Goal: Transaction & Acquisition: Purchase product/service

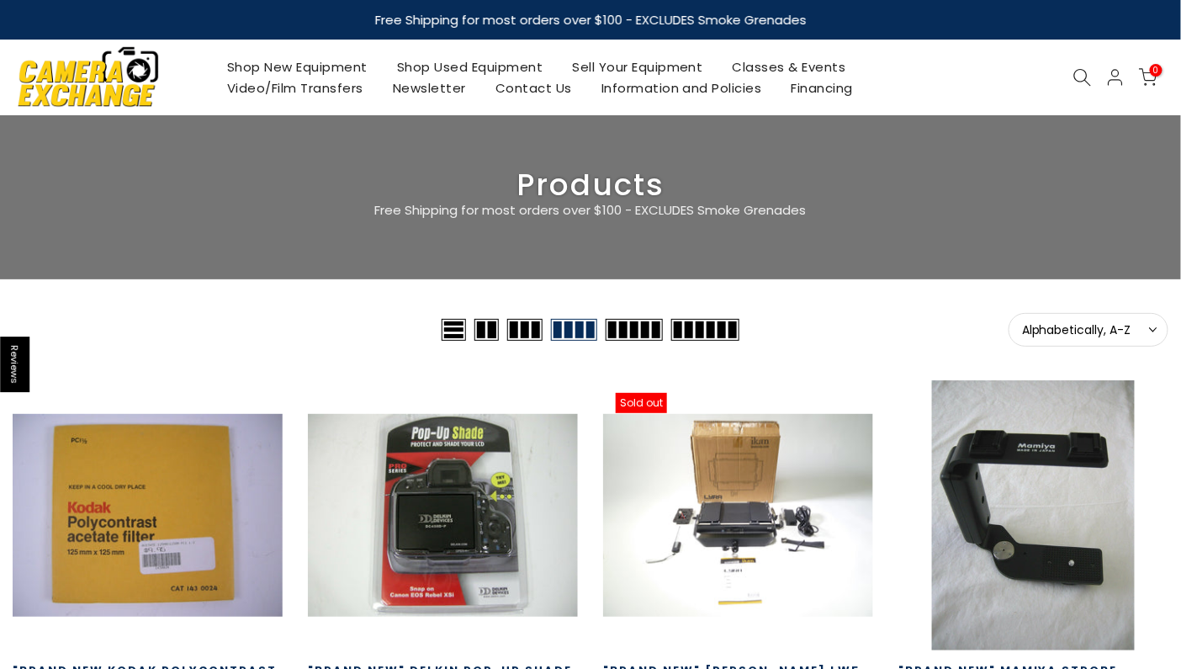
click at [1078, 74] on icon at bounding box center [1083, 77] width 19 height 19
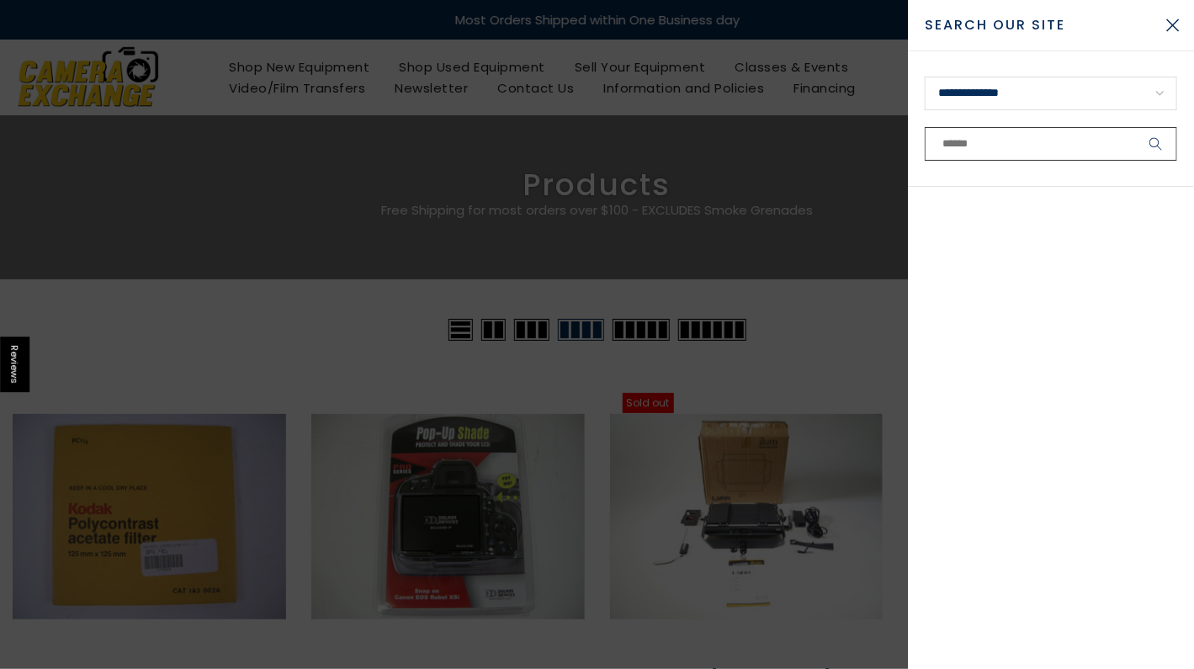
click at [1018, 148] on input "text" at bounding box center [1051, 144] width 252 height 34
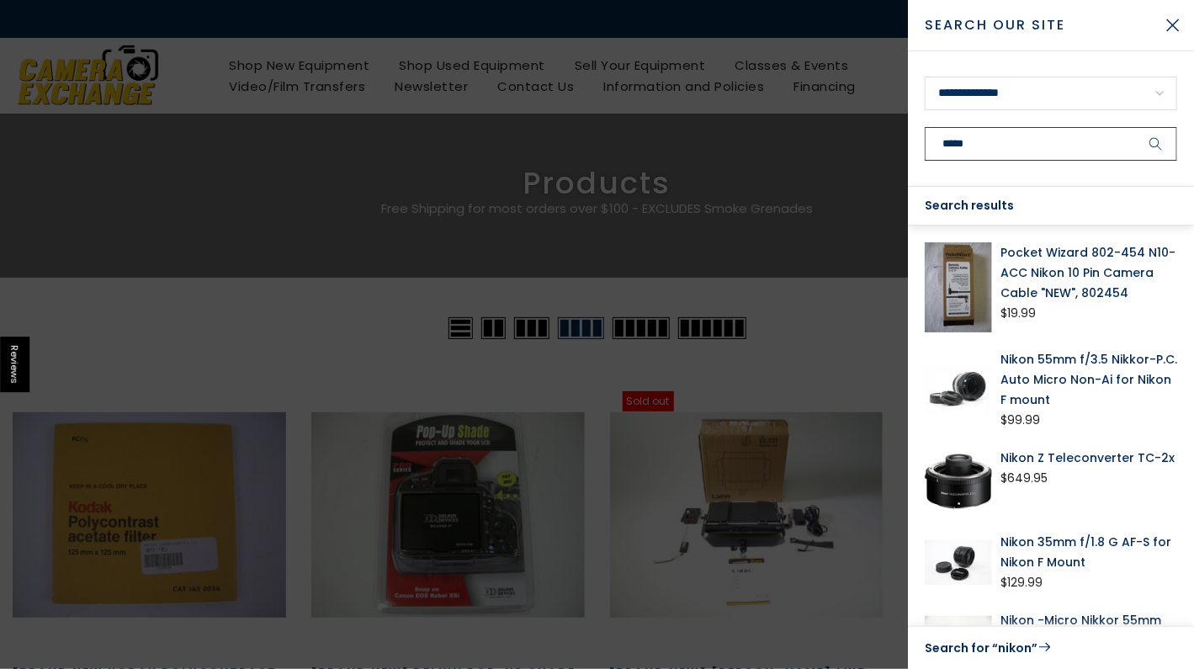
type input "*****"
click at [1135, 127] on button "submit" at bounding box center [1156, 144] width 42 height 34
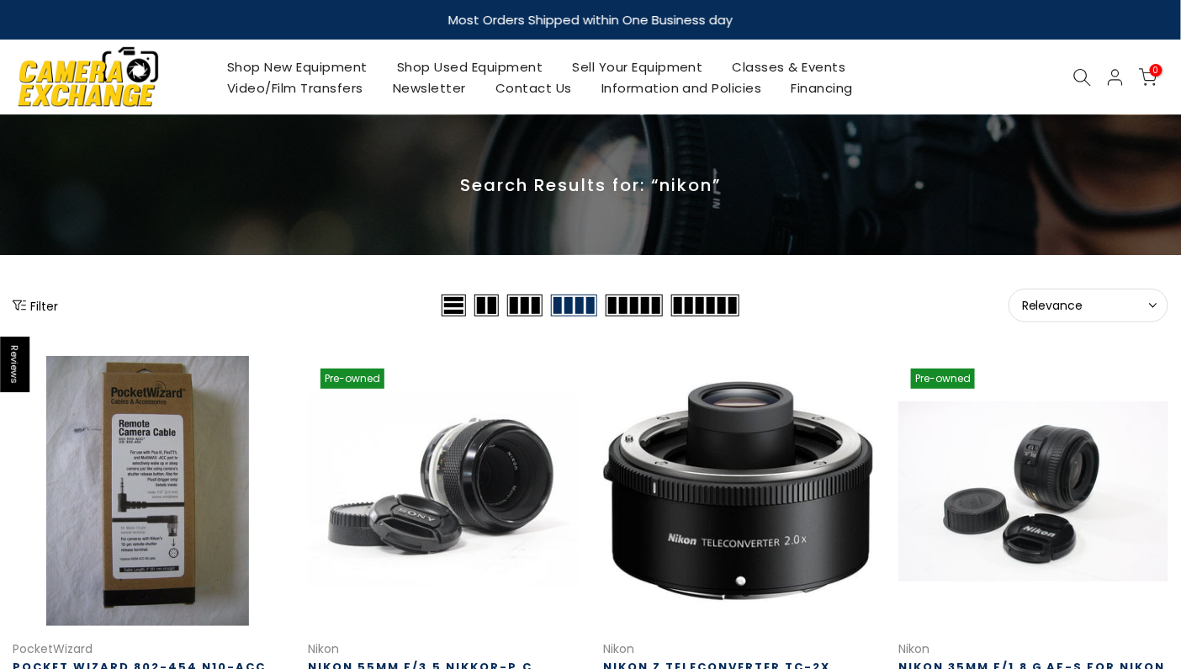
click at [29, 302] on button "Filter" at bounding box center [35, 305] width 45 height 17
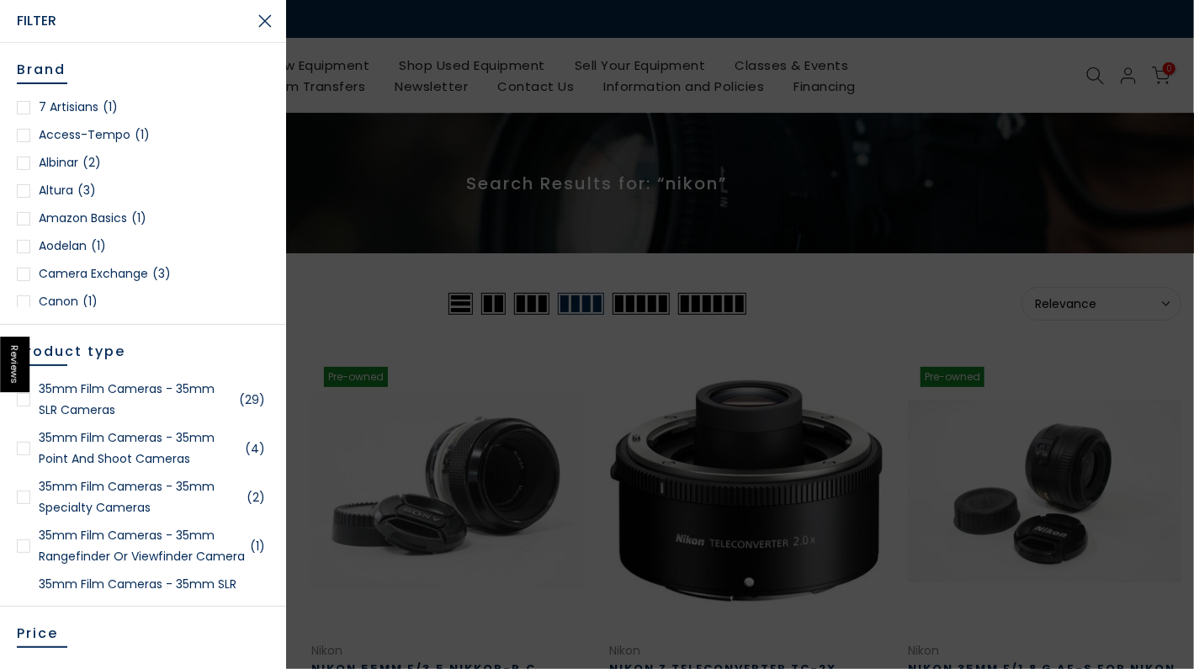
click at [23, 400] on div at bounding box center [23, 399] width 13 height 13
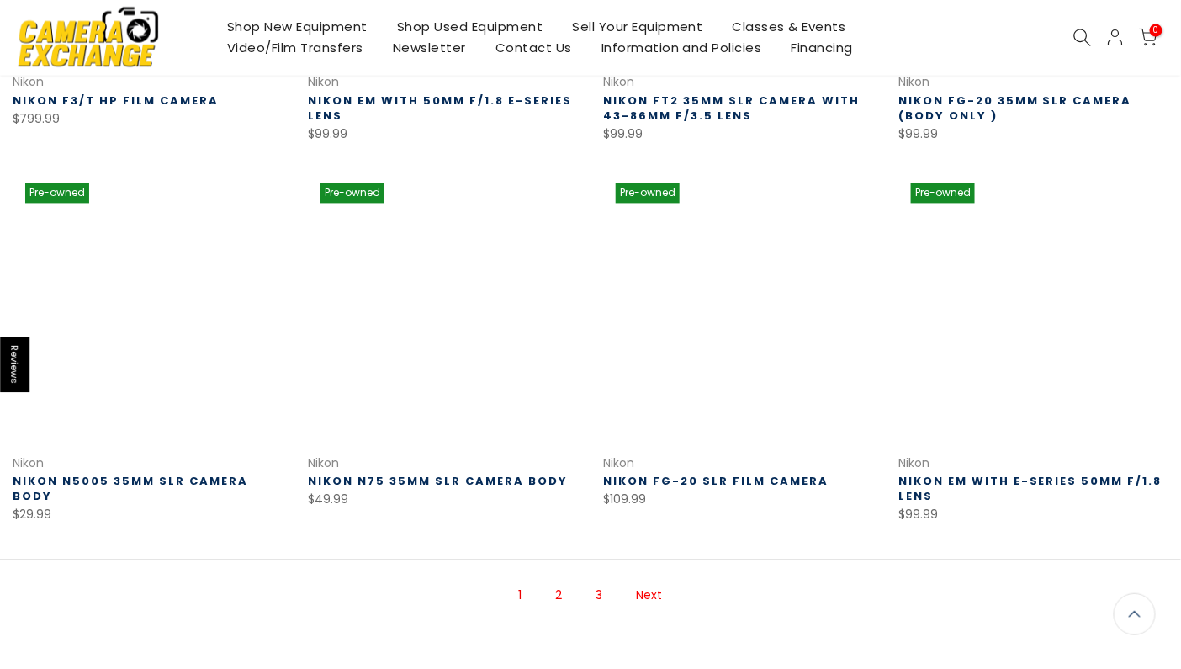
scroll to position [1031, 0]
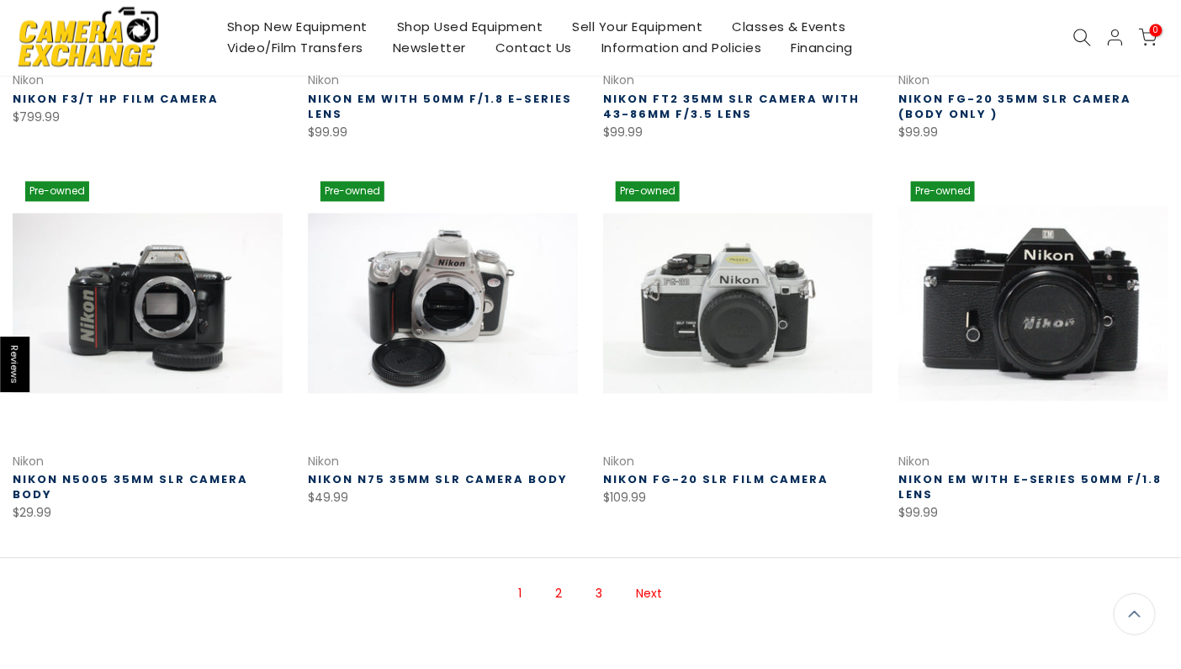
click at [646, 594] on link "Next" at bounding box center [649, 594] width 43 height 29
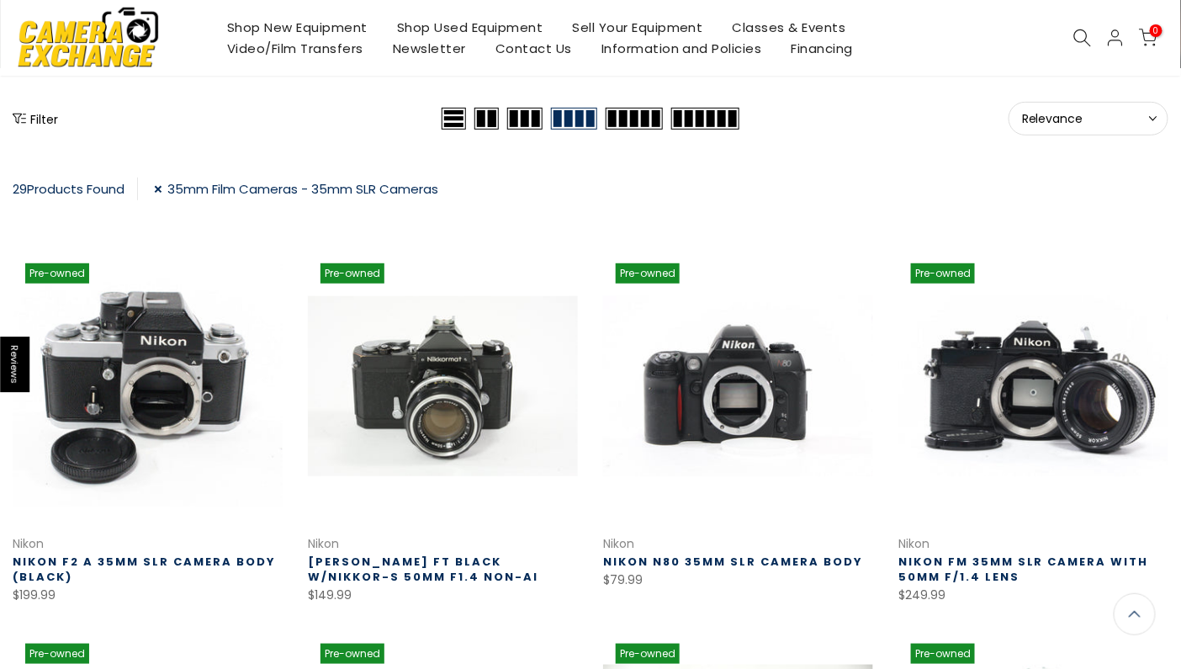
scroll to position [185, 0]
click at [159, 188] on link "35mm Film Cameras - 35mm SLR Cameras" at bounding box center [296, 189] width 284 height 23
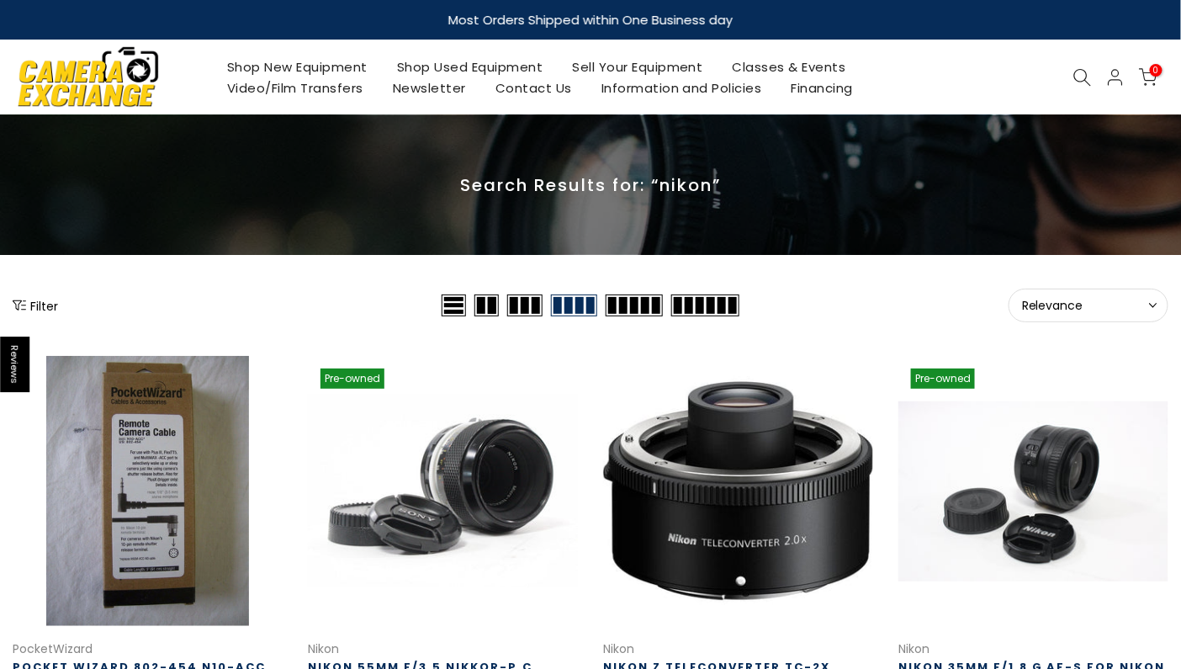
click at [44, 305] on button "Filter" at bounding box center [35, 305] width 45 height 17
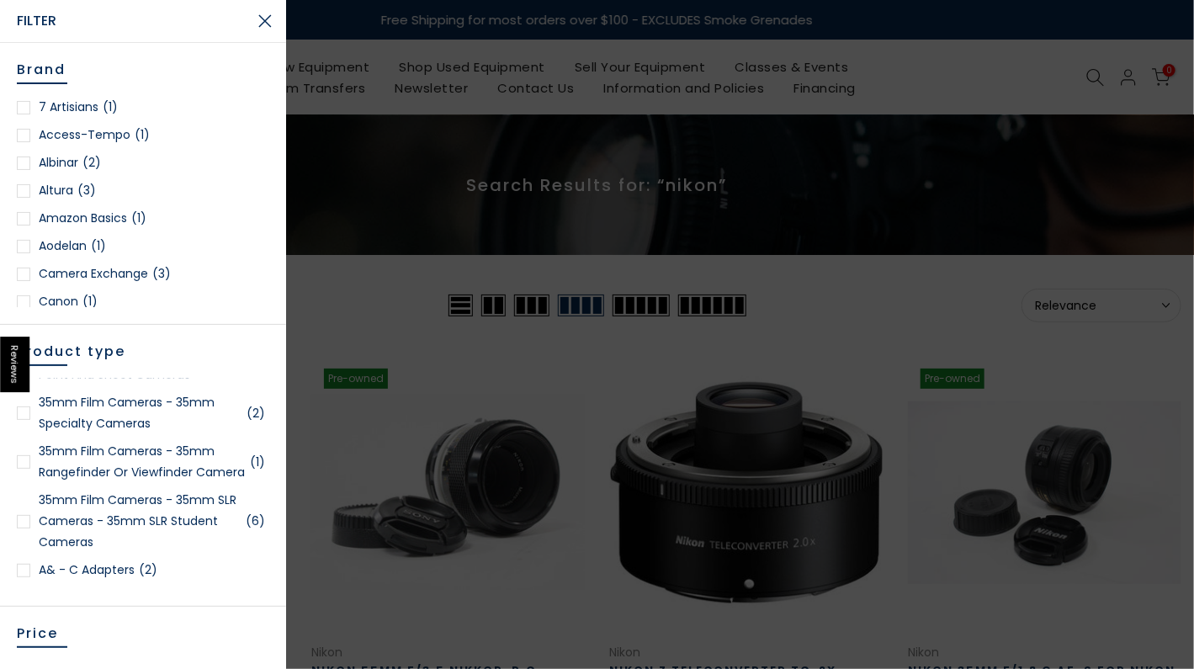
scroll to position [168, 0]
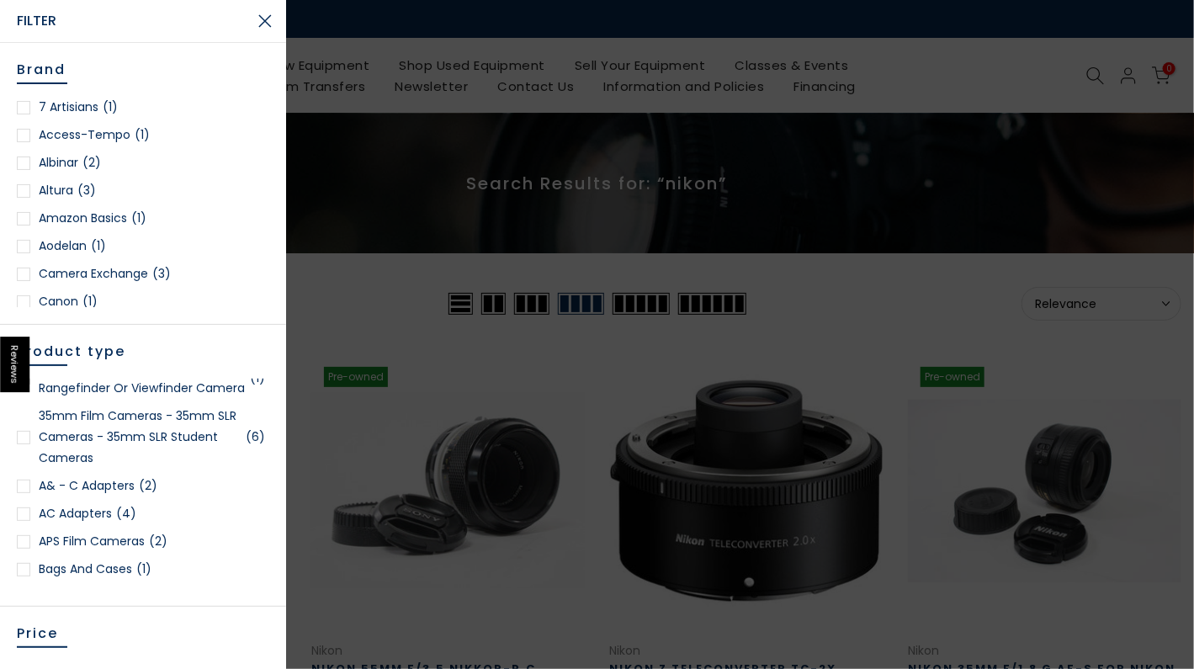
click at [92, 434] on link "35mm Film Cameras - 35mm SLR Cameras - 35mm SLR Student Cameras (6)" at bounding box center [143, 437] width 252 height 63
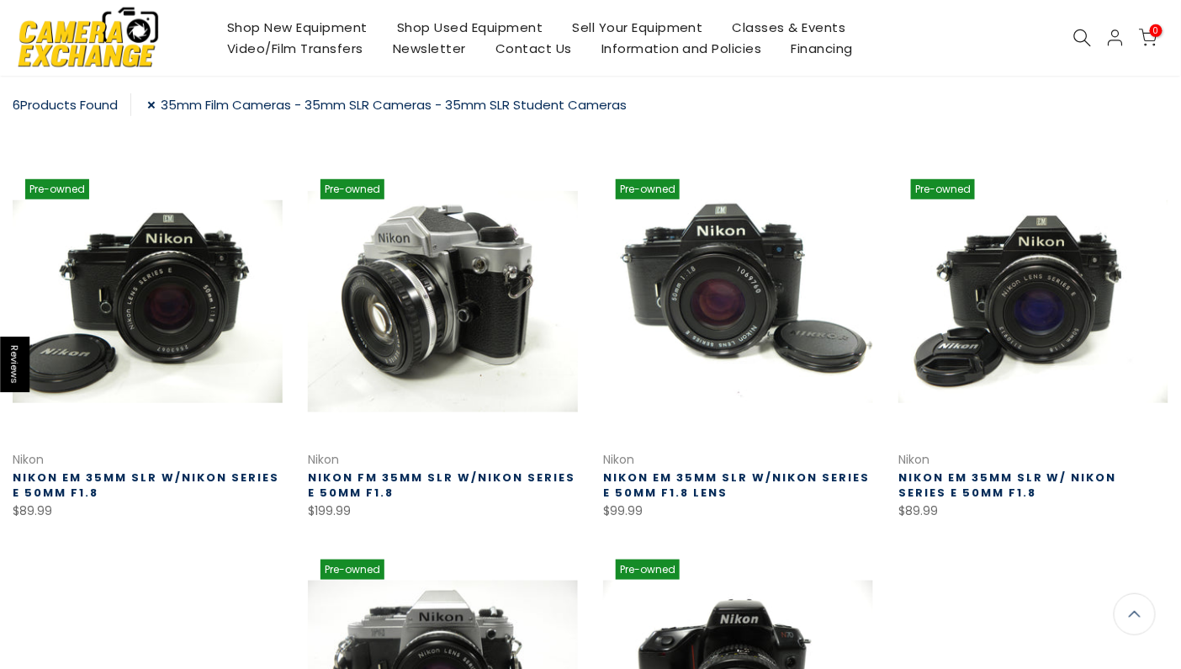
scroll to position [271, 0]
click at [449, 274] on link at bounding box center [443, 302] width 270 height 270
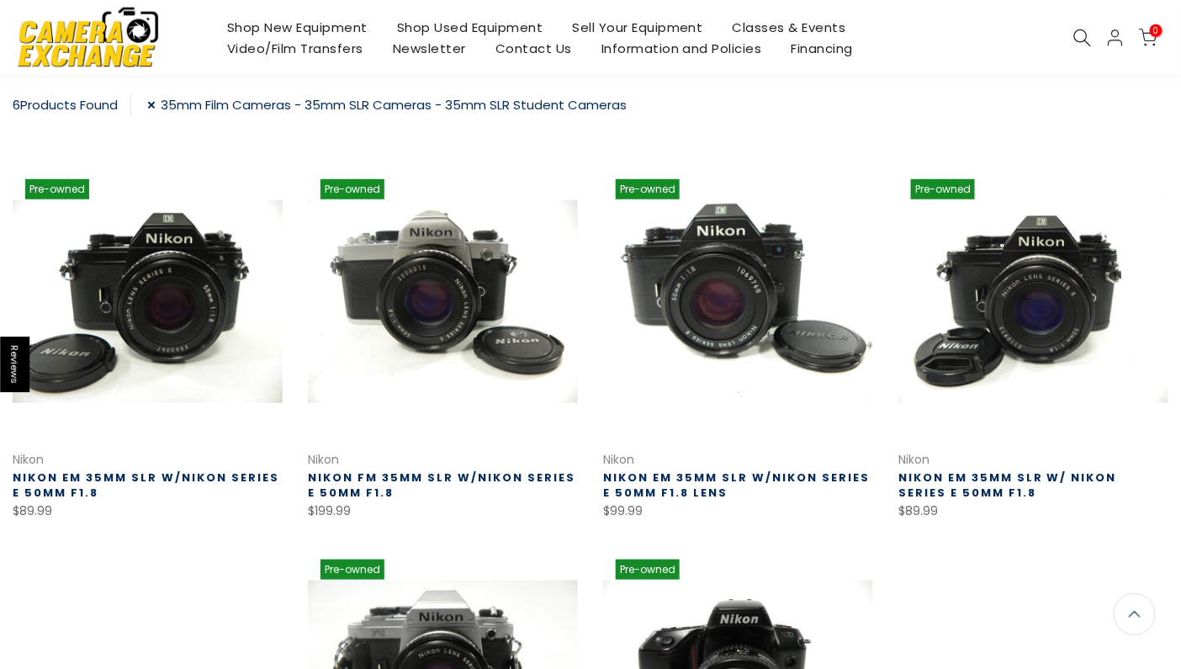
click at [157, 100] on link "35mm Film Cameras - 35mm SLR Cameras - 35mm SLR Student Cameras" at bounding box center [387, 104] width 480 height 23
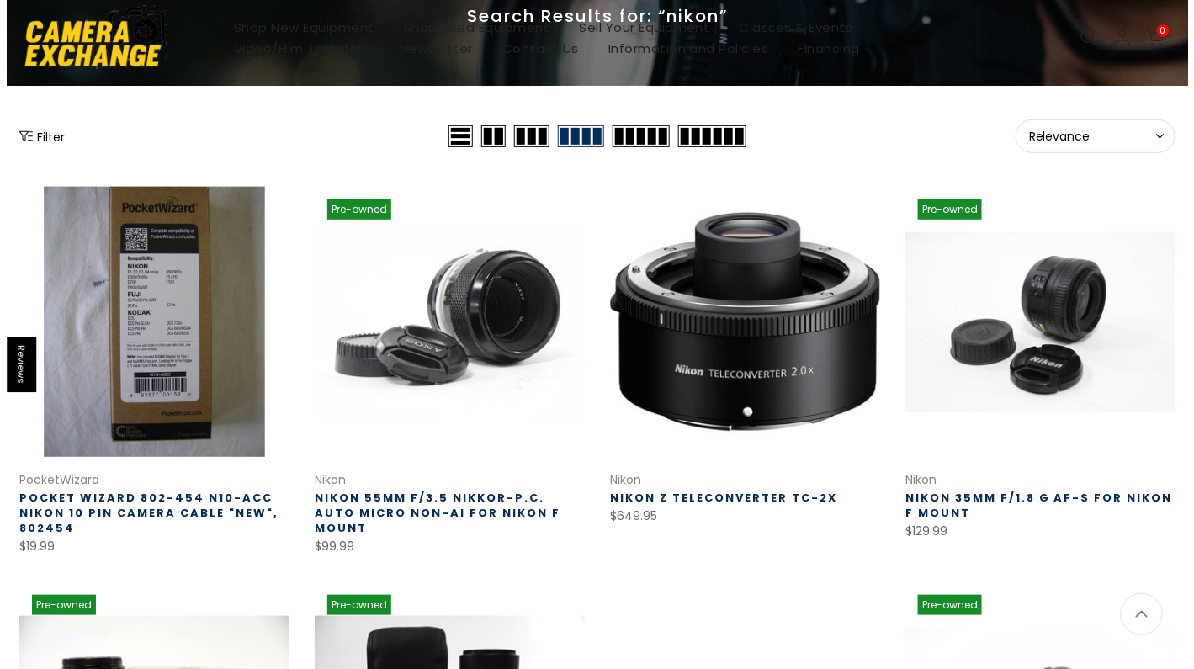
scroll to position [19, 0]
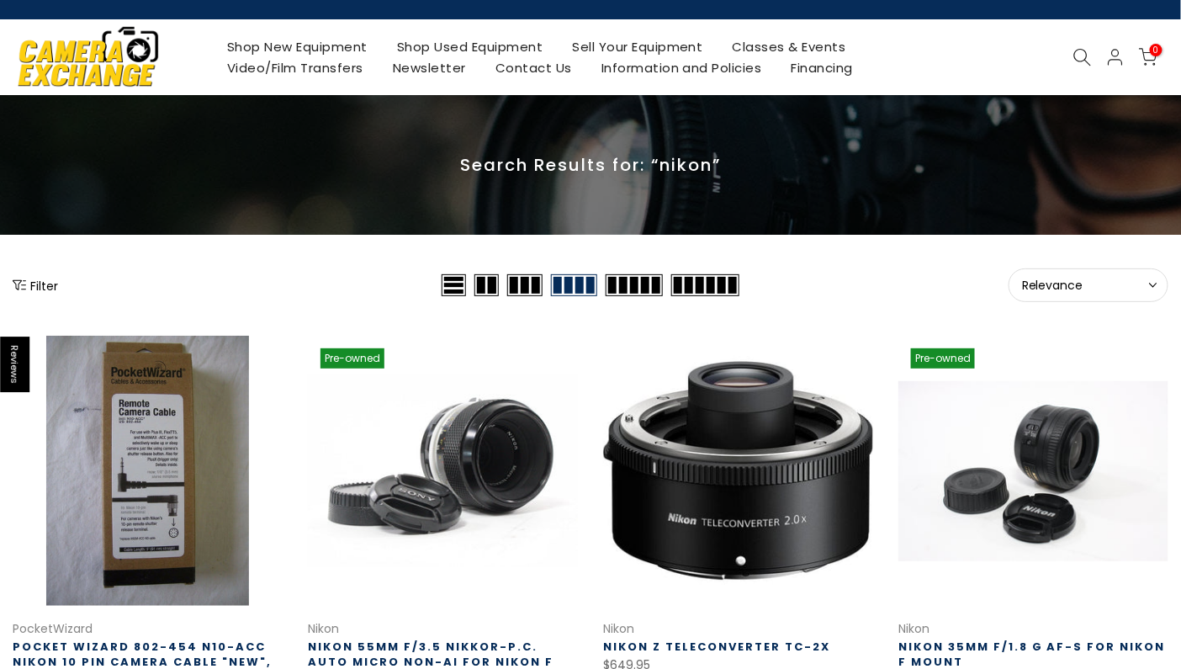
click at [37, 285] on button "Filter" at bounding box center [35, 285] width 45 height 17
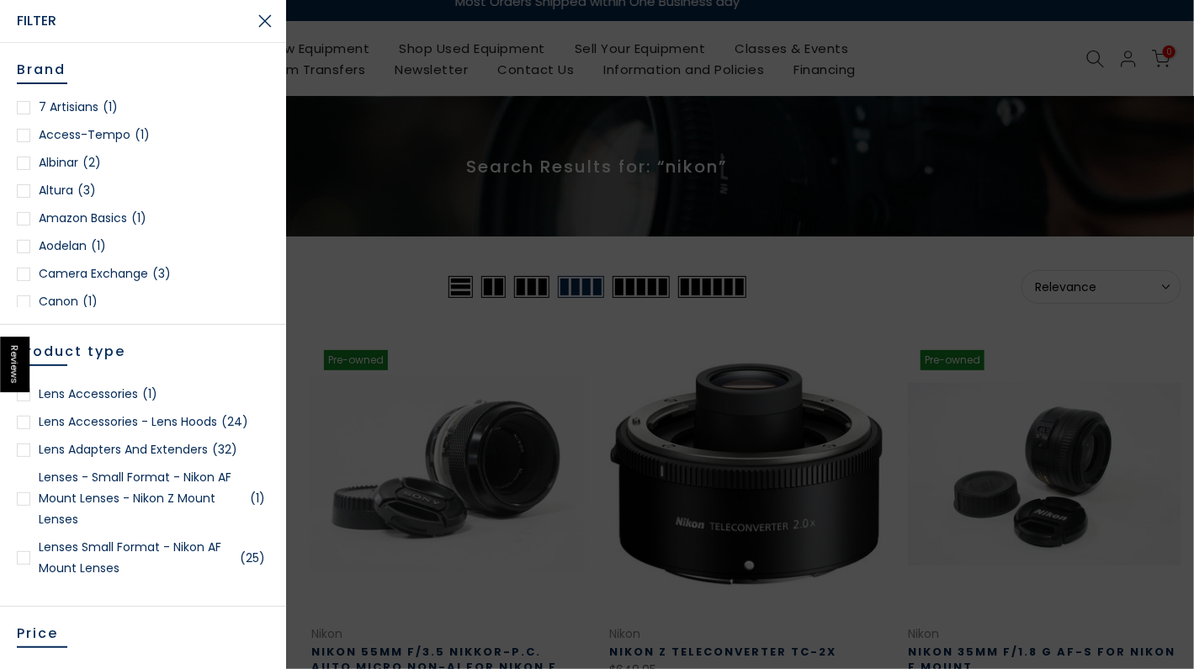
scroll to position [1346, 0]
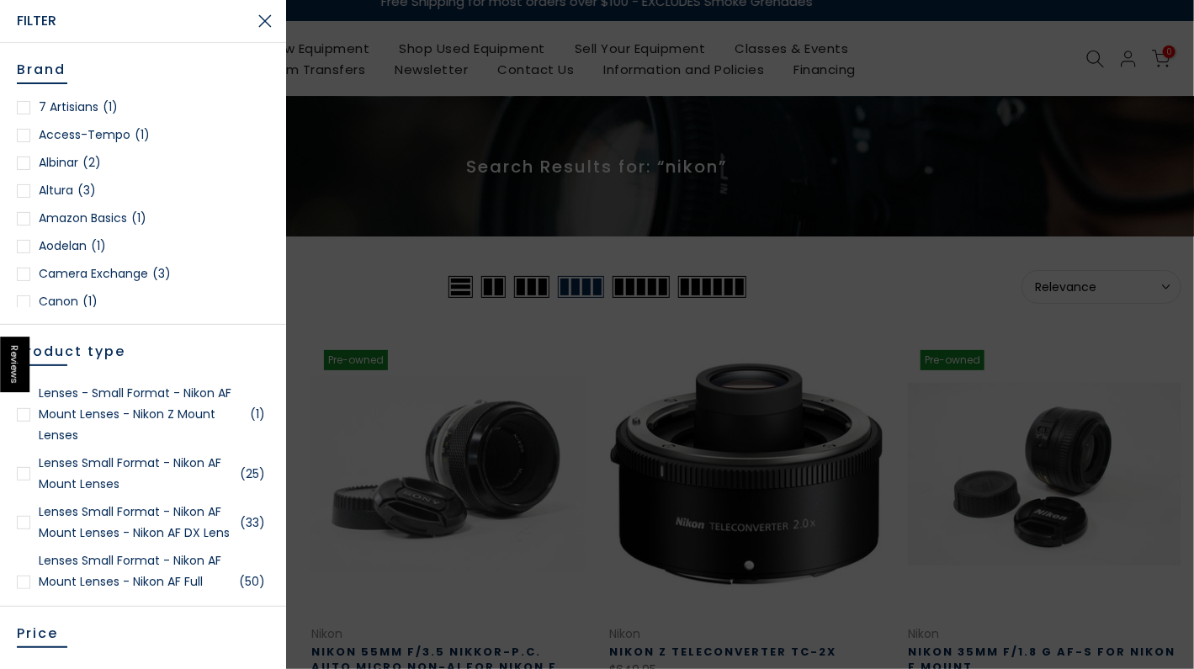
click at [28, 480] on div at bounding box center [23, 473] width 13 height 13
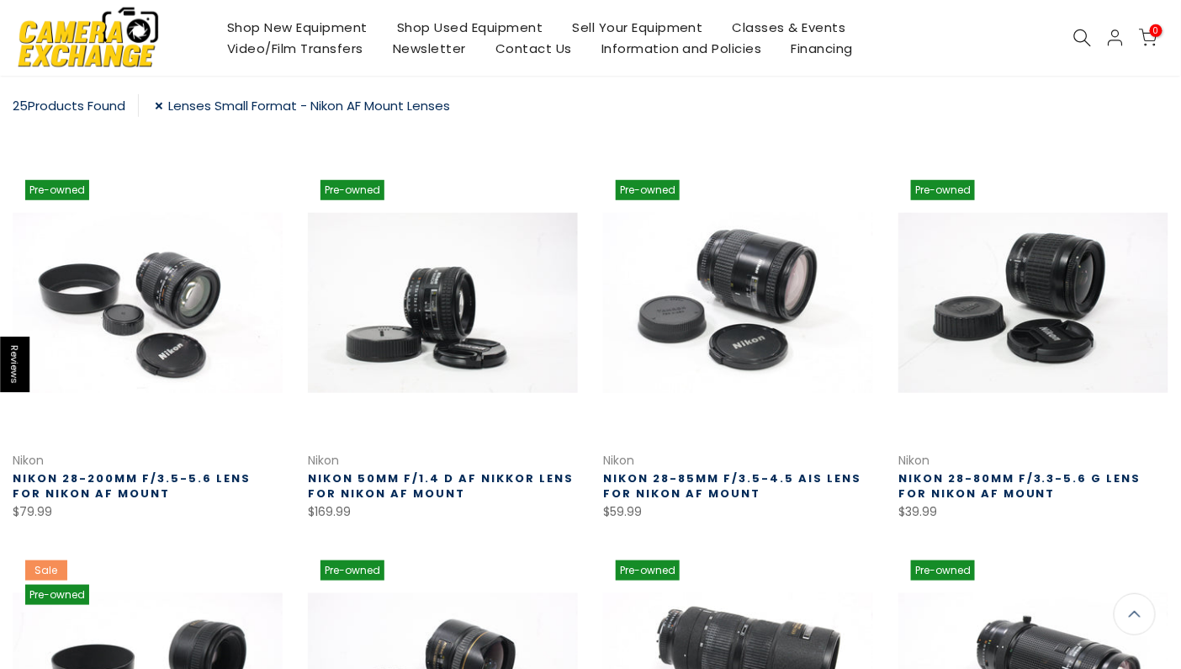
scroll to position [271, 0]
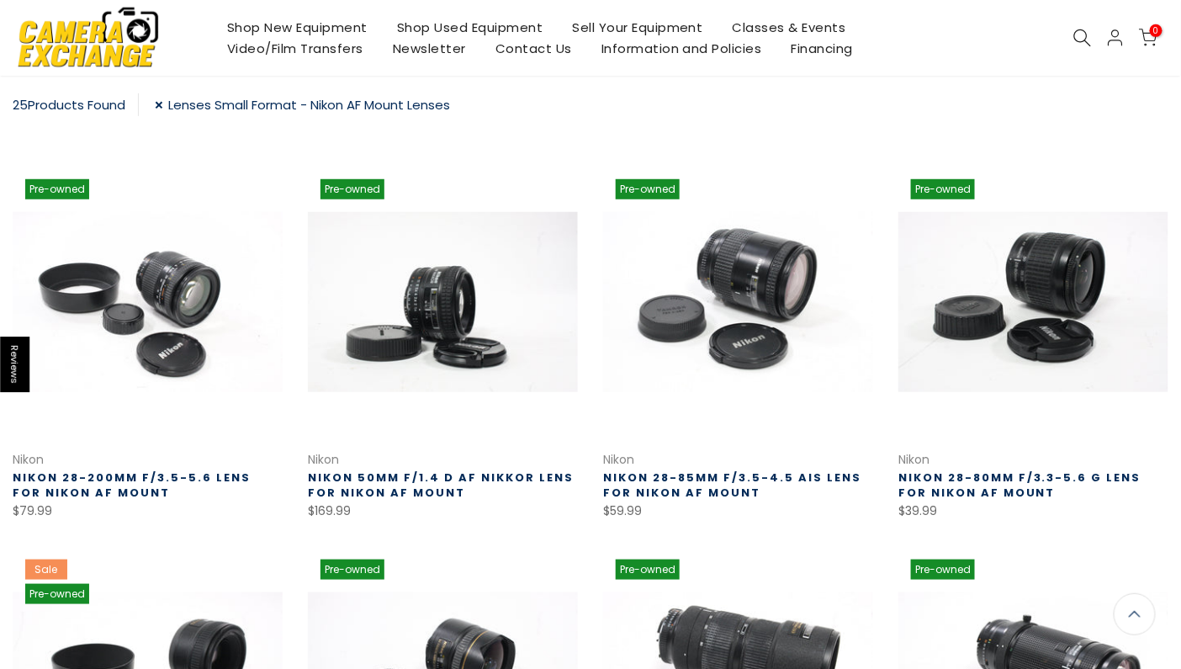
click at [167, 102] on link "Lenses Small Format - Nikon AF Mount Lenses" at bounding box center [302, 104] width 295 height 23
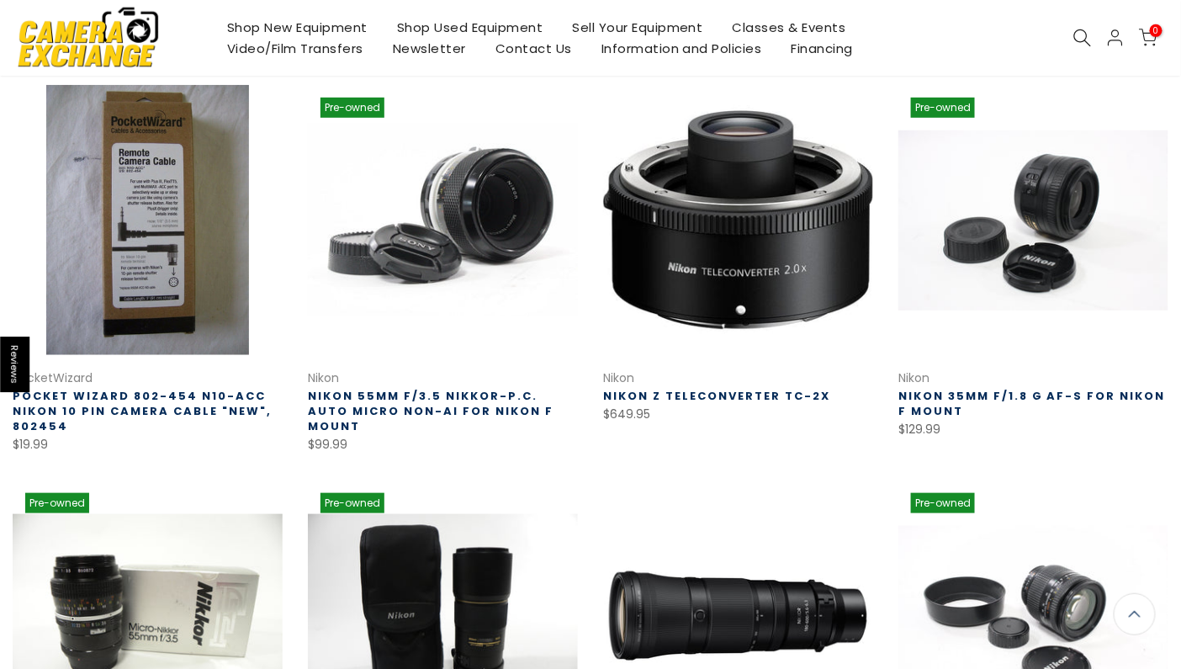
scroll to position [270, 0]
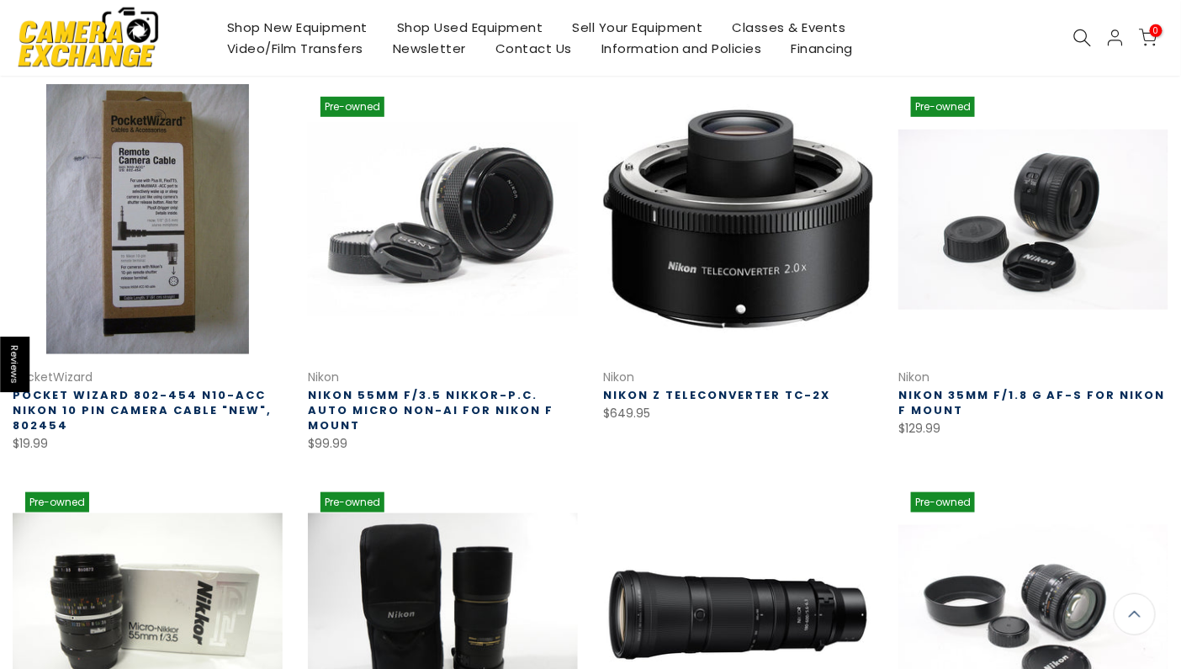
click at [416, 26] on link "Shop Used Equipment" at bounding box center [470, 27] width 176 height 21
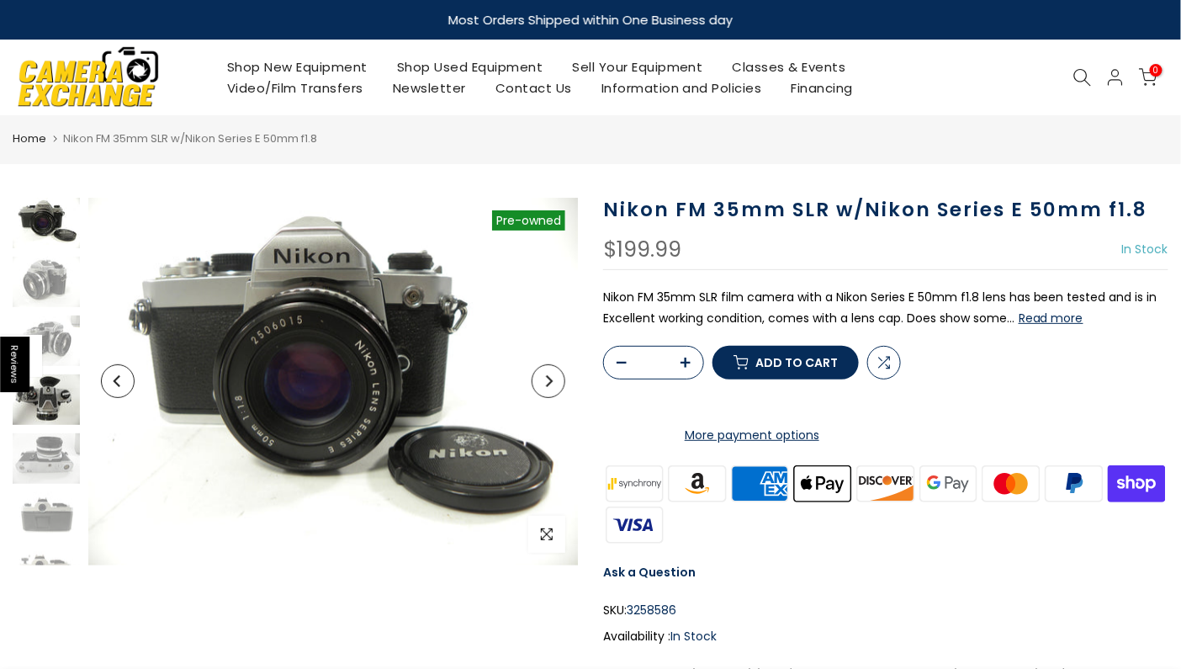
click at [45, 403] on img at bounding box center [46, 399] width 67 height 50
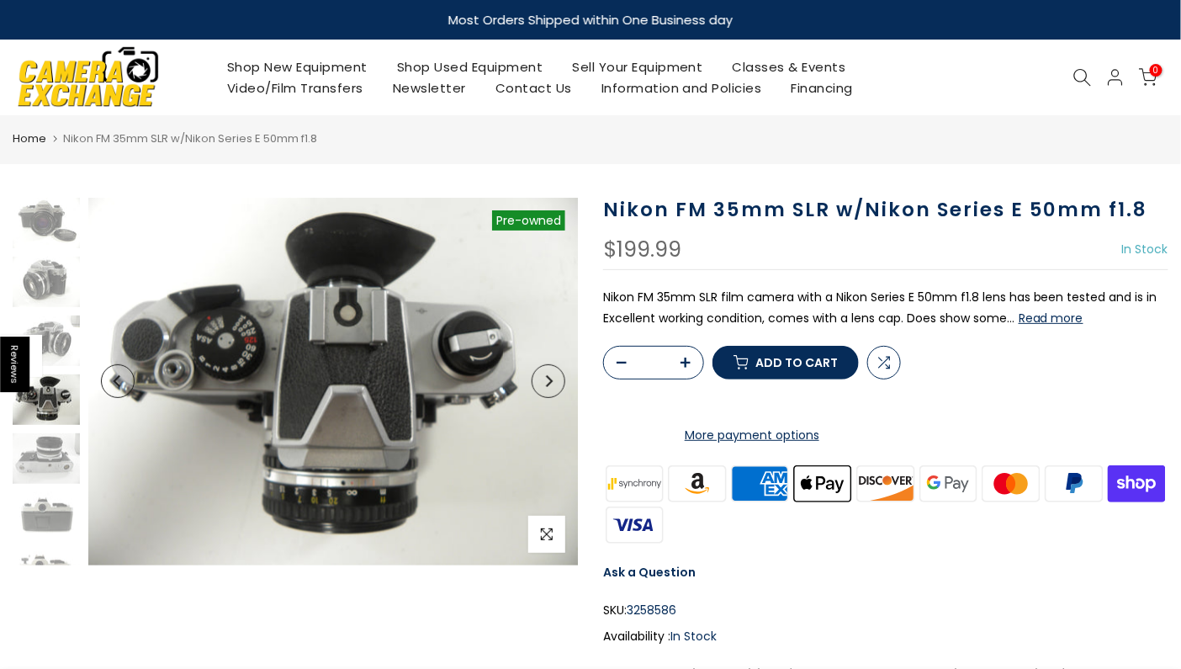
scroll to position [36, 0]
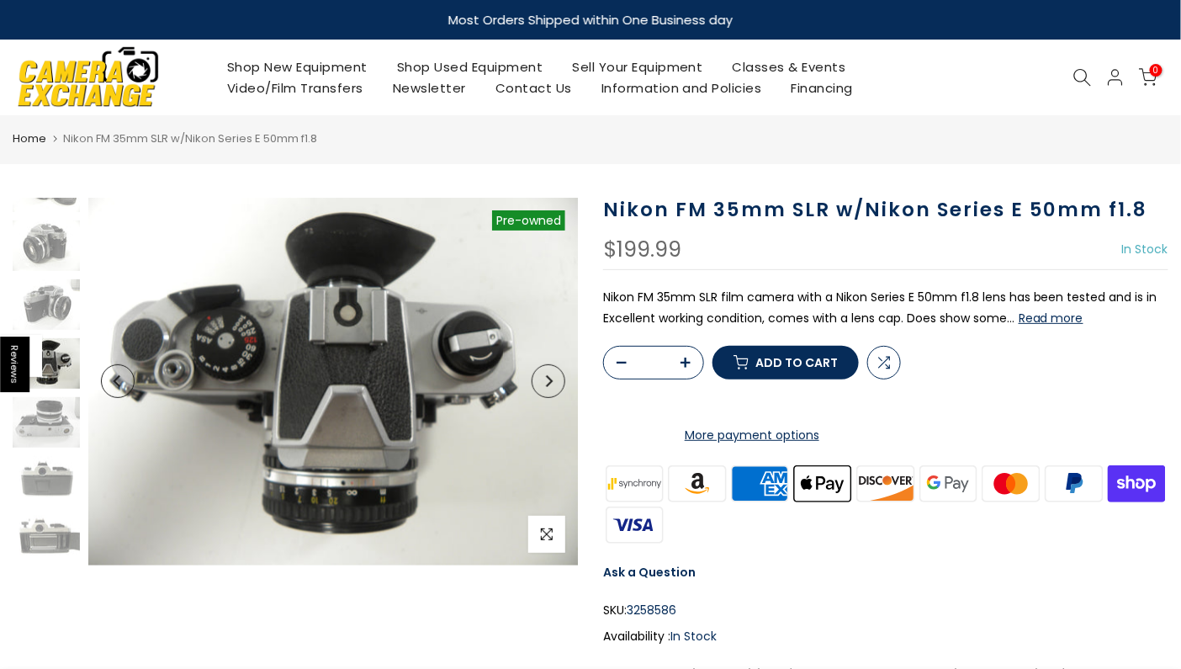
click at [1044, 317] on button "Read more" at bounding box center [1051, 317] width 65 height 15
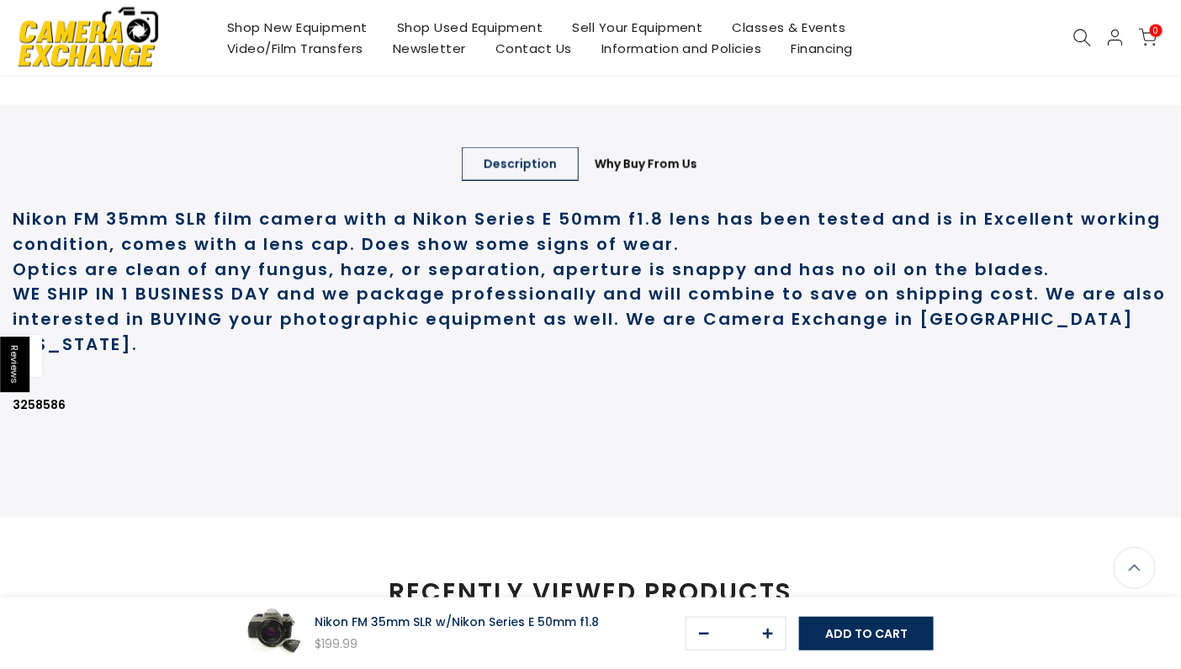
scroll to position [750, 0]
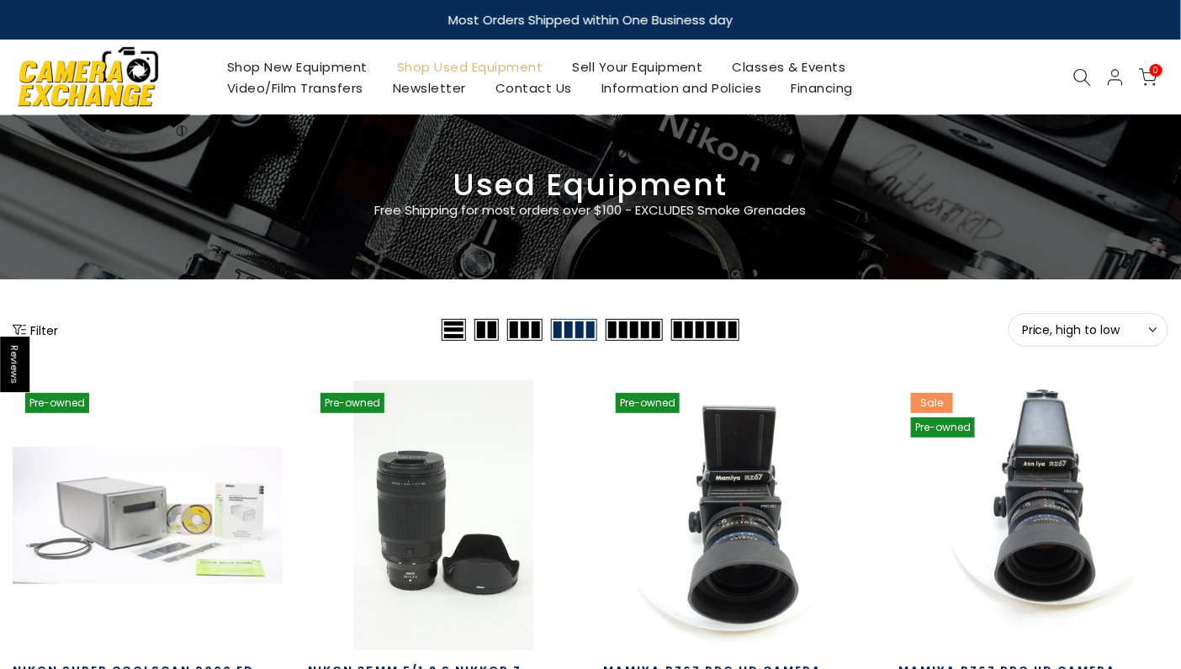
click at [42, 334] on button "Filter" at bounding box center [35, 329] width 45 height 17
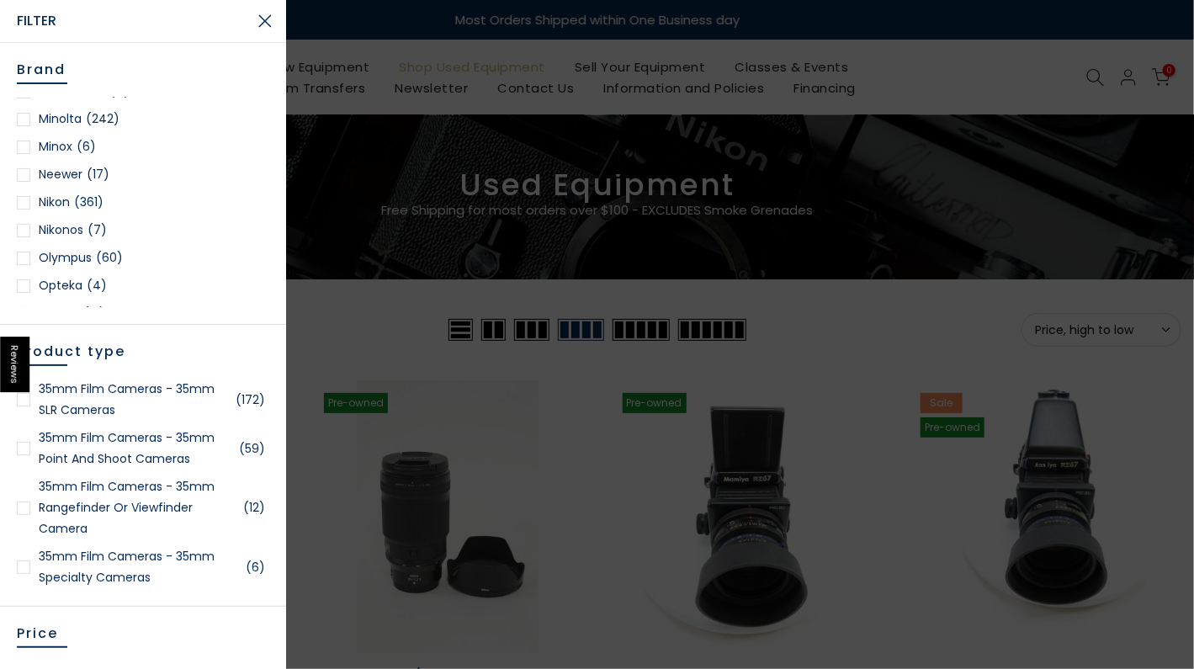
scroll to position [1346, 0]
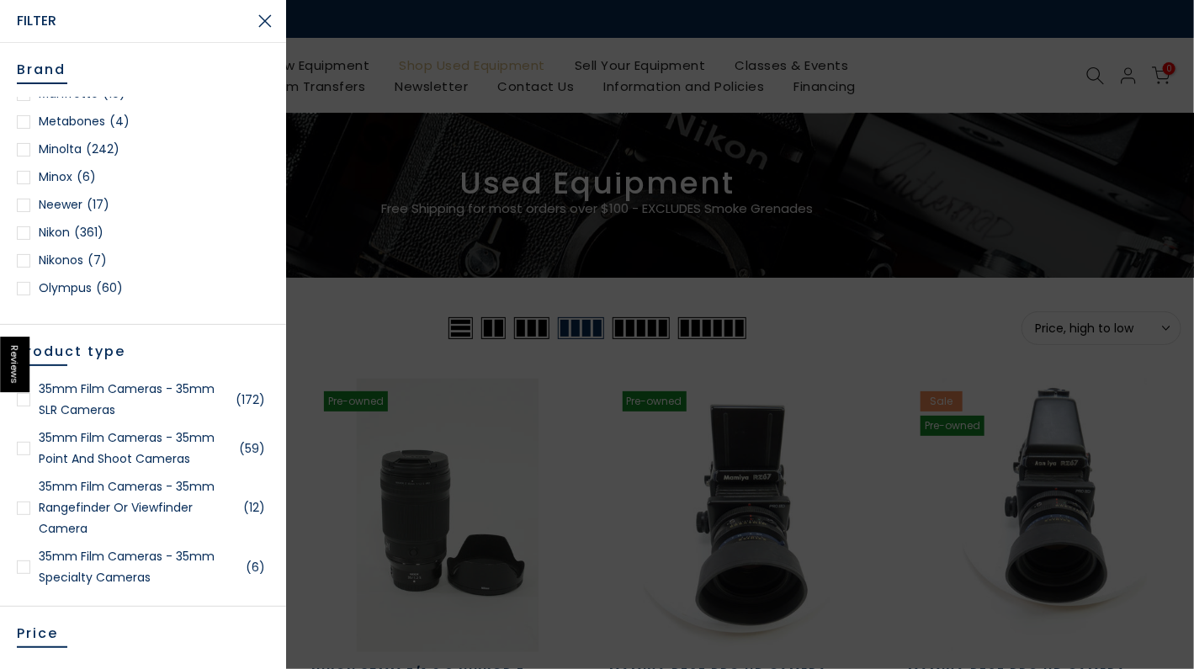
click at [22, 230] on div at bounding box center [23, 232] width 13 height 13
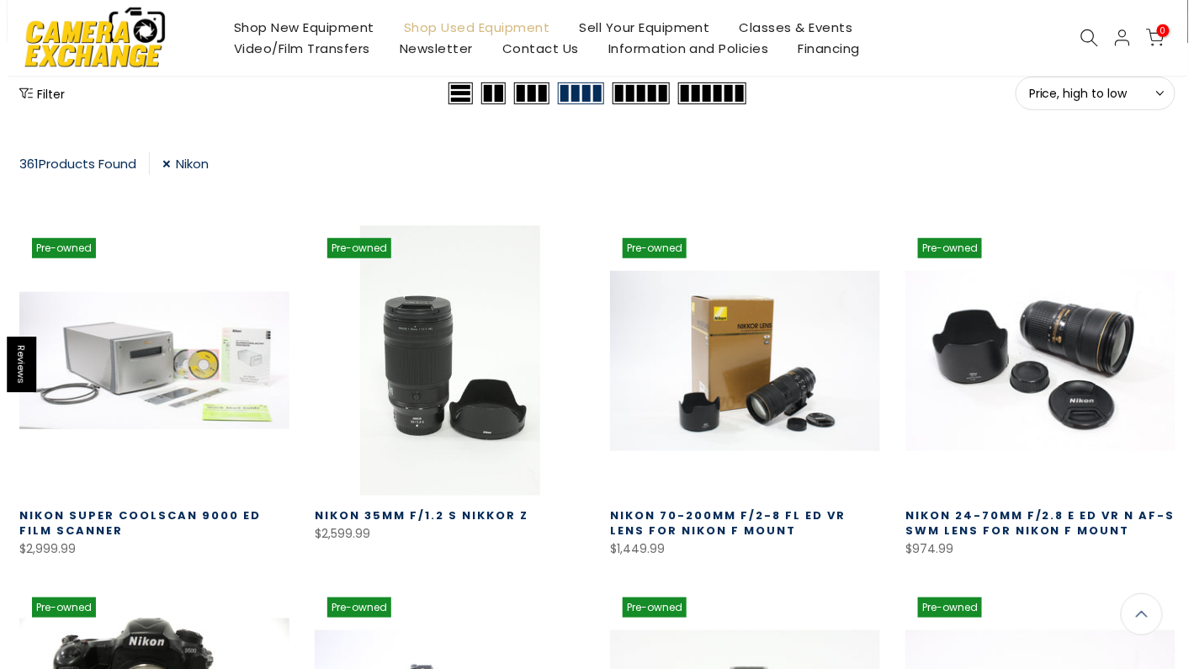
scroll to position [210, 0]
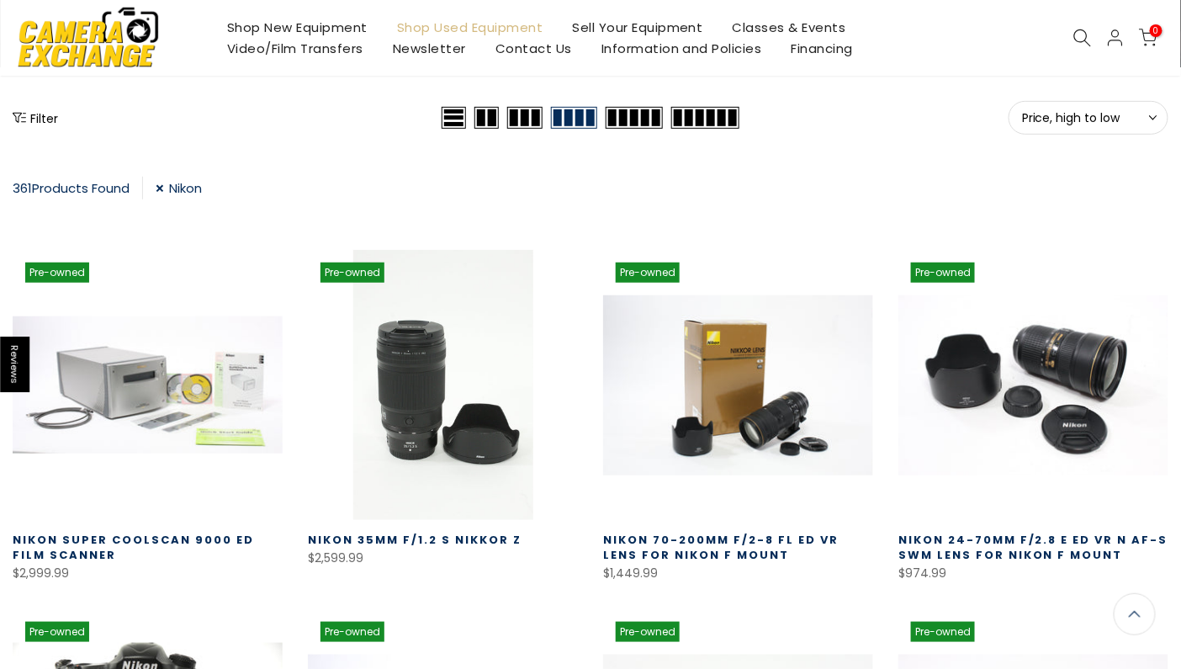
click at [36, 114] on button "Filter" at bounding box center [35, 117] width 45 height 17
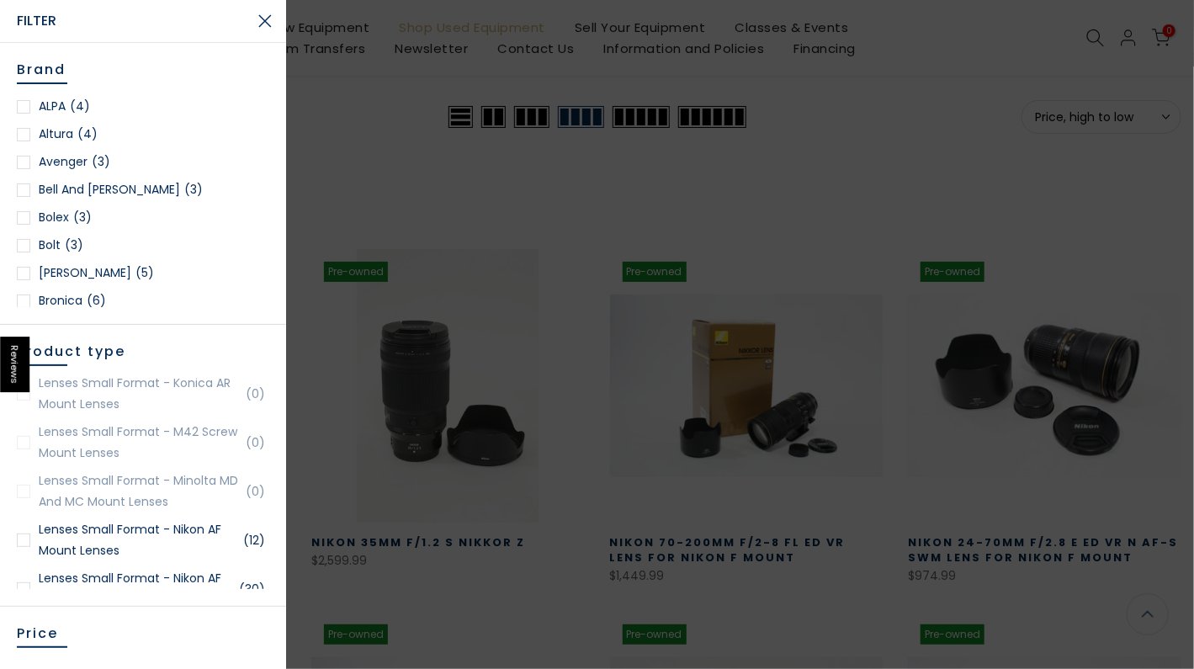
scroll to position [0, 0]
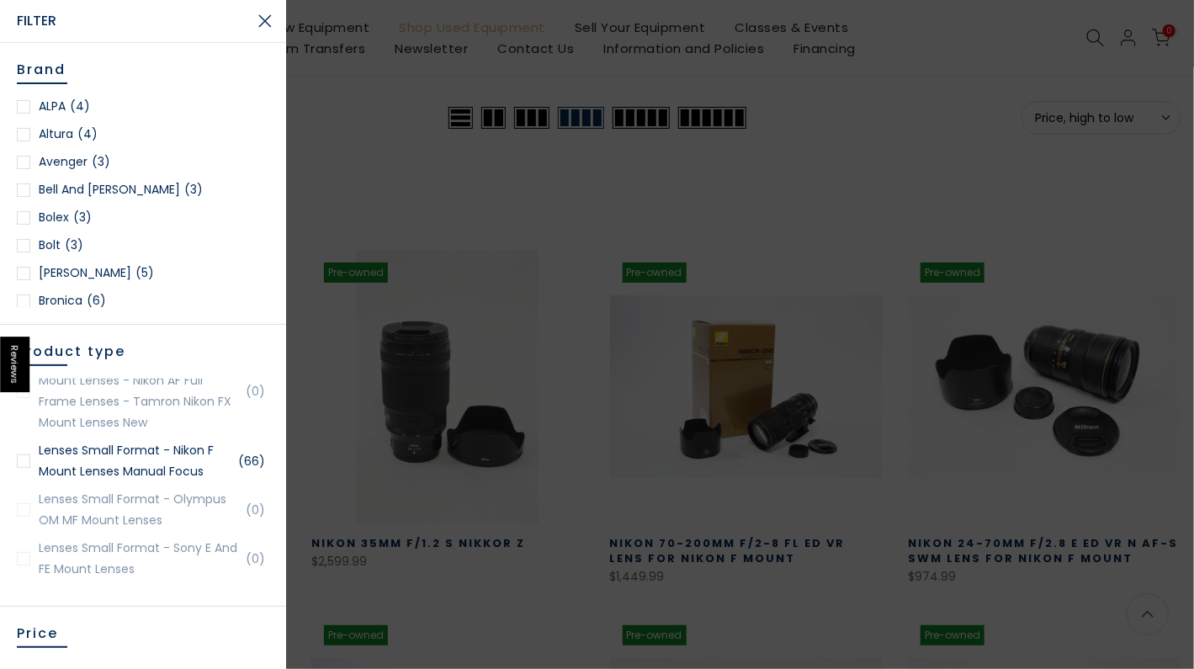
click at [83, 482] on link "Lenses Small Format - Nikon F Mount Lenses Manual Focus (66)" at bounding box center [143, 461] width 252 height 42
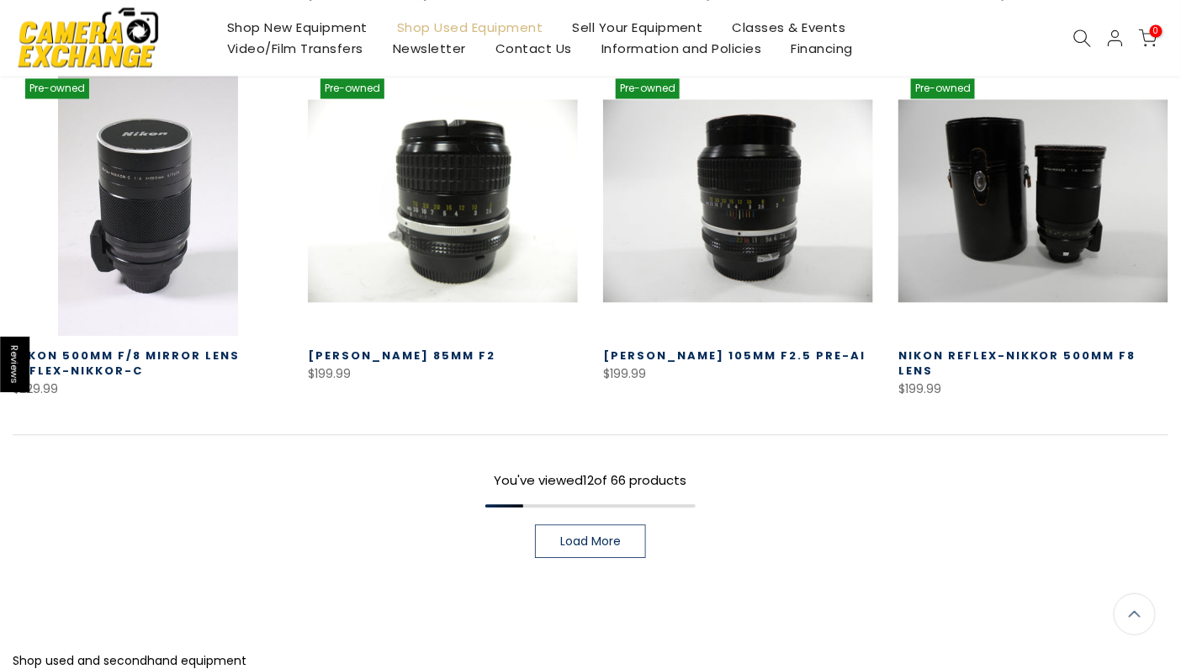
scroll to position [1137, 0]
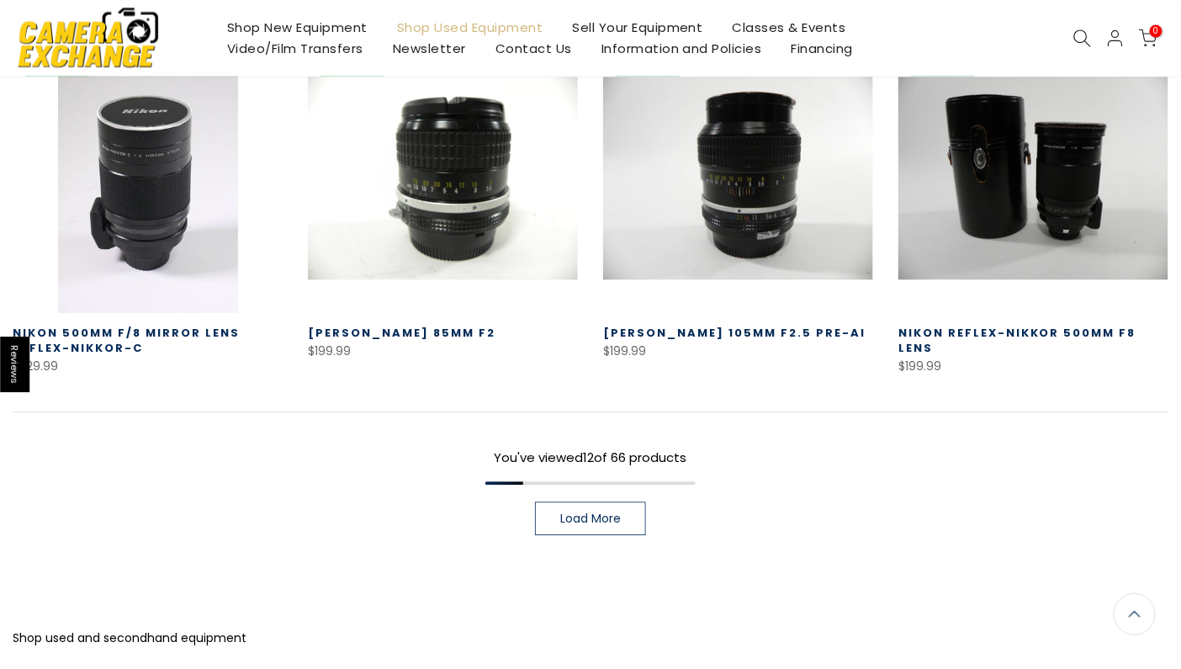
click at [582, 517] on span "Load More" at bounding box center [590, 518] width 61 height 12
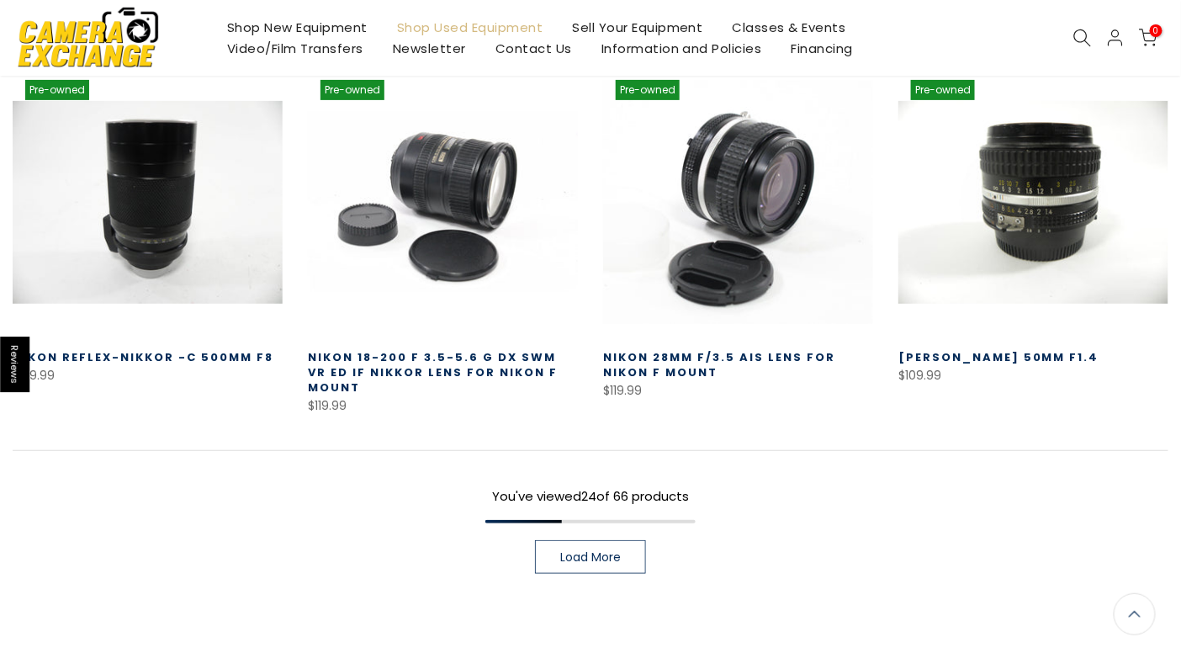
scroll to position [2315, 0]
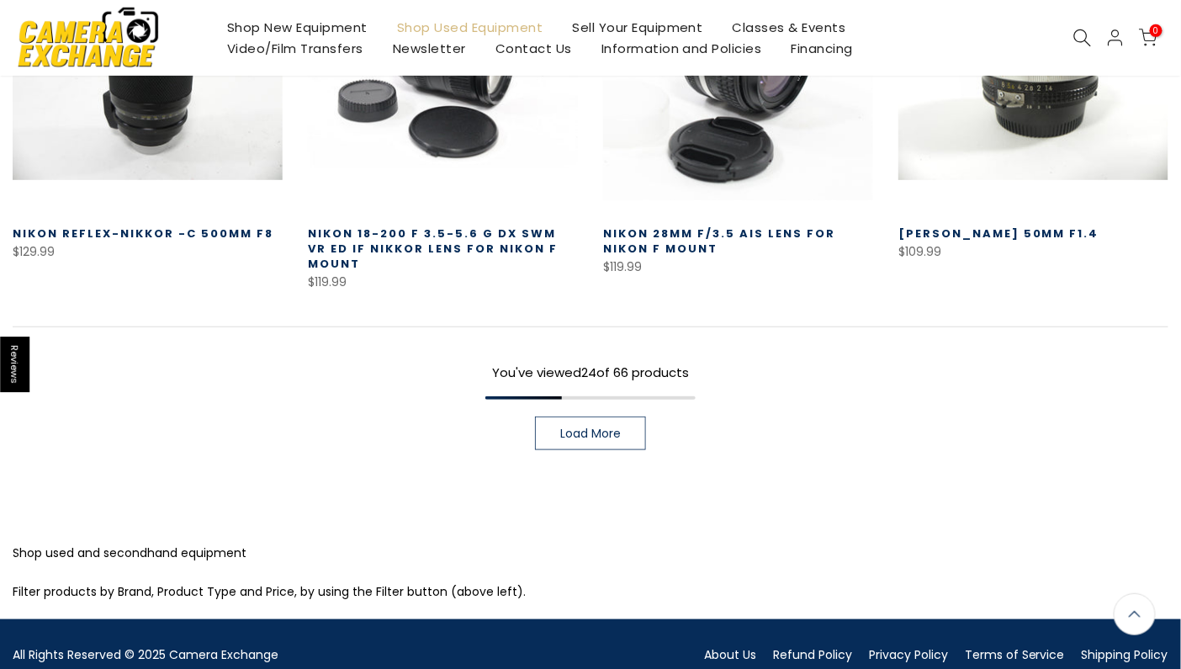
click at [586, 427] on span "Load More" at bounding box center [590, 433] width 61 height 12
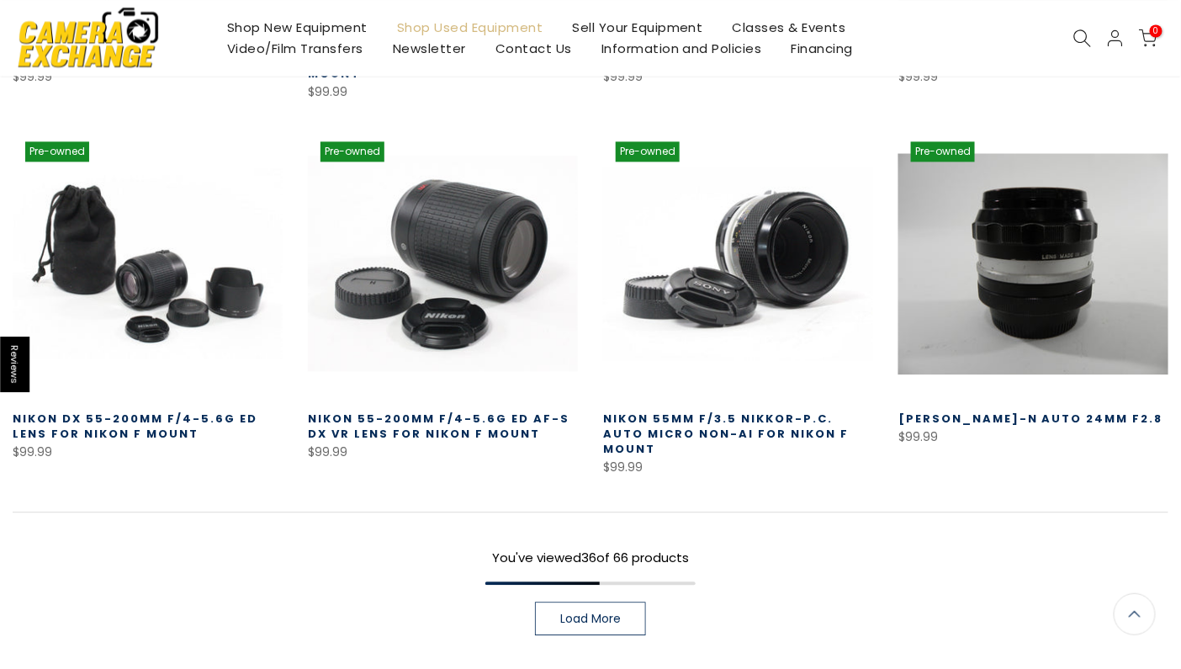
scroll to position [3241, 0]
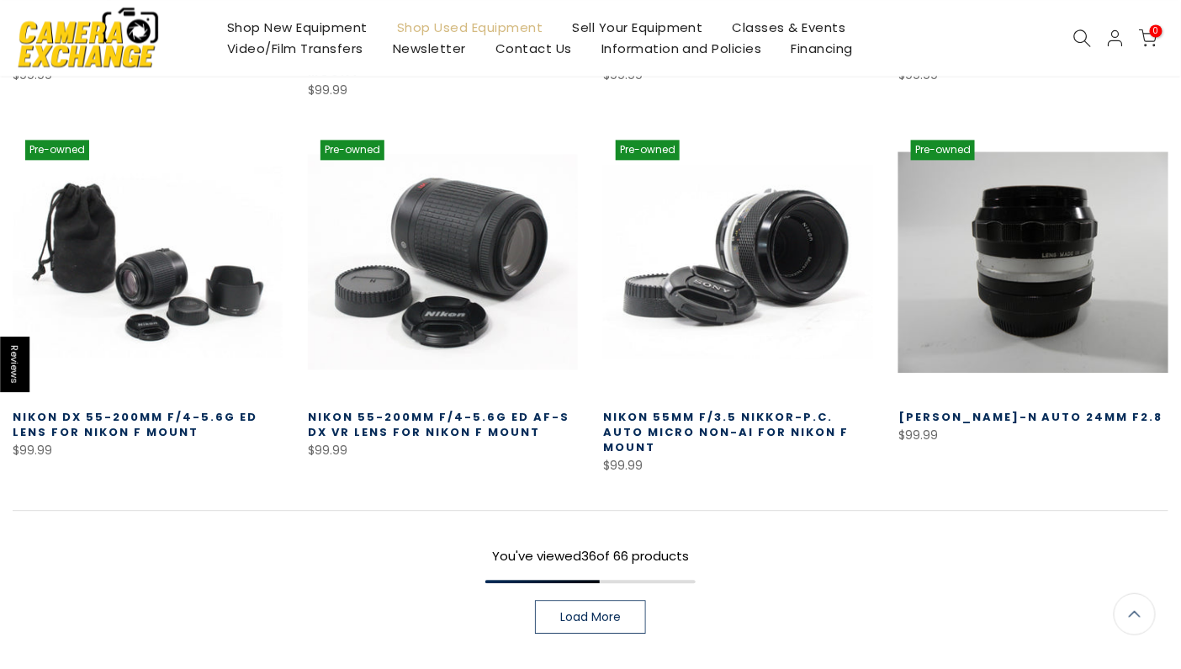
click at [1033, 291] on link at bounding box center [1034, 262] width 270 height 270
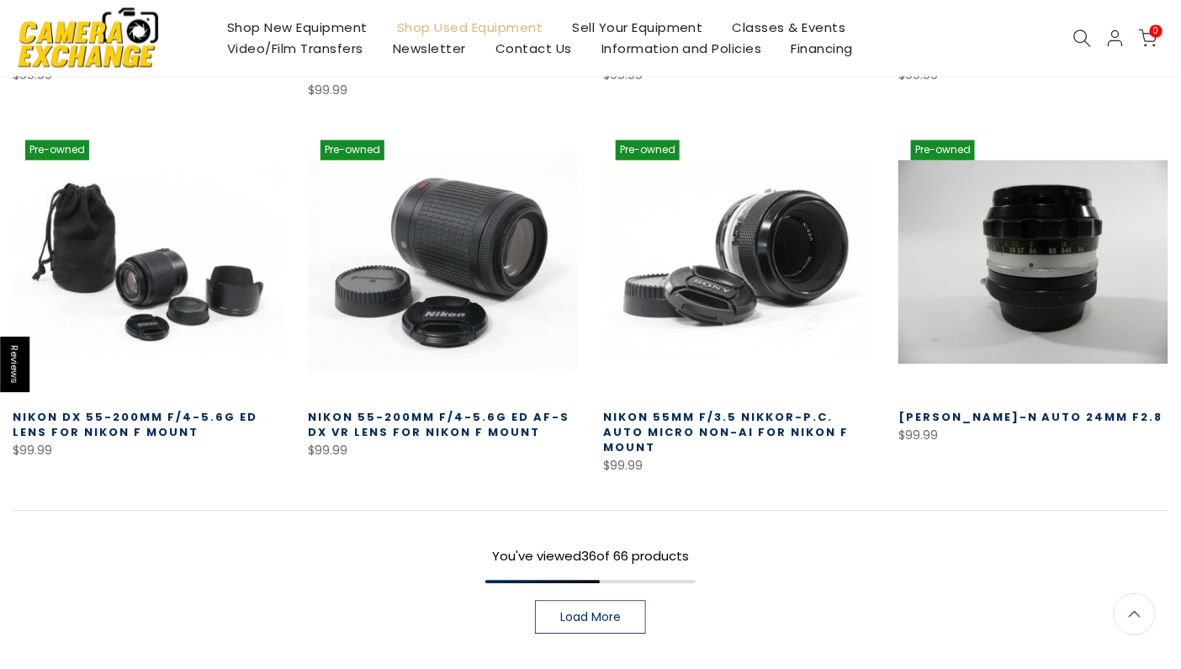
click at [573, 611] on span "Load More" at bounding box center [590, 617] width 61 height 12
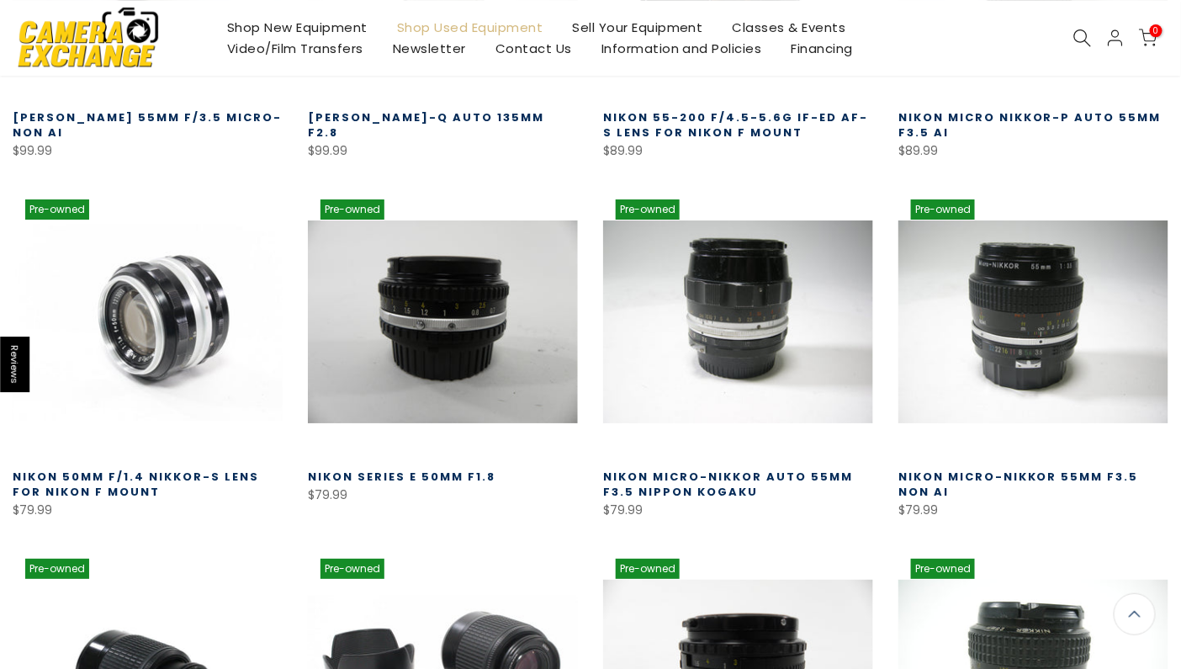
scroll to position [3912, 0]
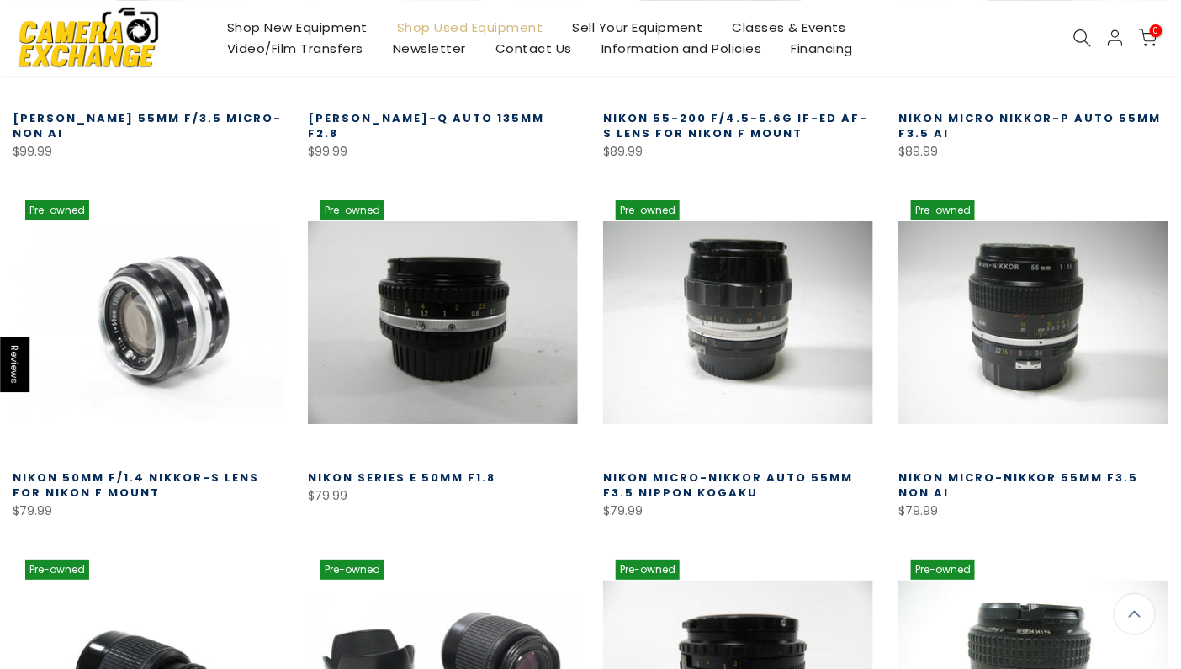
click at [163, 288] on link at bounding box center [148, 323] width 270 height 270
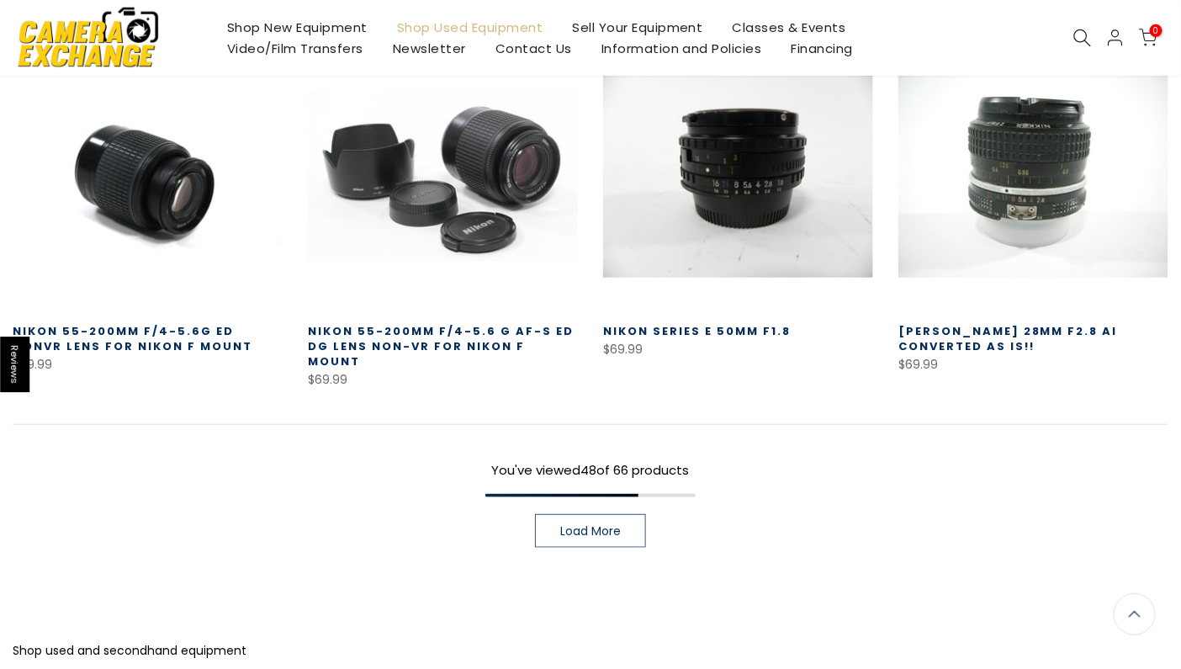
scroll to position [4417, 0]
click at [559, 515] on link "Load More" at bounding box center [590, 532] width 111 height 34
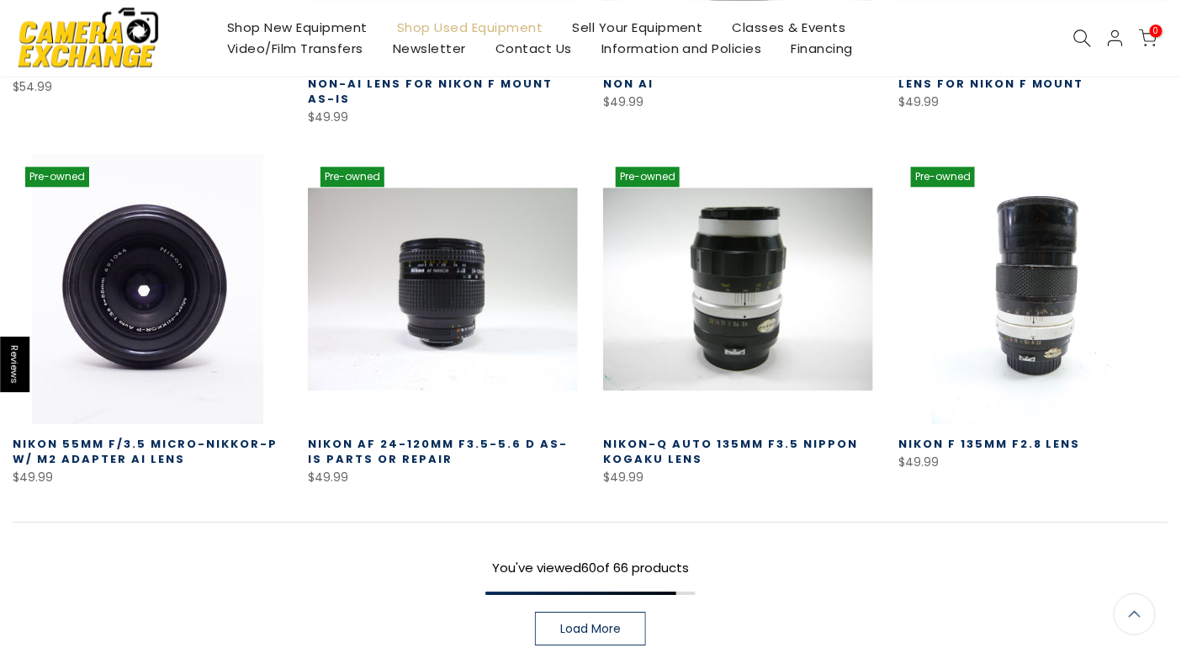
scroll to position [5426, 0]
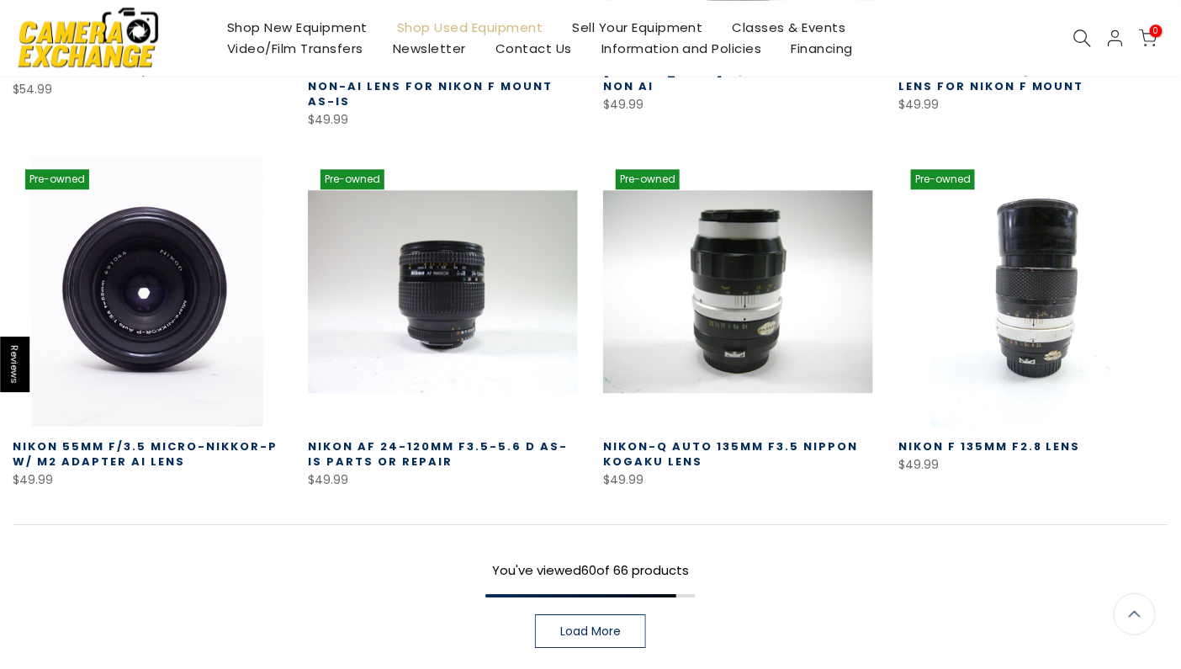
click at [575, 625] on span "Load More" at bounding box center [590, 631] width 61 height 12
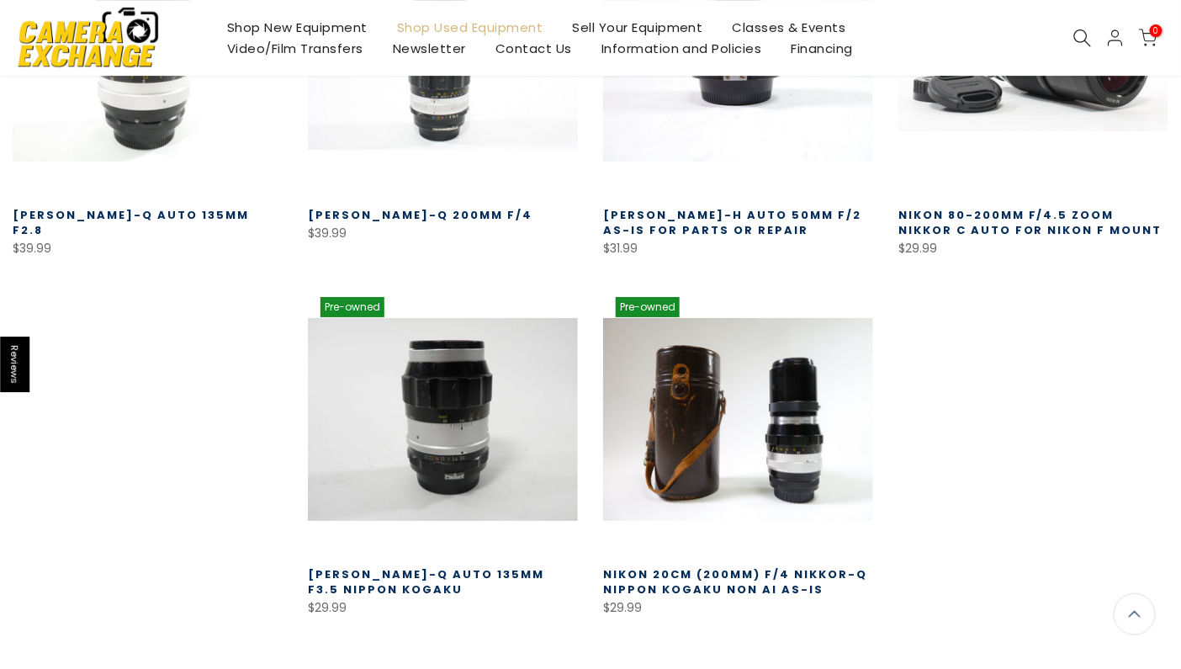
scroll to position [6015, 0]
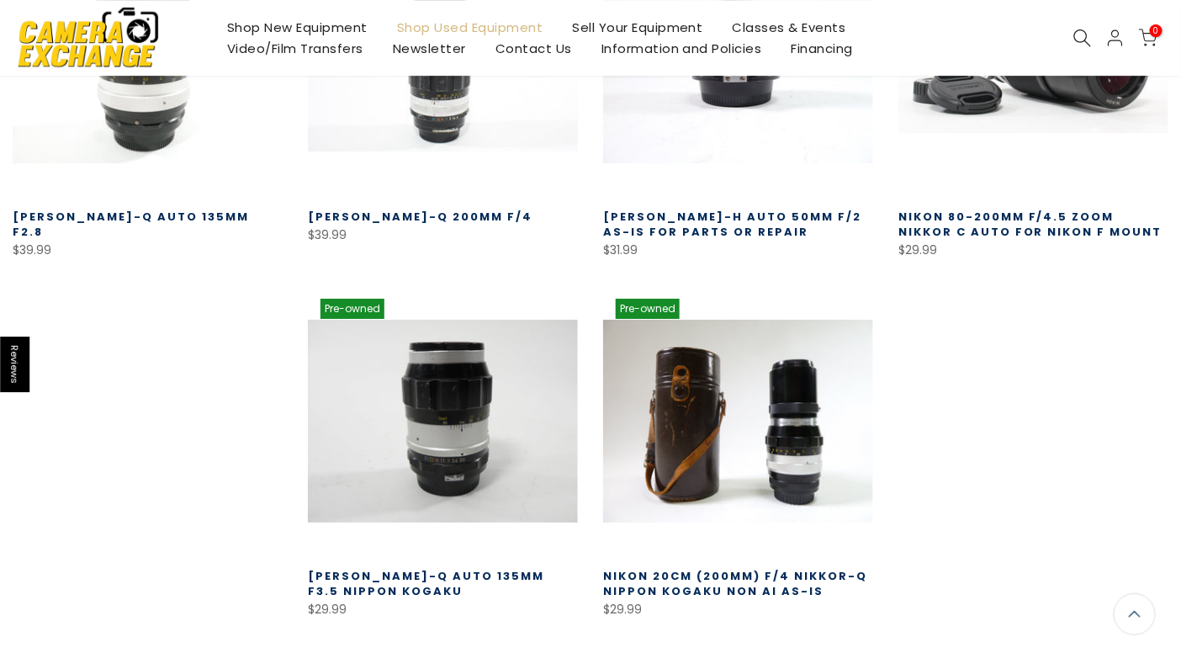
click at [480, 27] on link "Shop Used Equipment" at bounding box center [470, 27] width 176 height 21
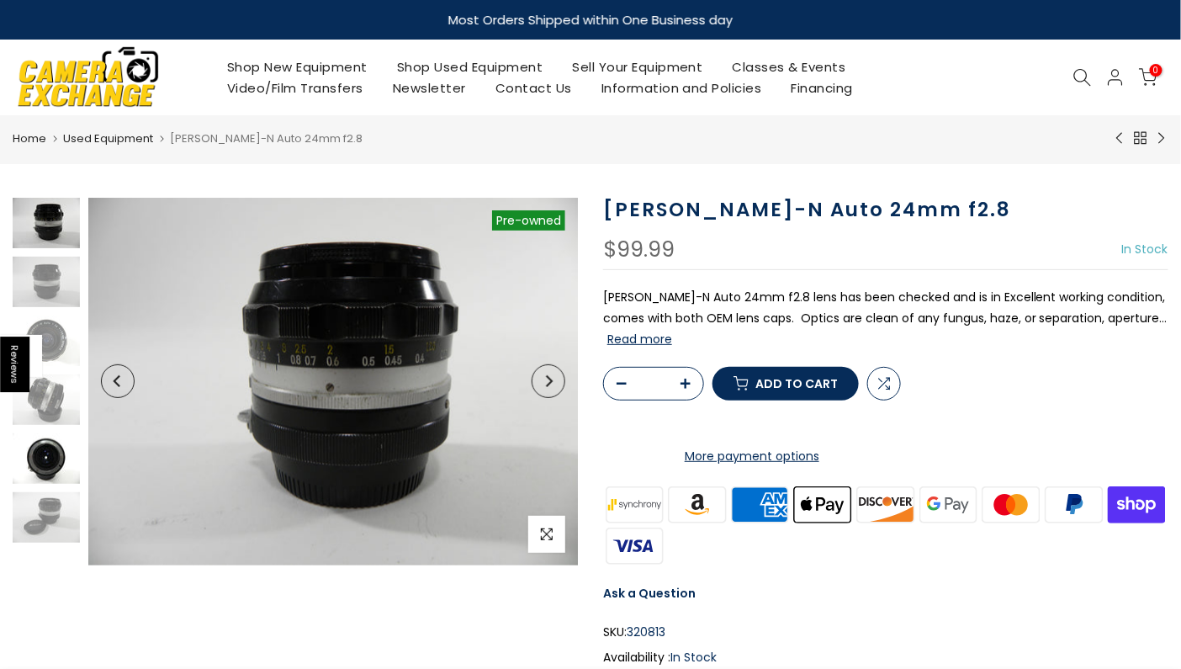
click at [38, 459] on img at bounding box center [46, 458] width 67 height 50
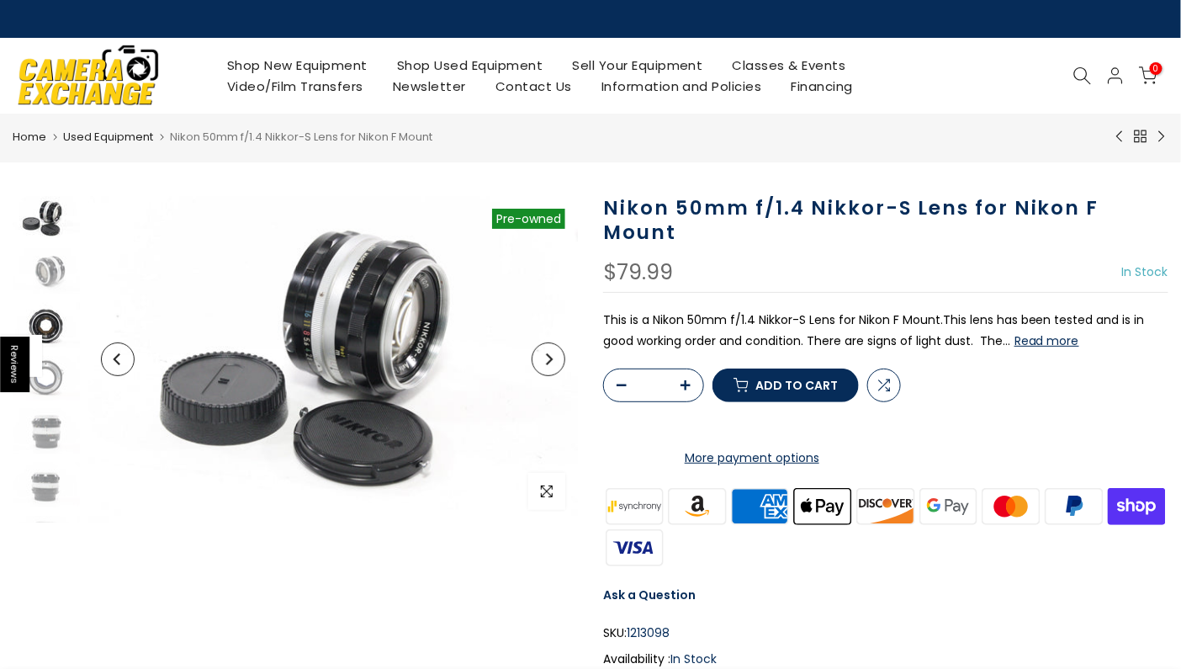
click at [48, 314] on img at bounding box center [46, 325] width 67 height 45
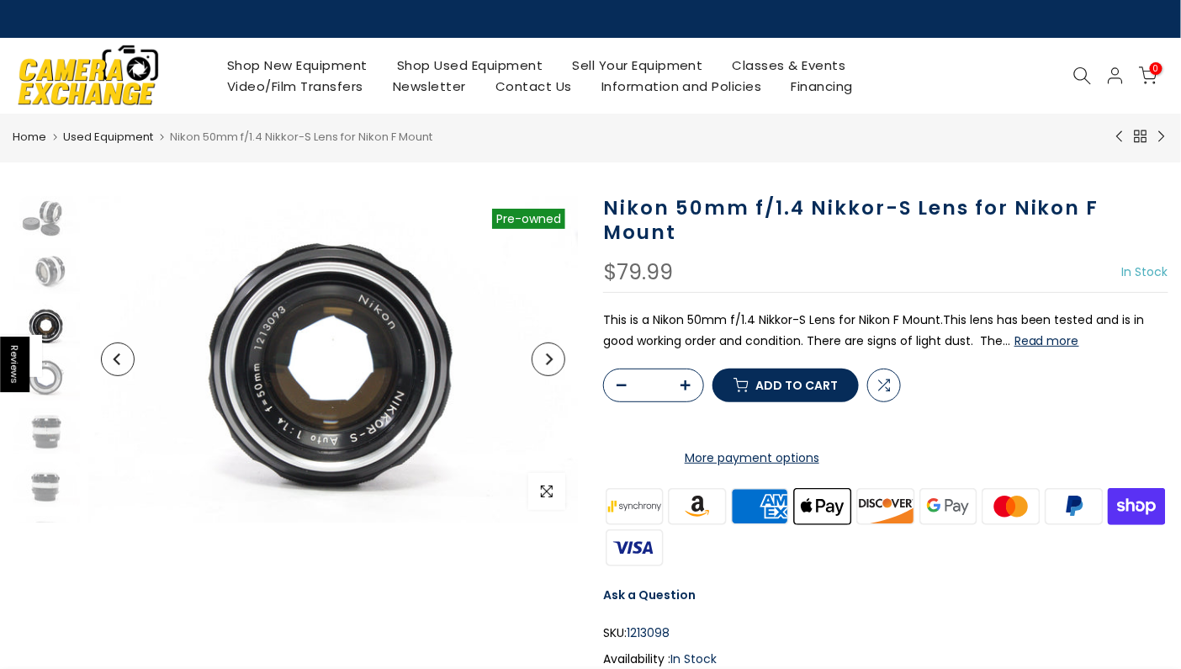
scroll to position [22, 0]
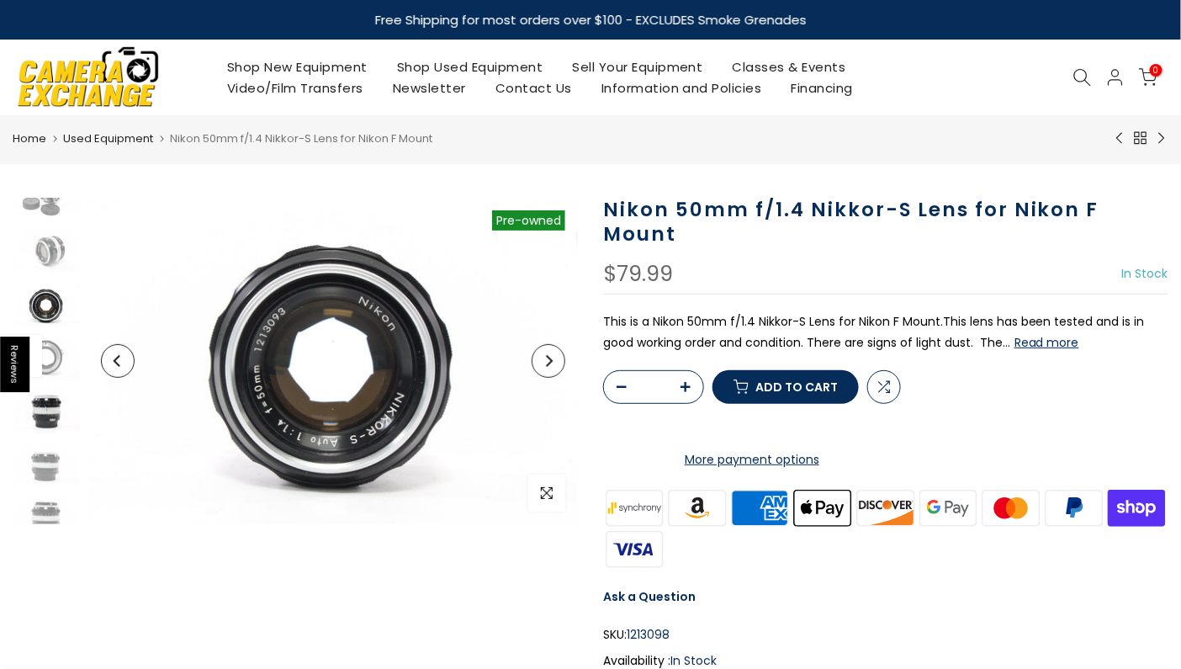
click at [49, 413] on img at bounding box center [46, 411] width 67 height 45
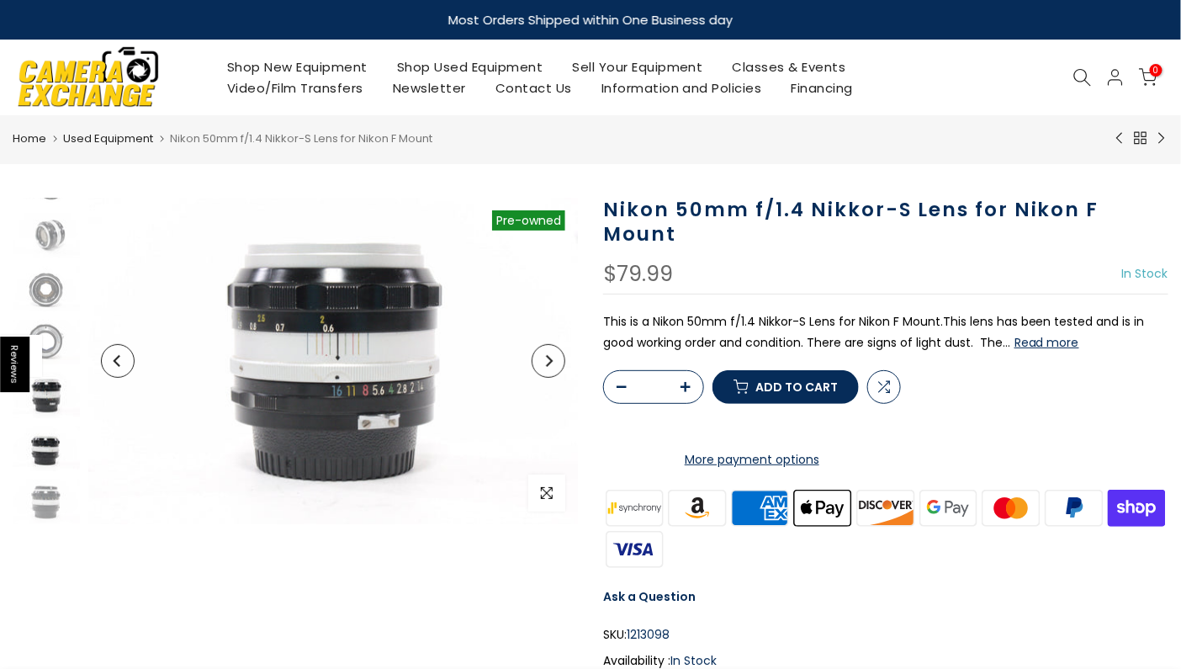
click at [44, 442] on img at bounding box center [46, 449] width 67 height 45
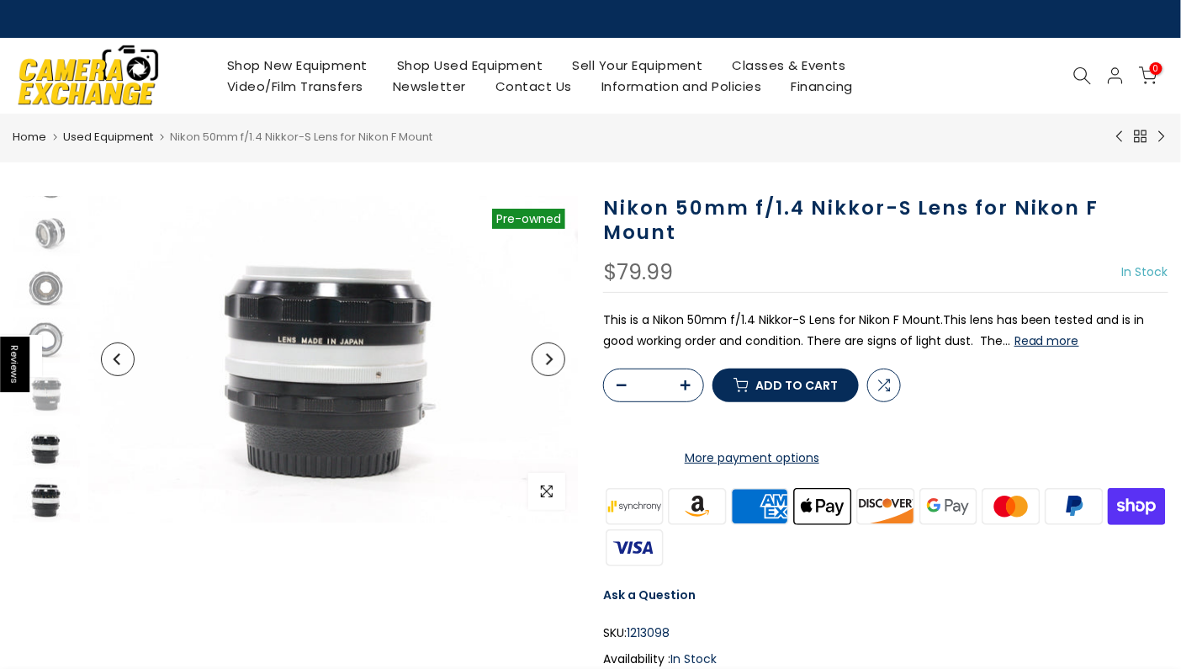
click at [40, 498] on img at bounding box center [46, 500] width 67 height 45
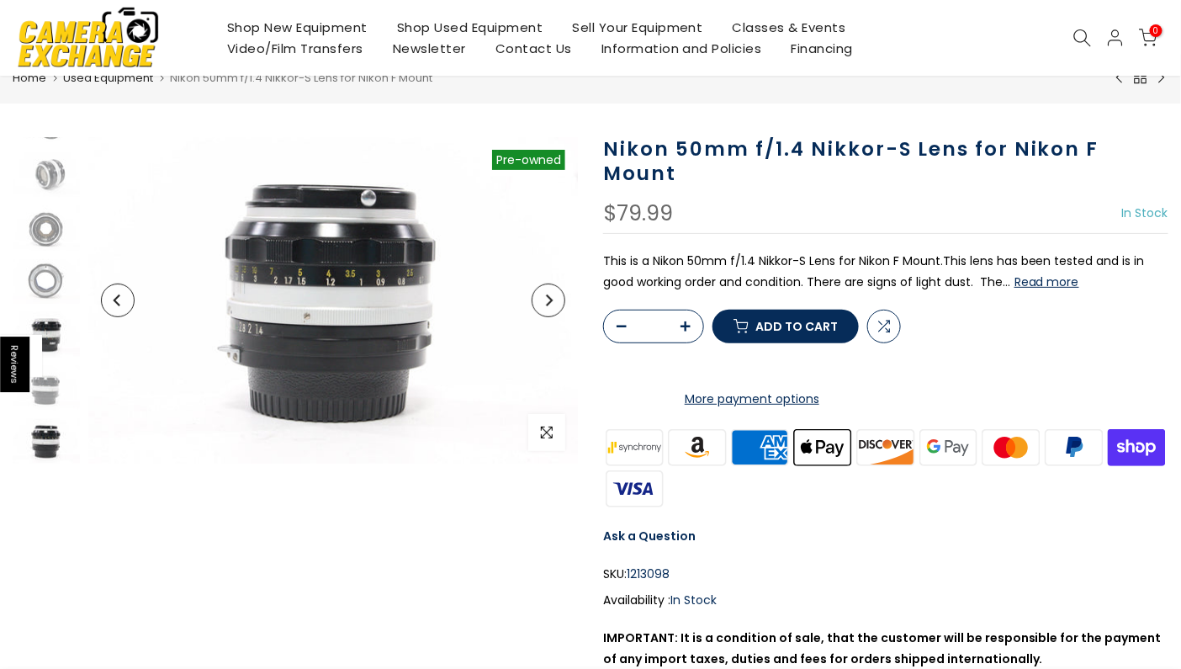
scroll to position [84, 0]
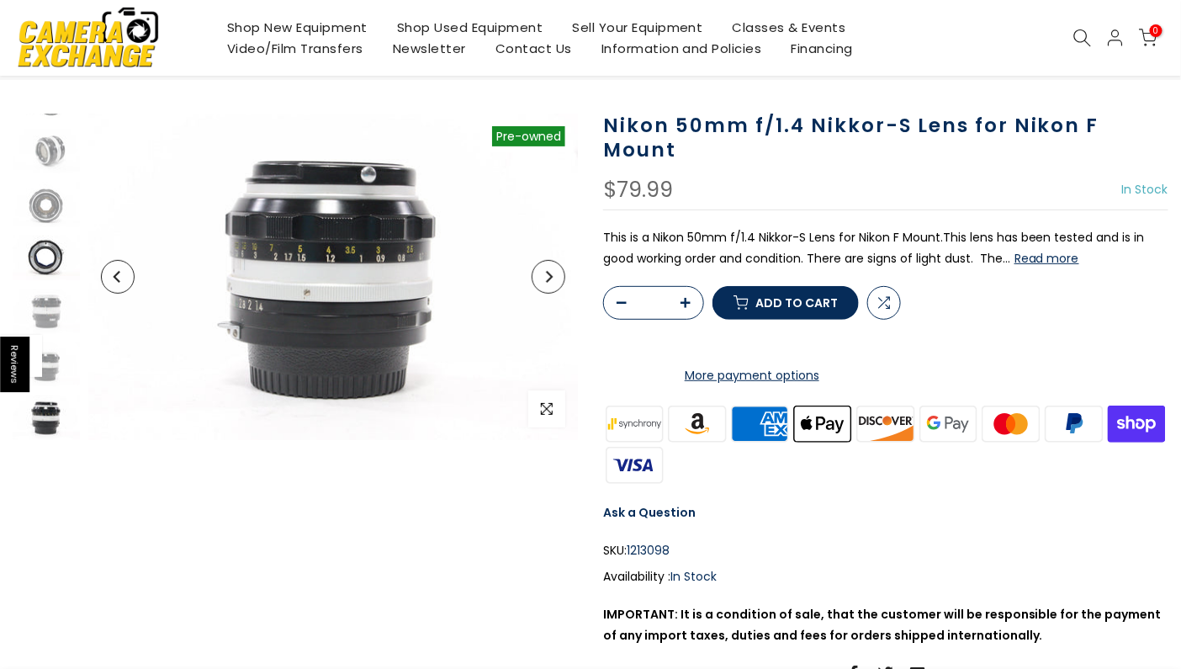
click at [39, 248] on img at bounding box center [46, 258] width 67 height 45
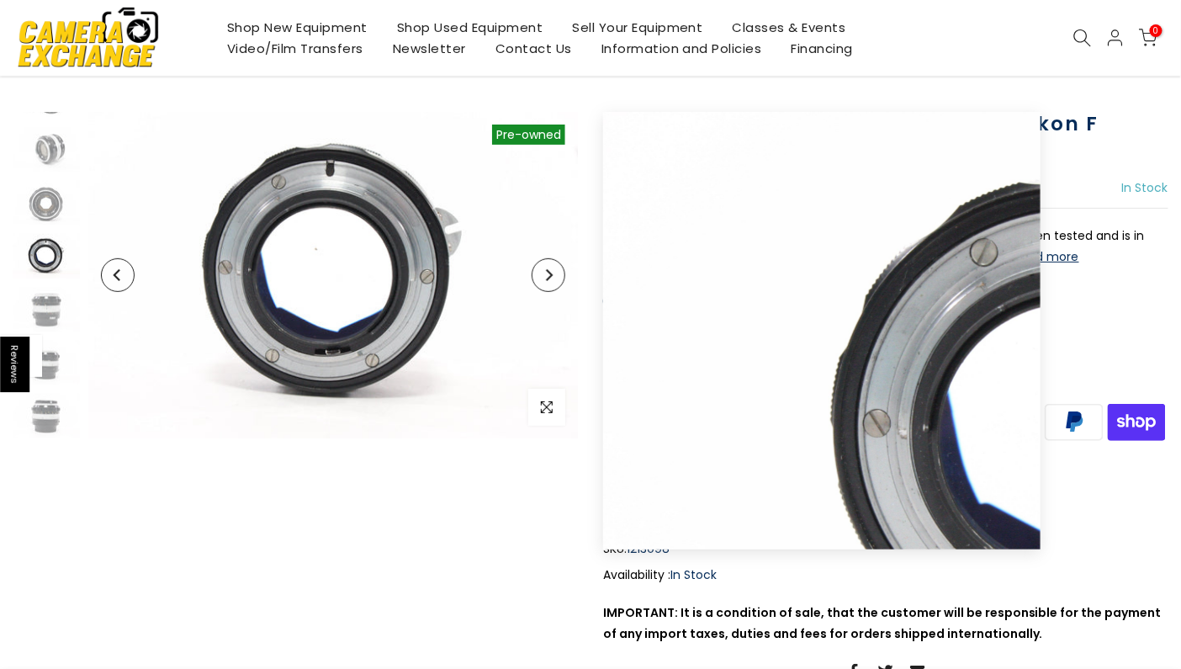
scroll to position [82, 0]
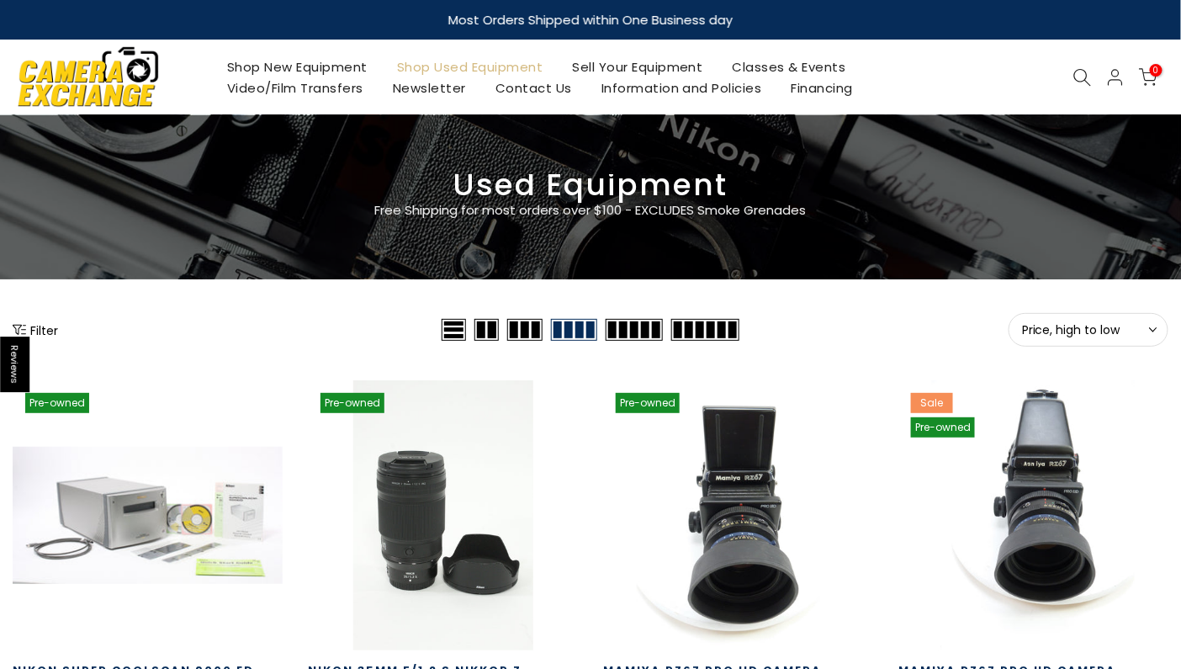
click at [1082, 72] on icon at bounding box center [1083, 77] width 19 height 19
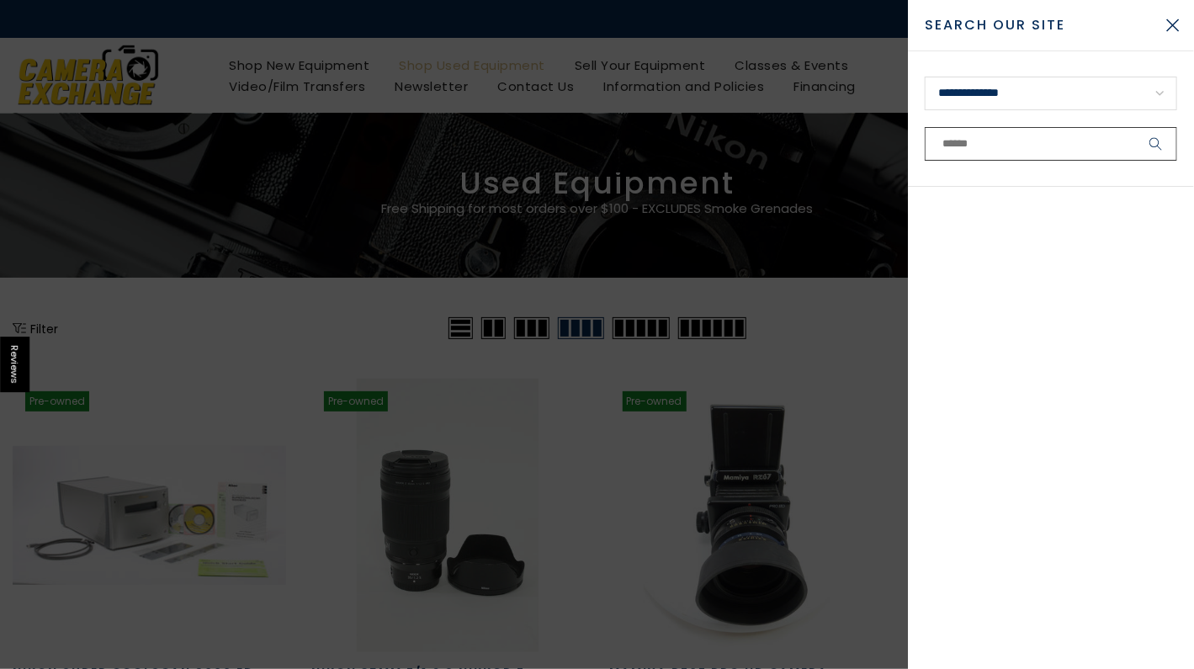
click at [1010, 146] on input "text" at bounding box center [1051, 144] width 252 height 34
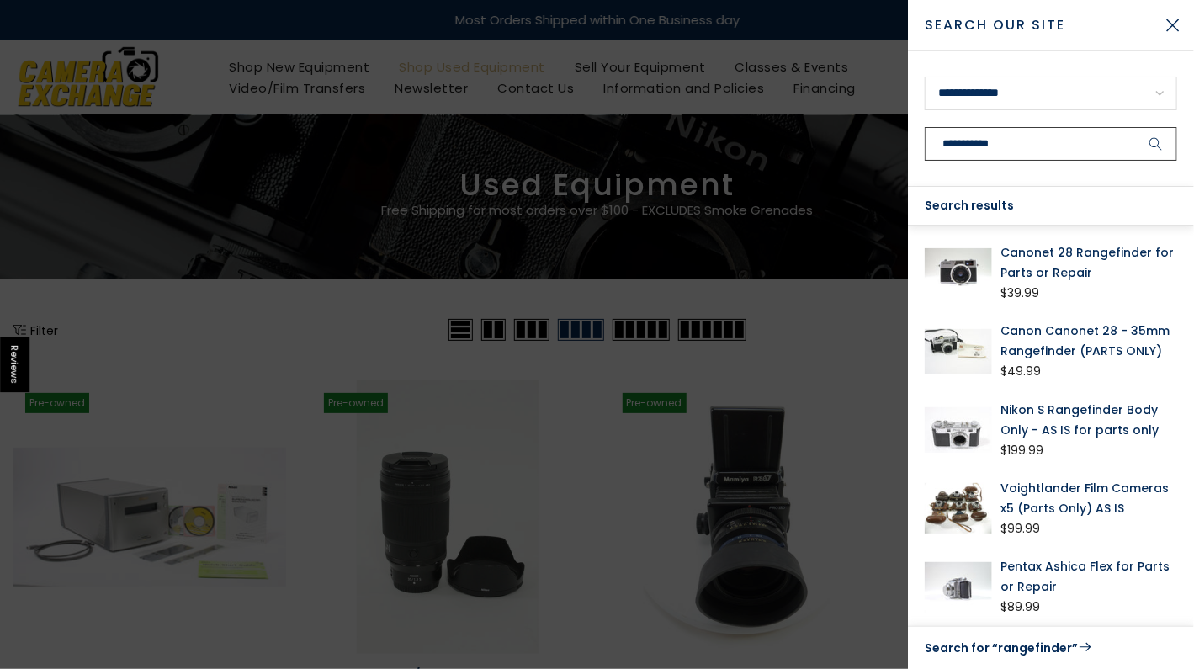
type input "**********"
click at [1135, 127] on button "submit" at bounding box center [1156, 144] width 42 height 34
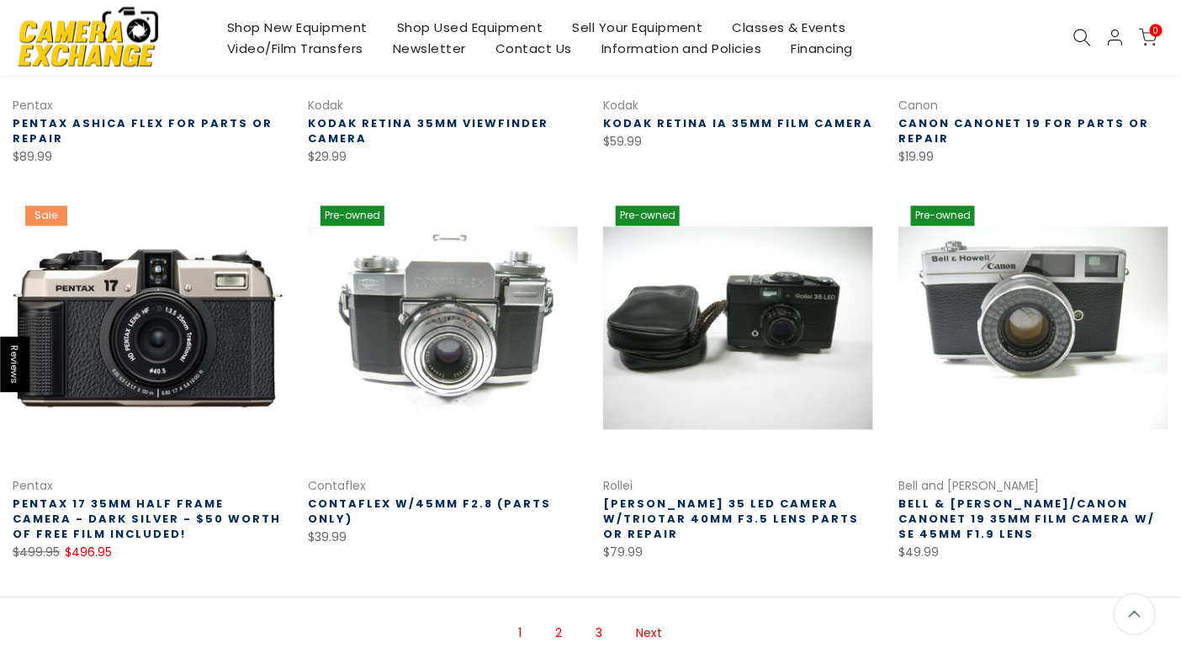
scroll to position [925, 0]
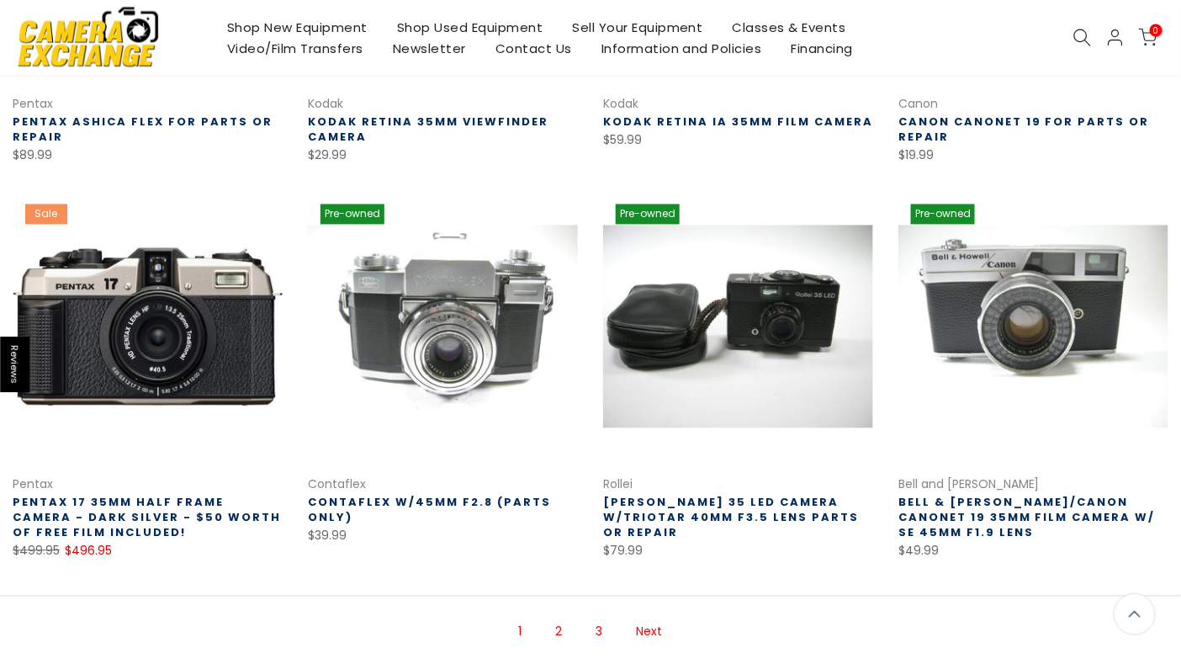
click at [654, 634] on link "Next" at bounding box center [649, 632] width 43 height 29
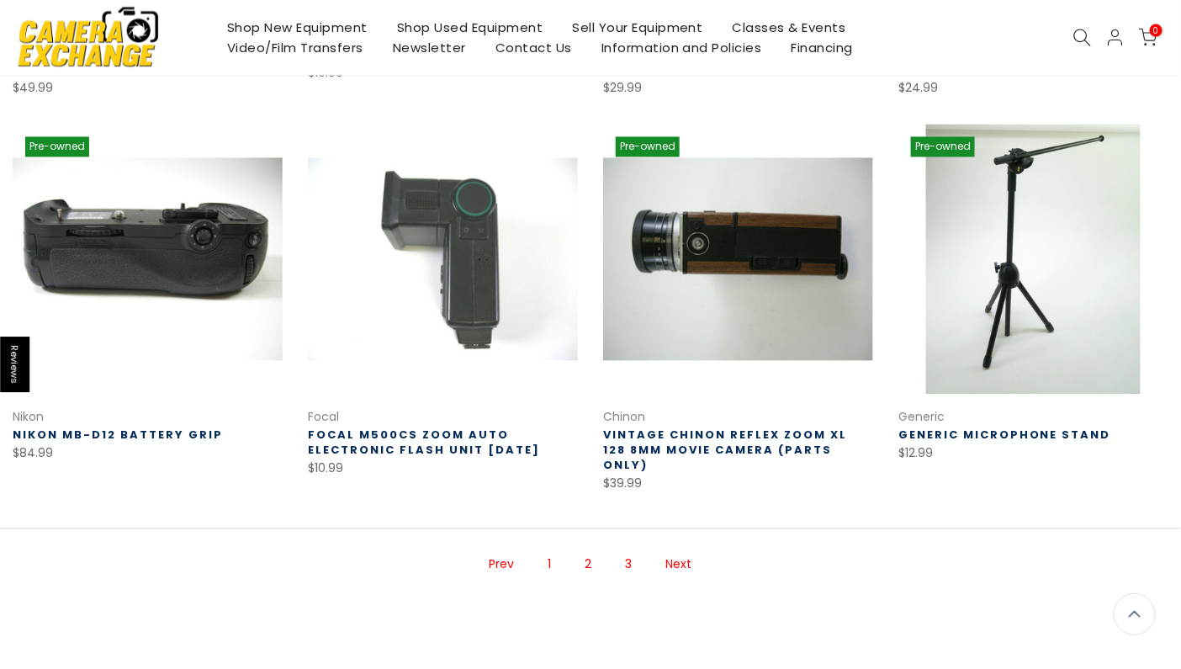
scroll to position [1112, 0]
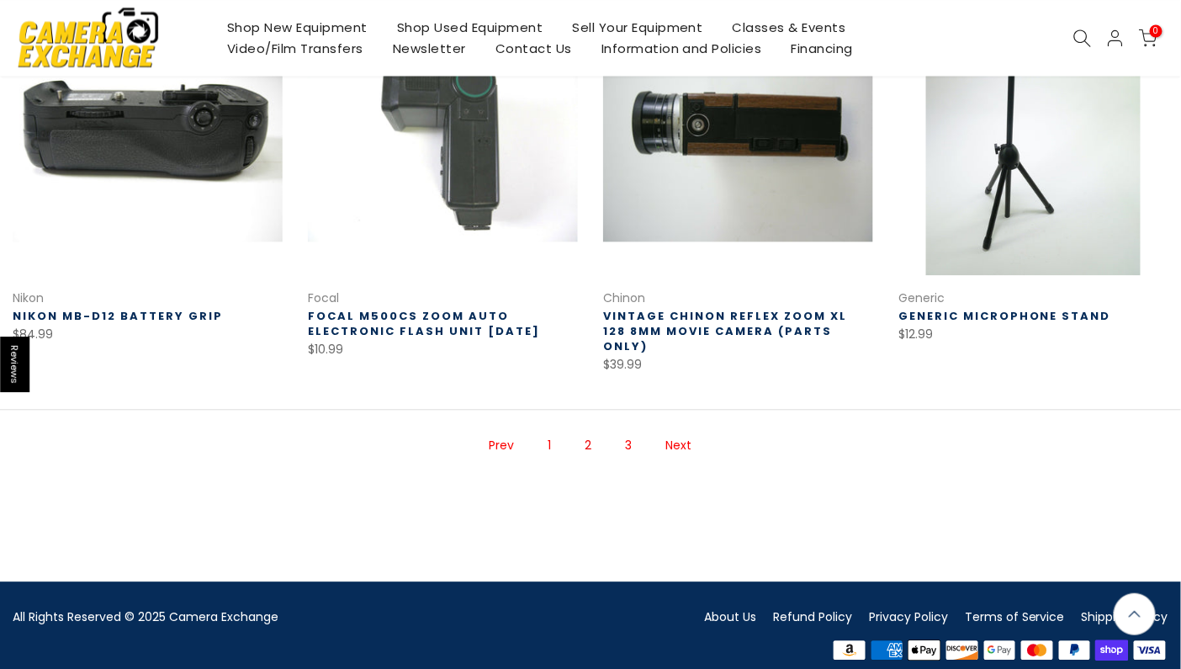
click at [678, 431] on link "Next" at bounding box center [679, 445] width 43 height 29
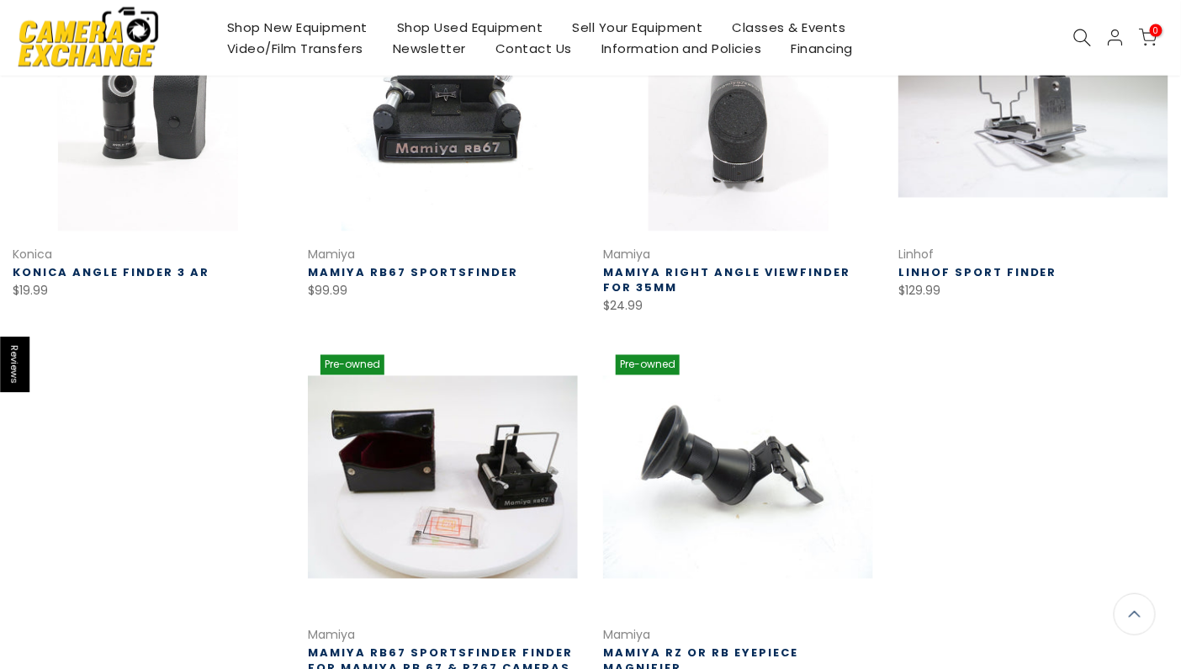
scroll to position [776, 0]
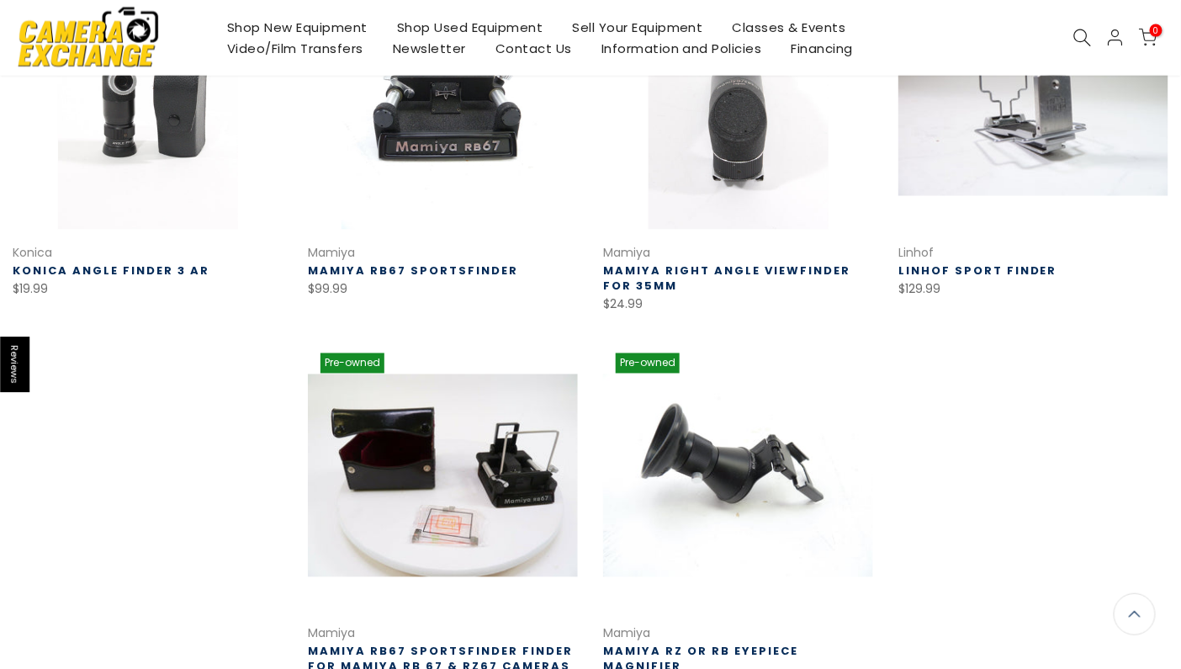
click at [1081, 34] on icon at bounding box center [1083, 38] width 19 height 19
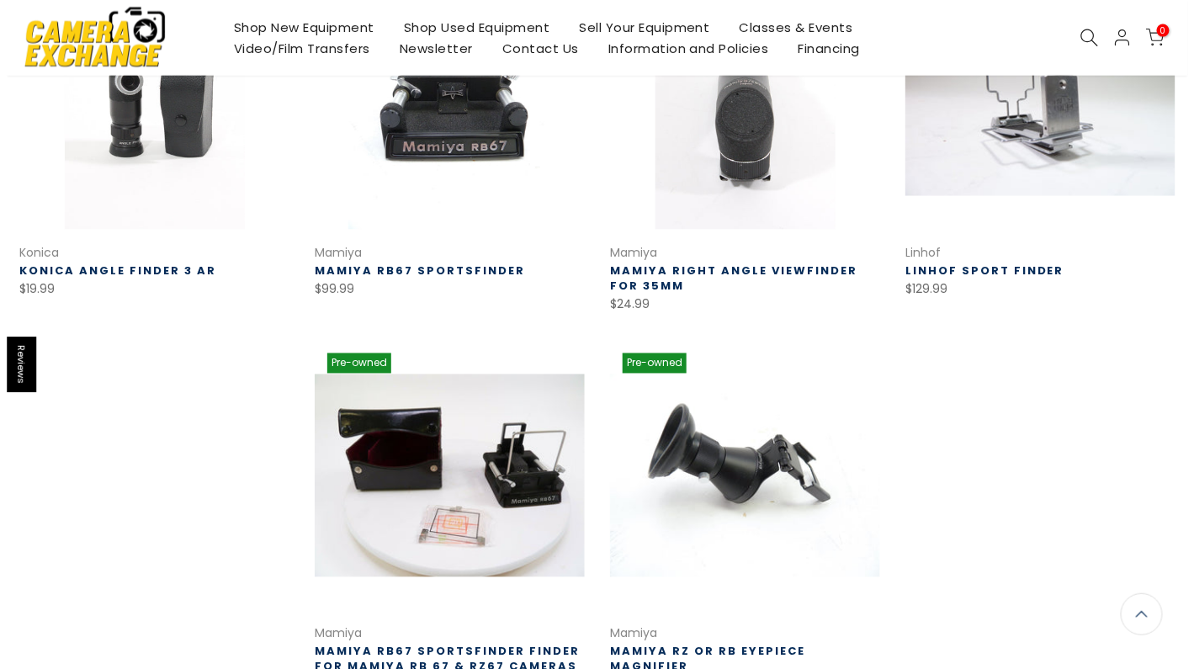
scroll to position [777, 0]
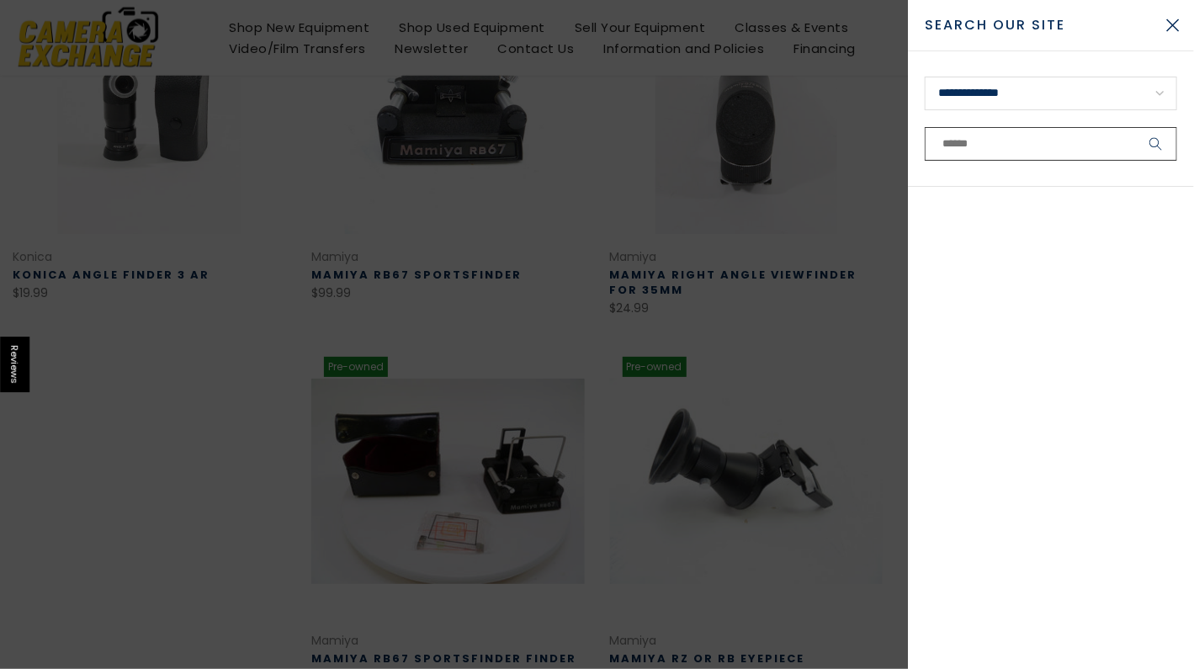
click at [1006, 146] on input "text" at bounding box center [1051, 144] width 252 height 34
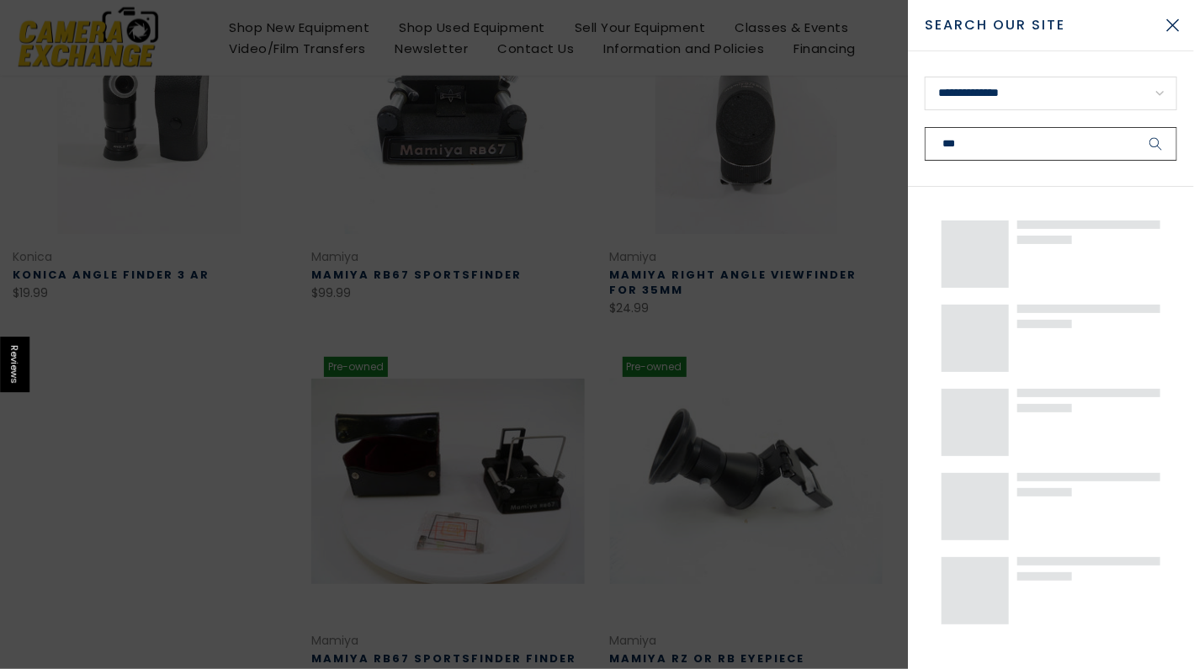
type input "***"
click at [1135, 127] on button "submit" at bounding box center [1156, 144] width 42 height 34
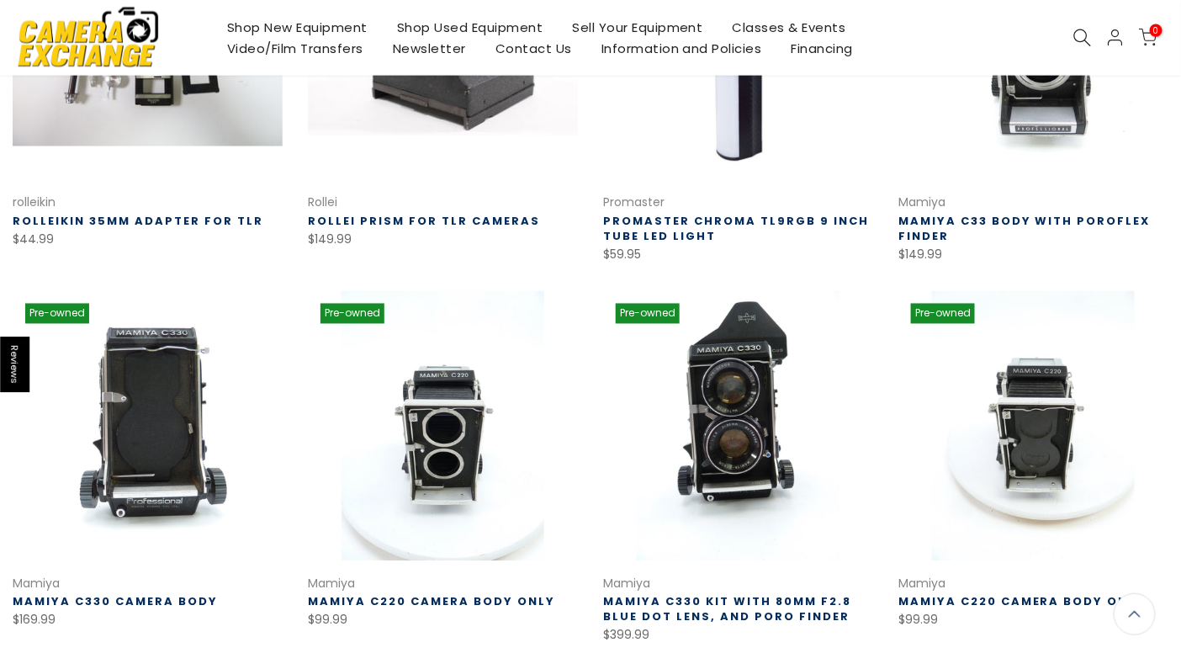
scroll to position [1131, 0]
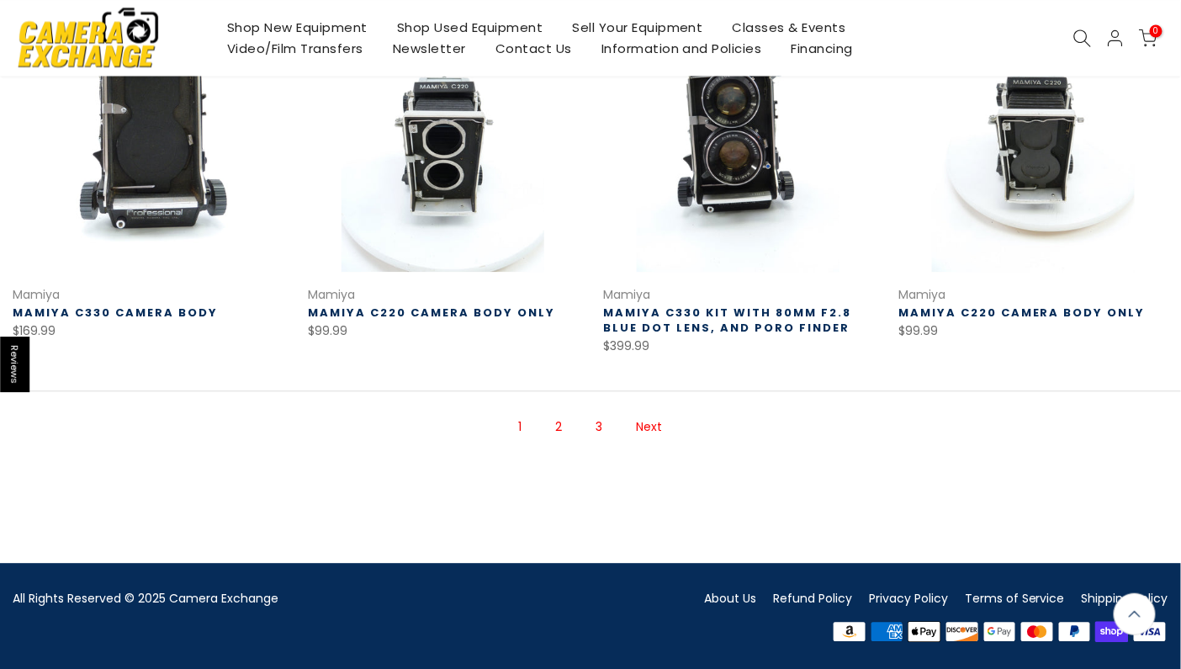
click at [644, 425] on link "Next" at bounding box center [649, 426] width 43 height 29
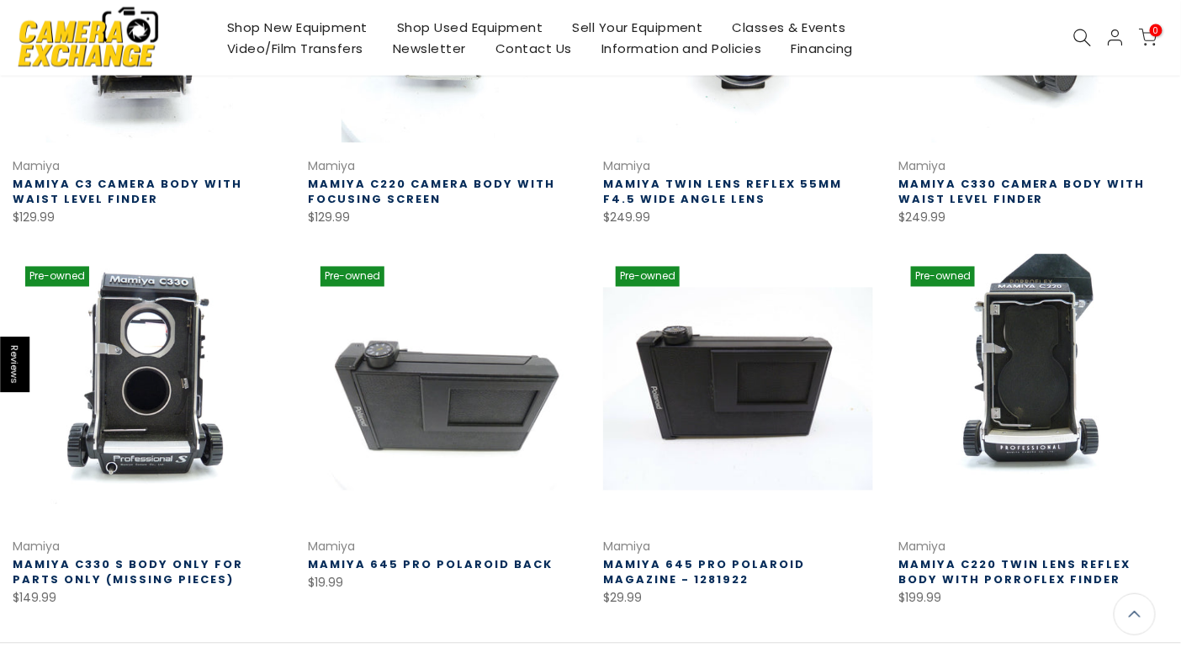
scroll to position [1114, 0]
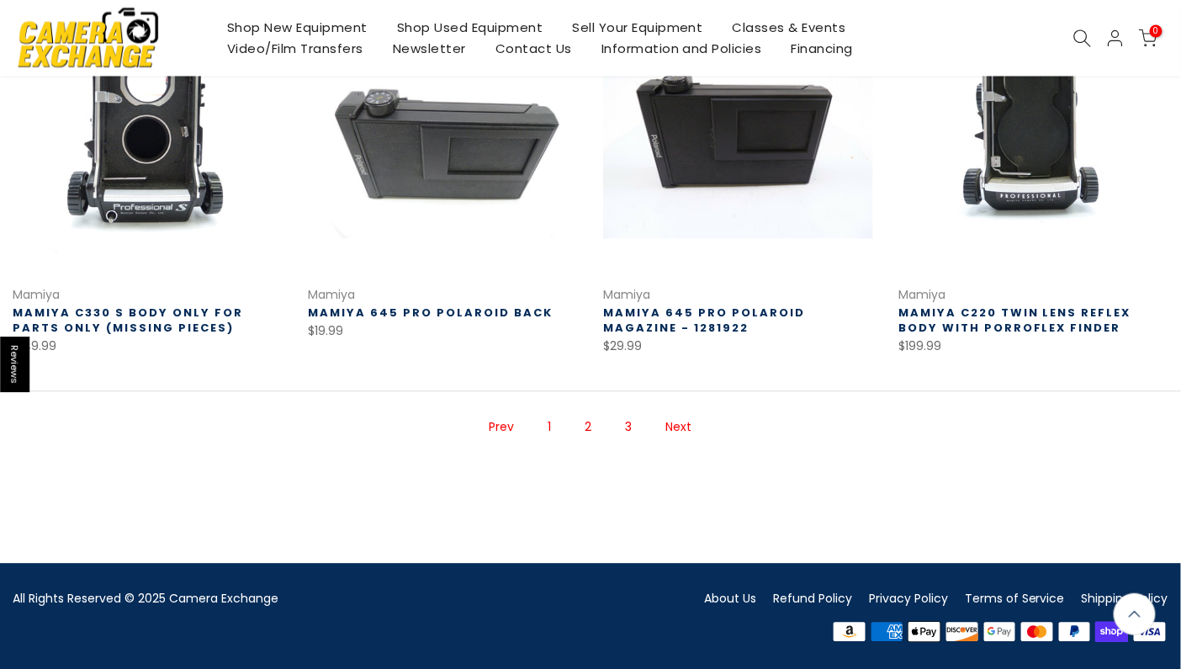
click at [680, 427] on link "Next" at bounding box center [679, 426] width 43 height 29
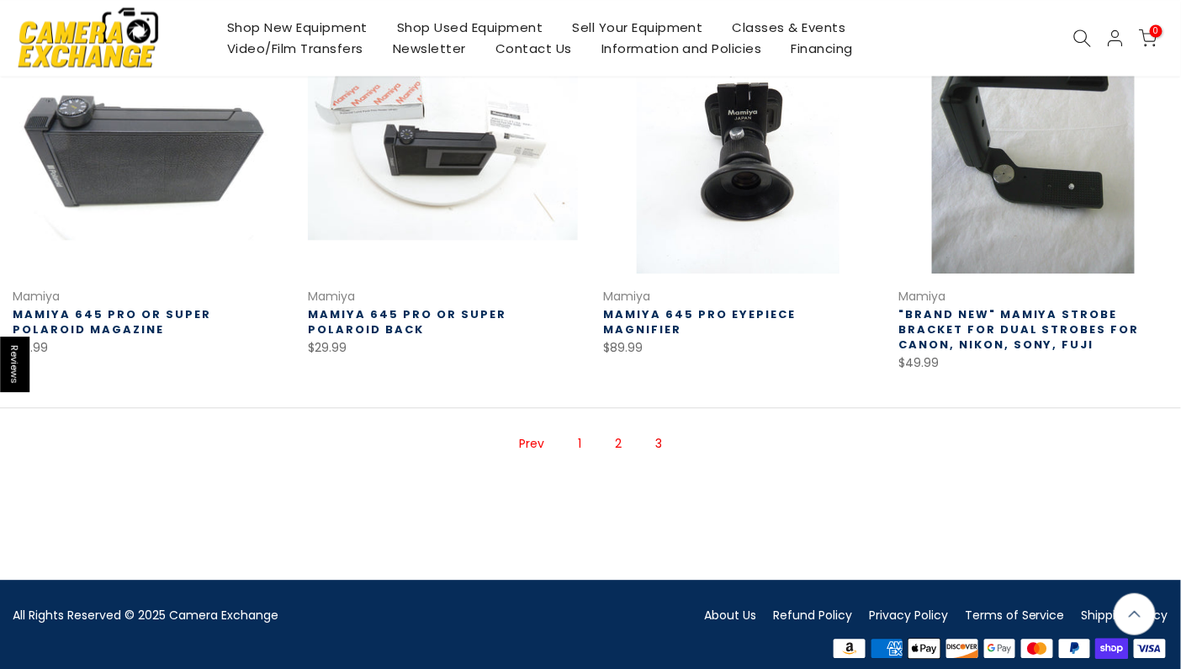
scroll to position [1146, 0]
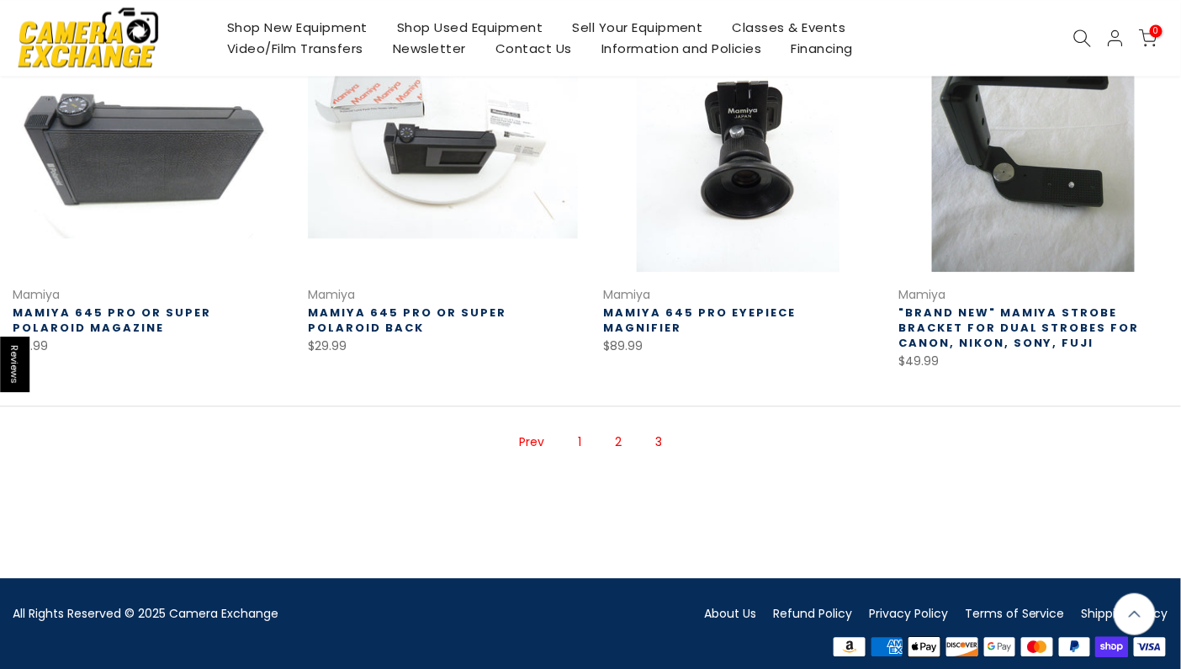
click at [1076, 32] on icon at bounding box center [1083, 38] width 19 height 19
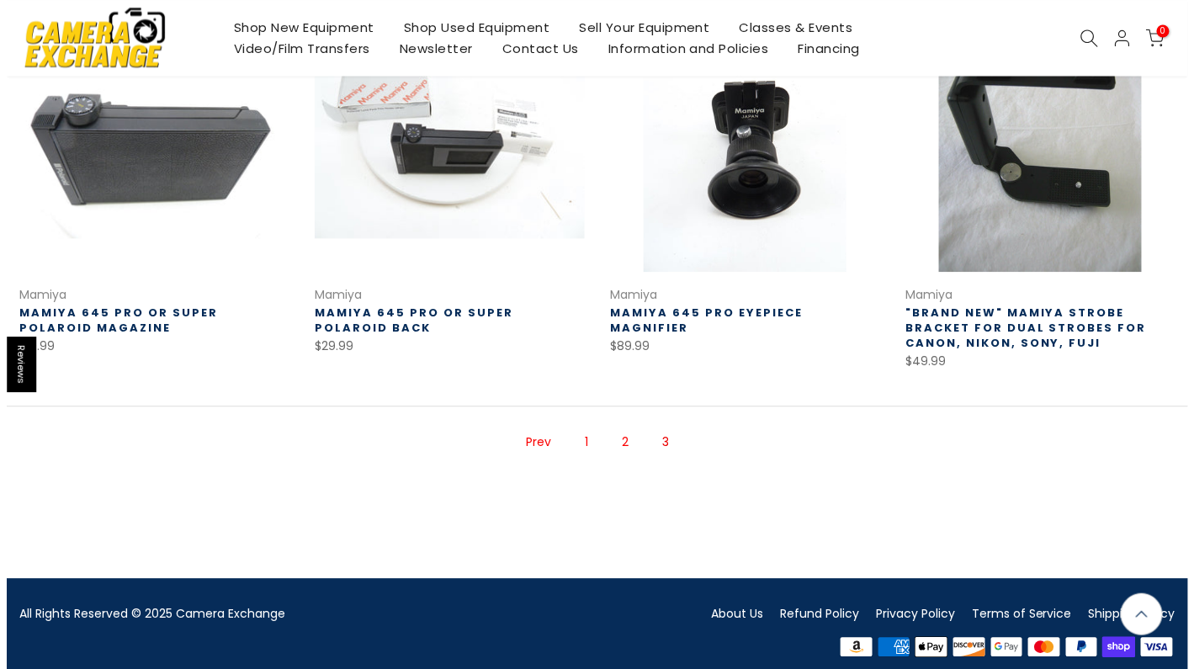
scroll to position [1152, 0]
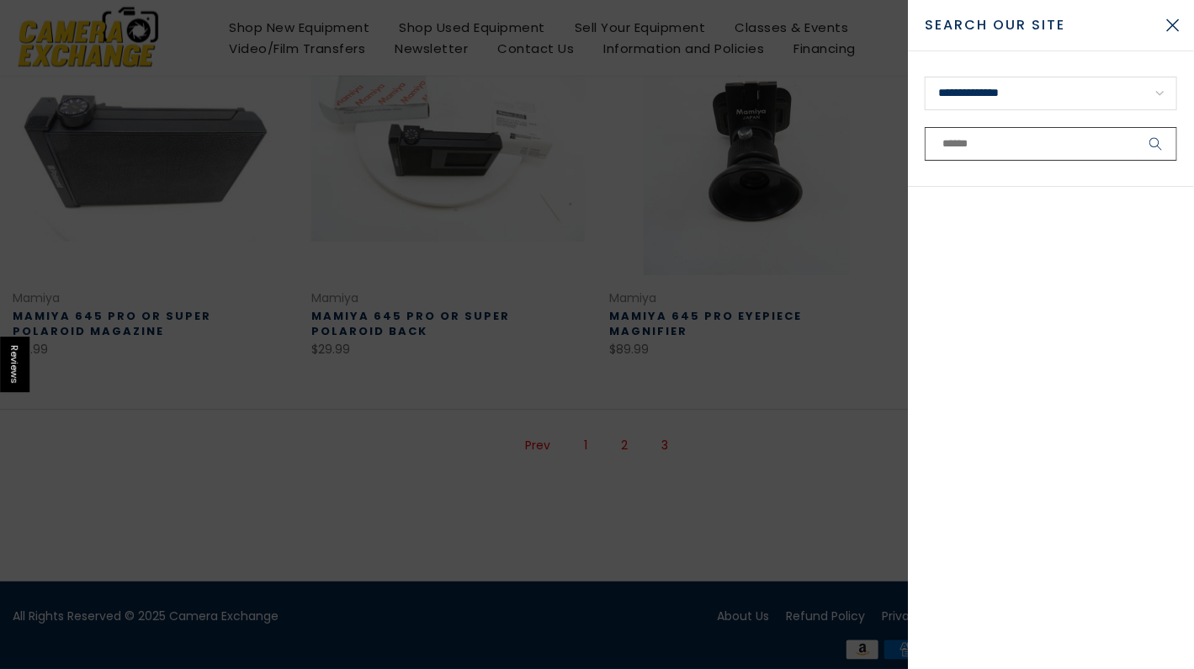
click at [999, 146] on input "text" at bounding box center [1051, 144] width 252 height 34
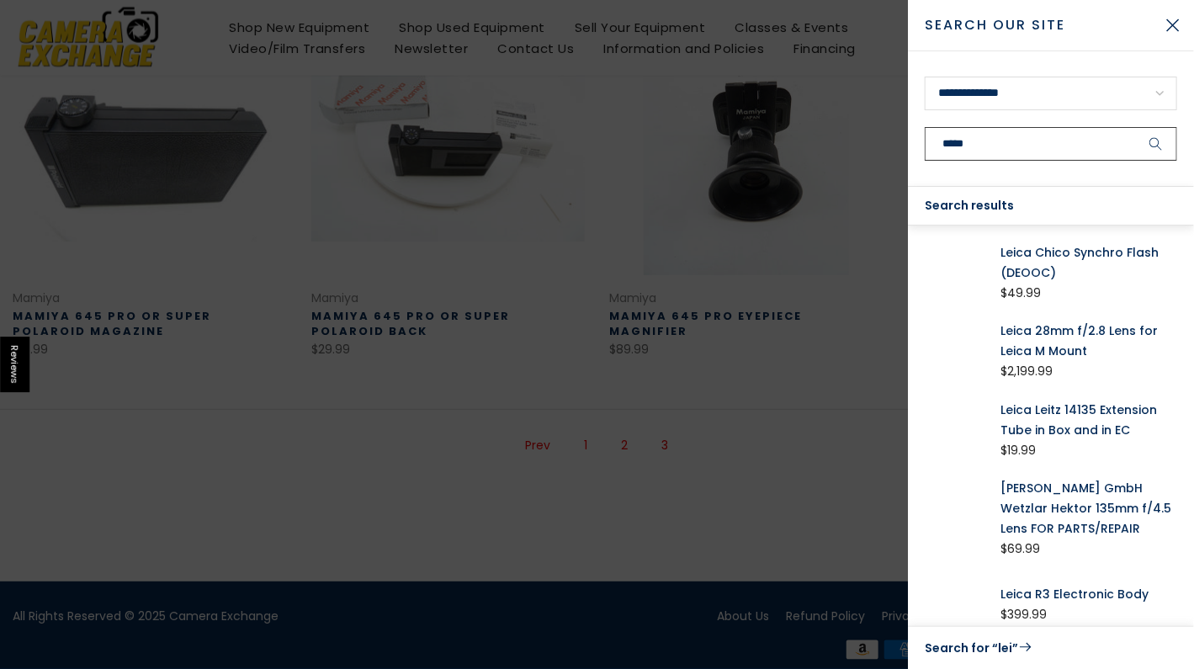
click at [1135, 127] on button "submit" at bounding box center [1156, 144] width 42 height 34
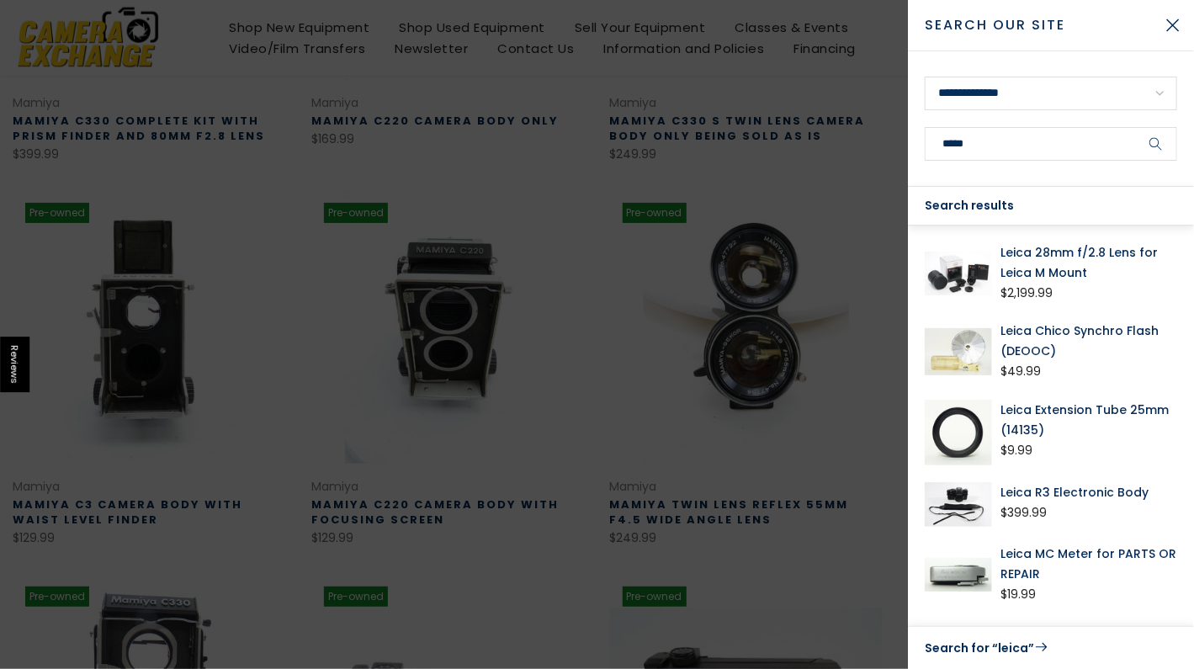
scroll to position [271, 0]
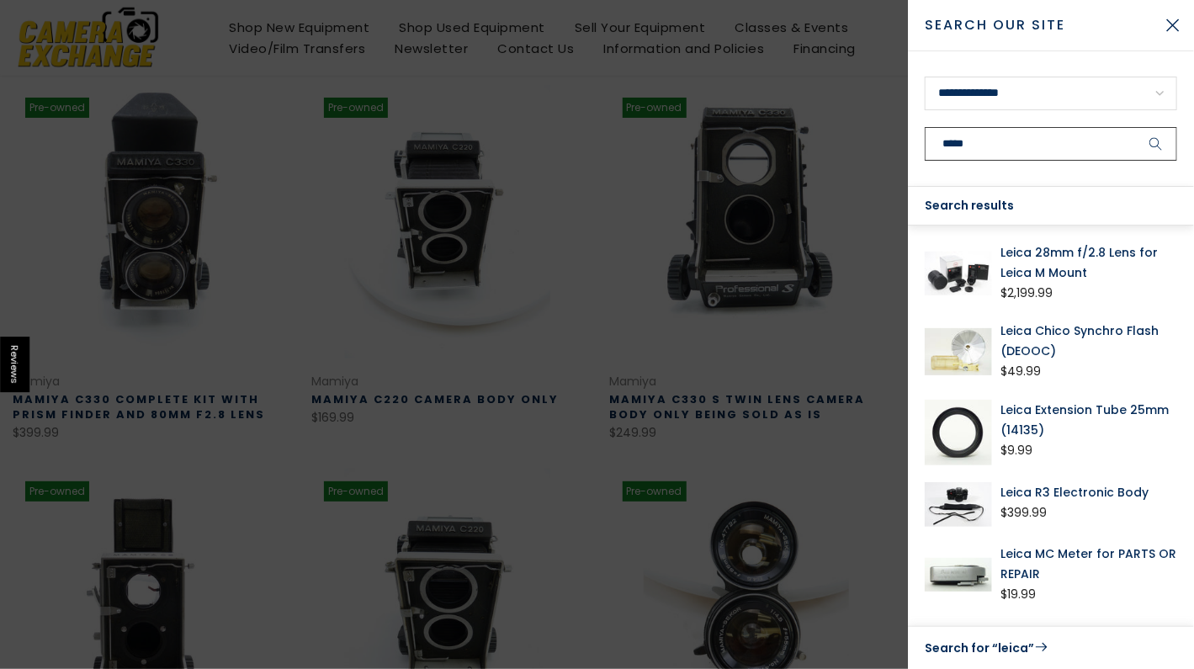
click at [1020, 143] on input "*****" at bounding box center [1051, 144] width 252 height 34
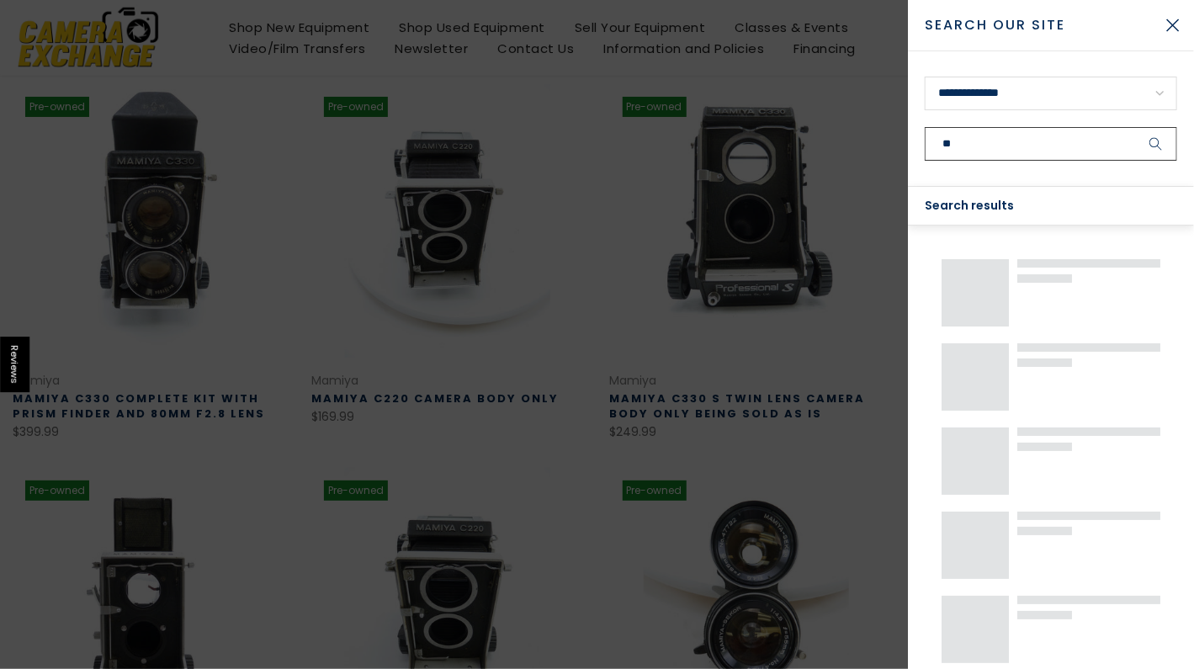
type input "*"
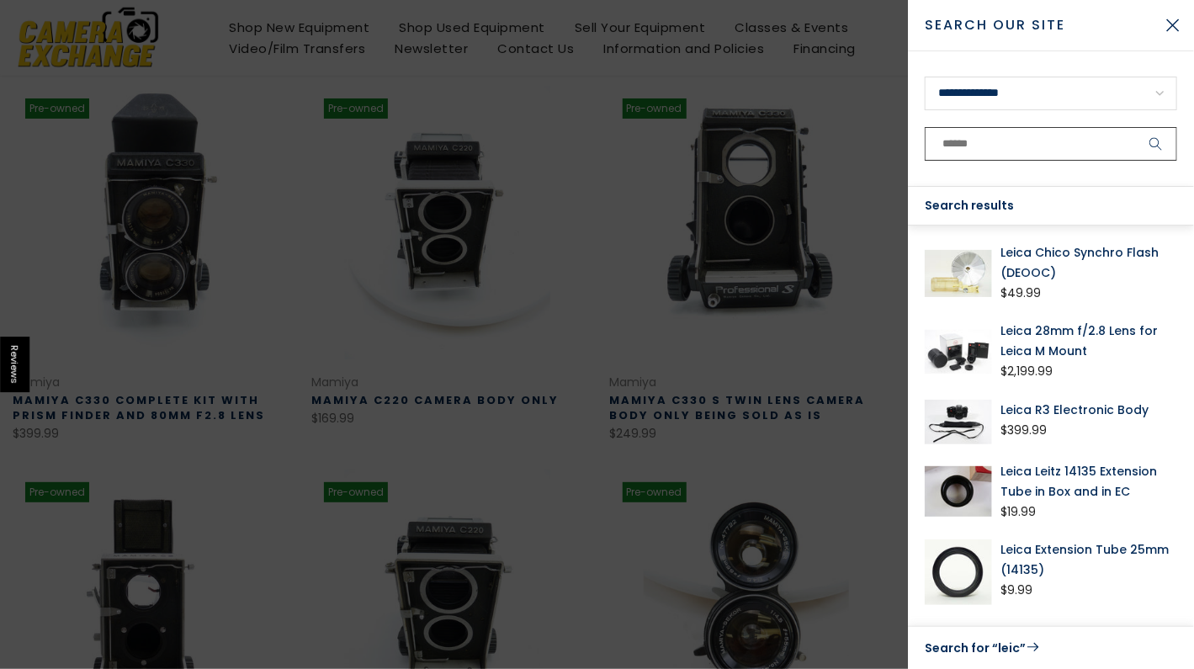
scroll to position [271, 0]
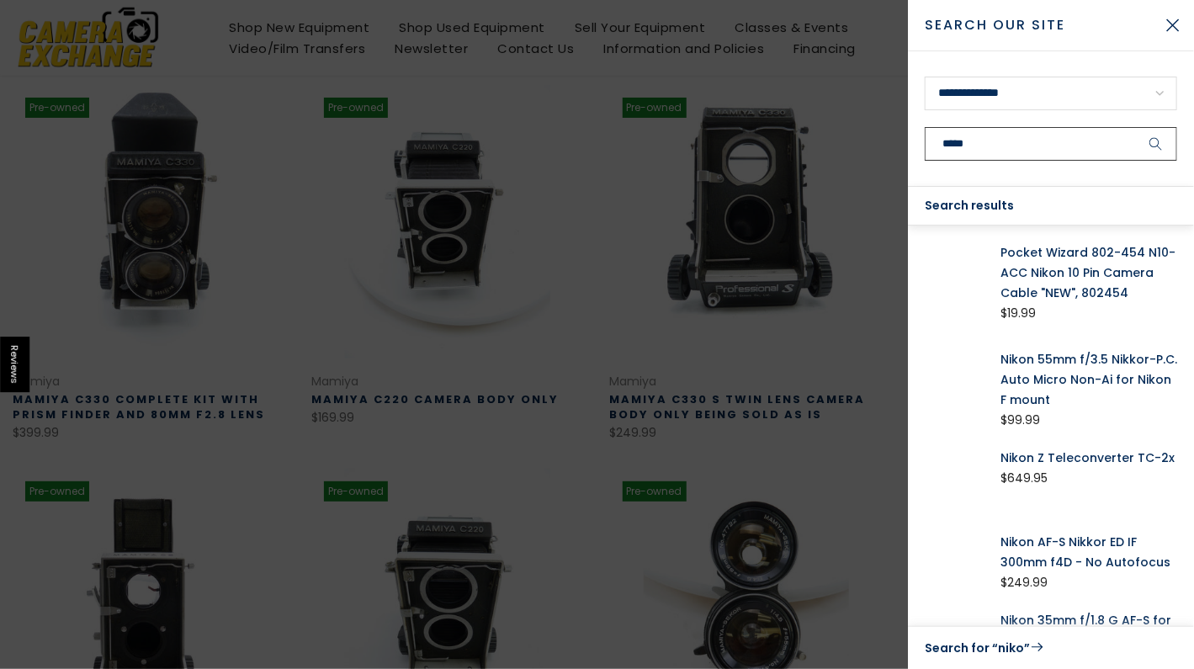
type input "*****"
click at [1135, 127] on button "submit" at bounding box center [1156, 144] width 42 height 34
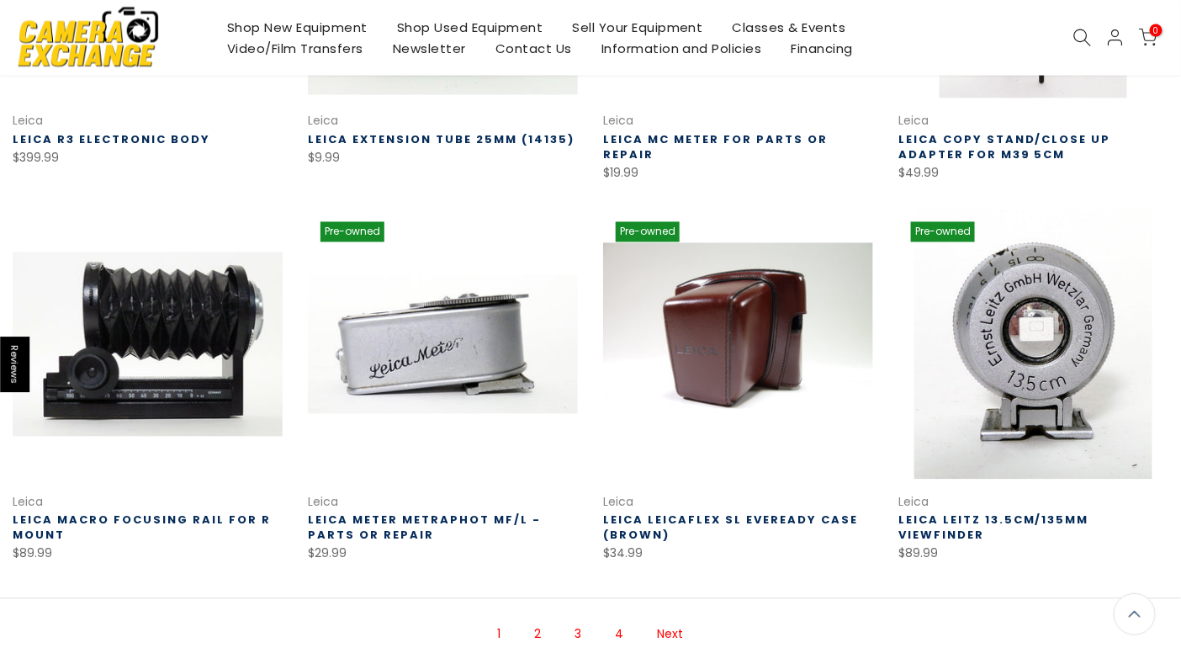
scroll to position [925, 0]
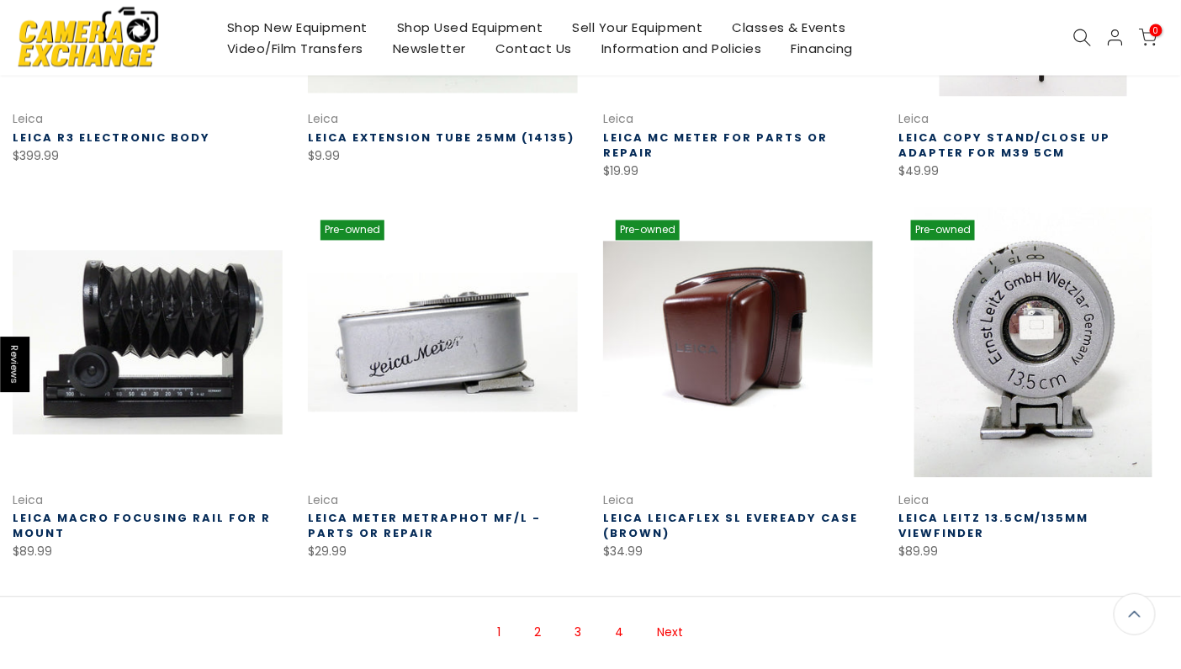
click at [671, 618] on link "Next" at bounding box center [670, 632] width 43 height 29
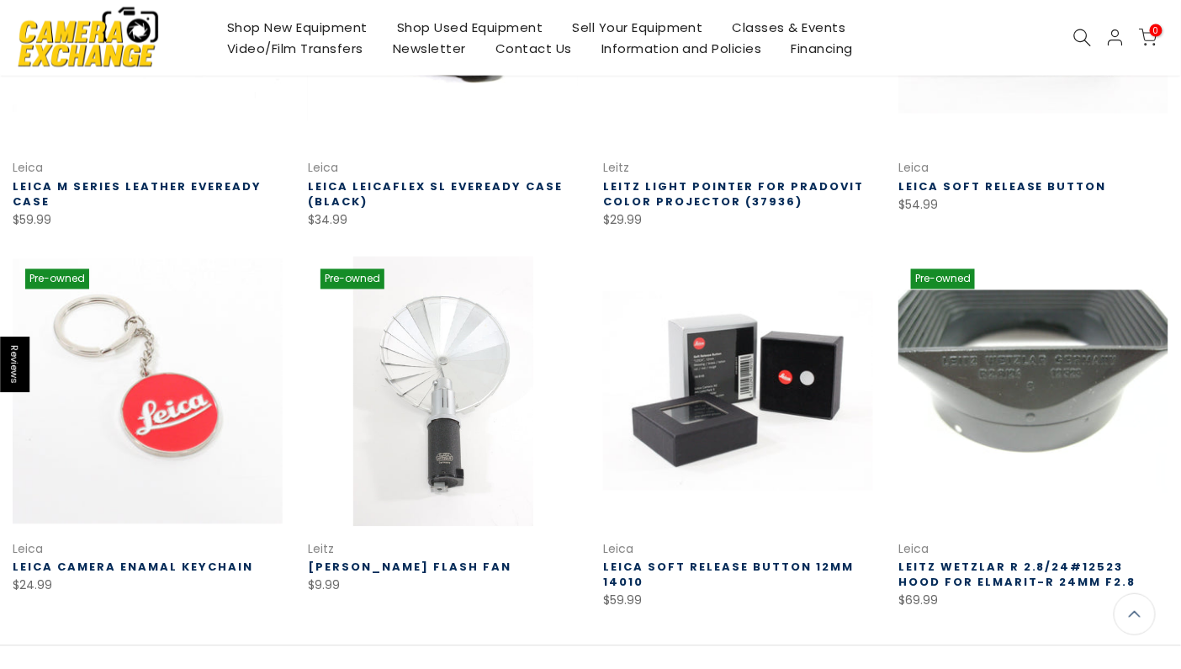
scroll to position [944, 0]
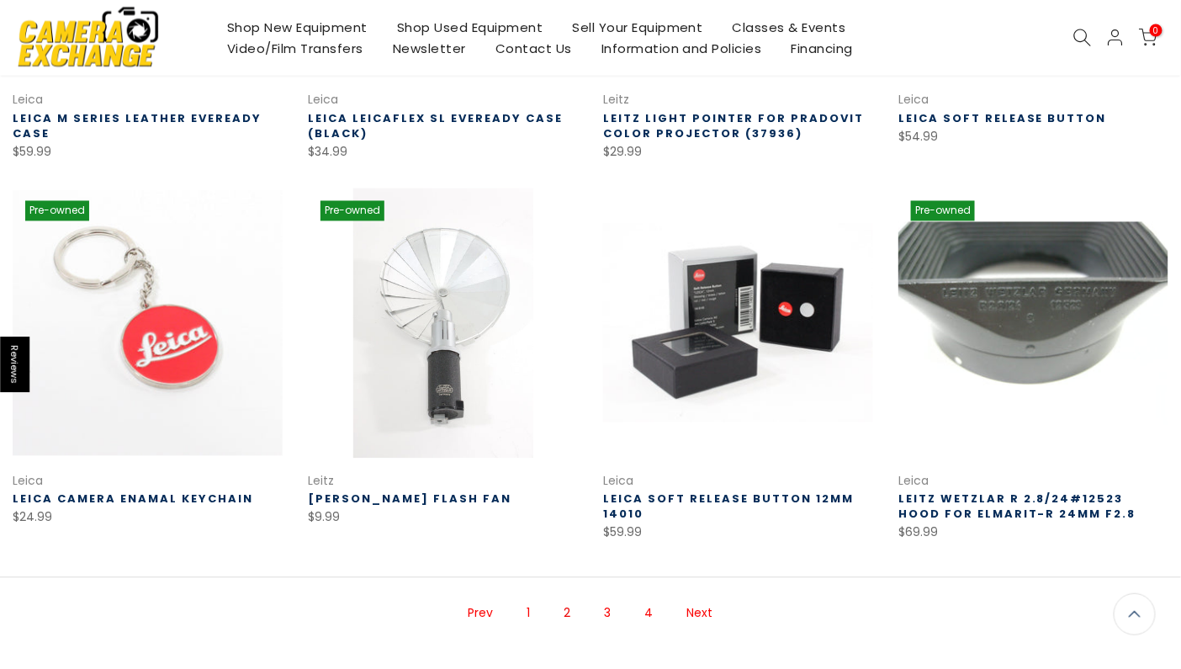
click at [708, 614] on link "Next" at bounding box center [700, 613] width 43 height 29
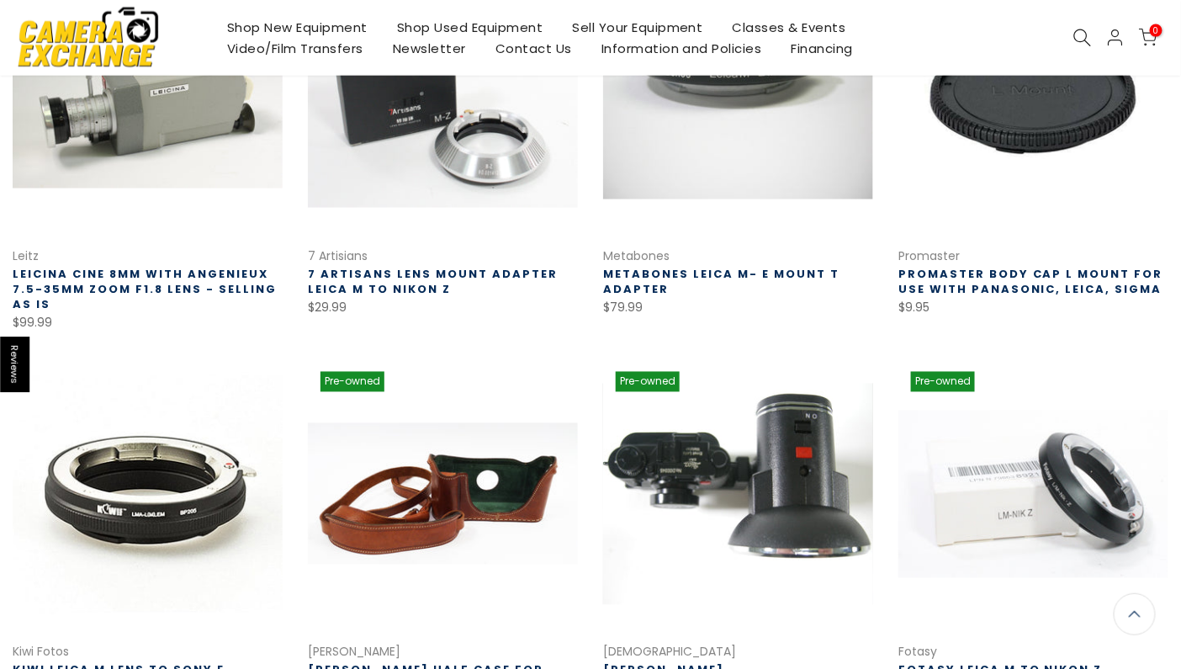
scroll to position [942, 0]
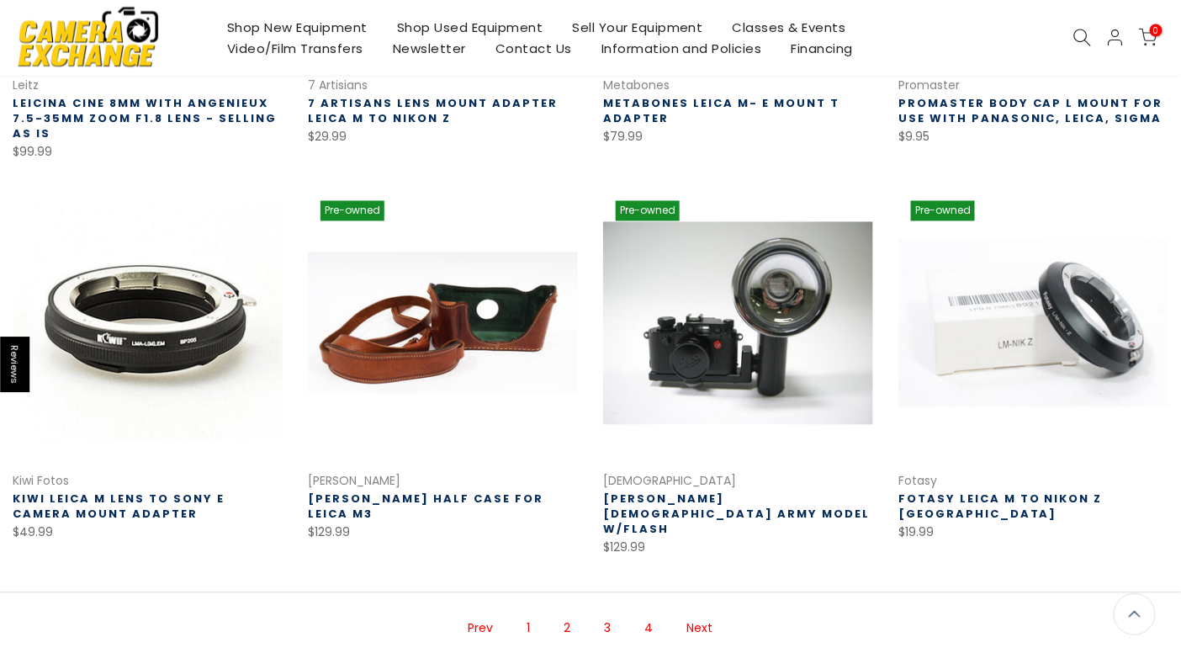
click at [702, 614] on link "Next" at bounding box center [700, 628] width 43 height 29
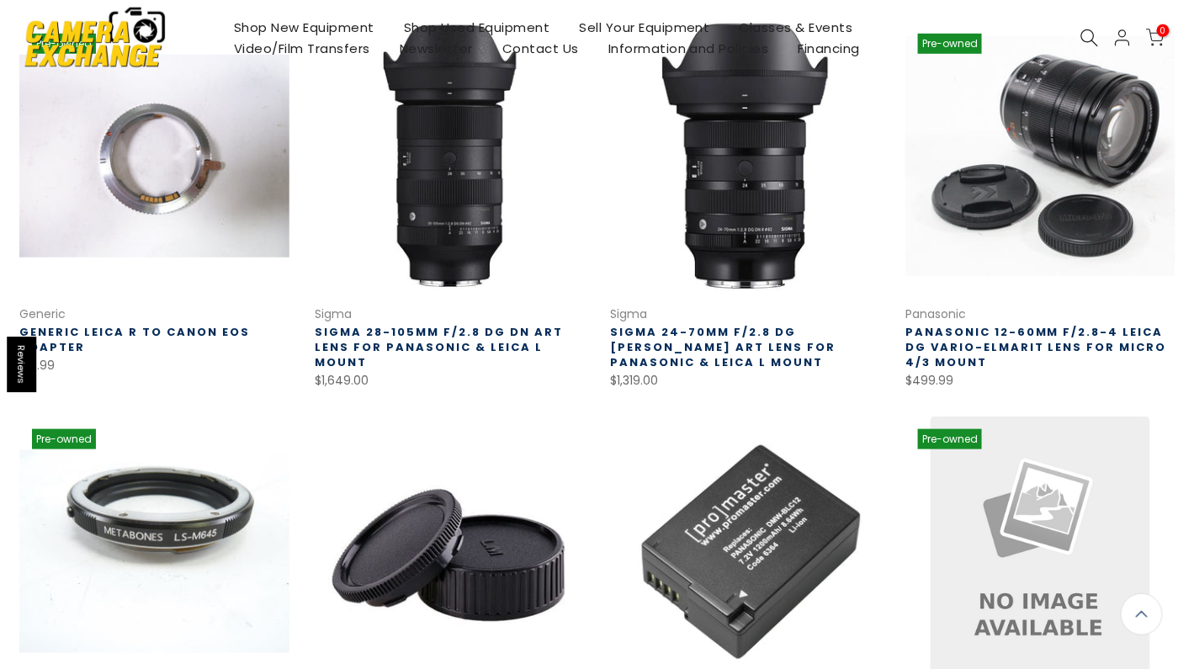
scroll to position [19, 0]
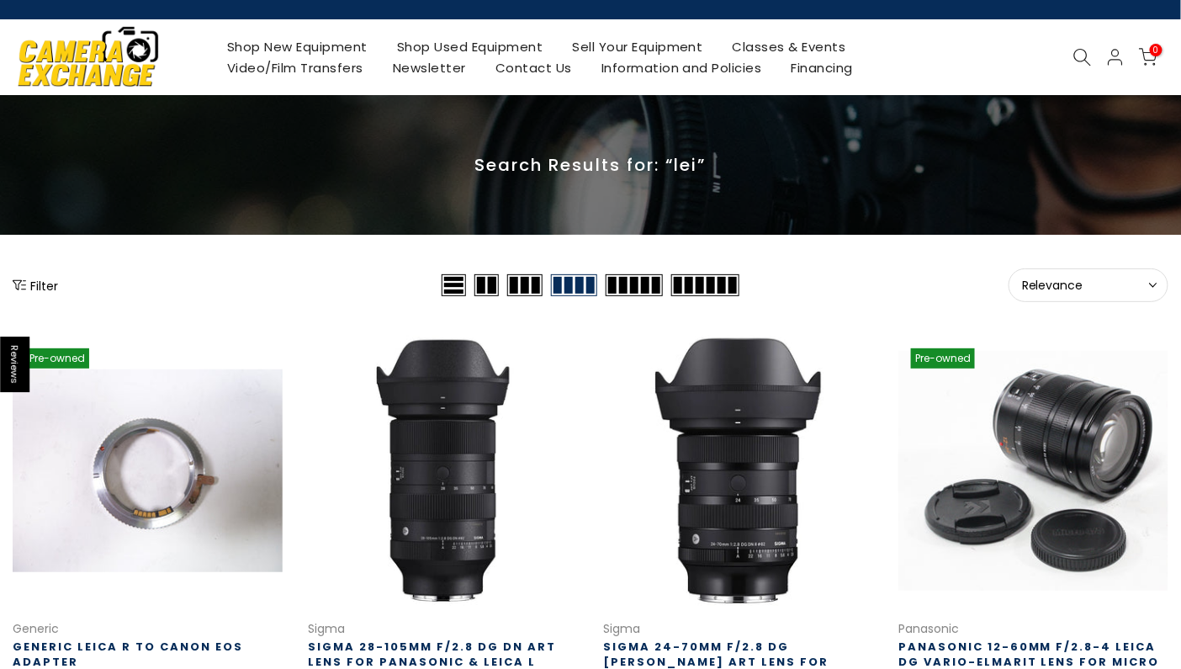
click at [25, 278] on icon "Show filters" at bounding box center [19, 284] width 13 height 13
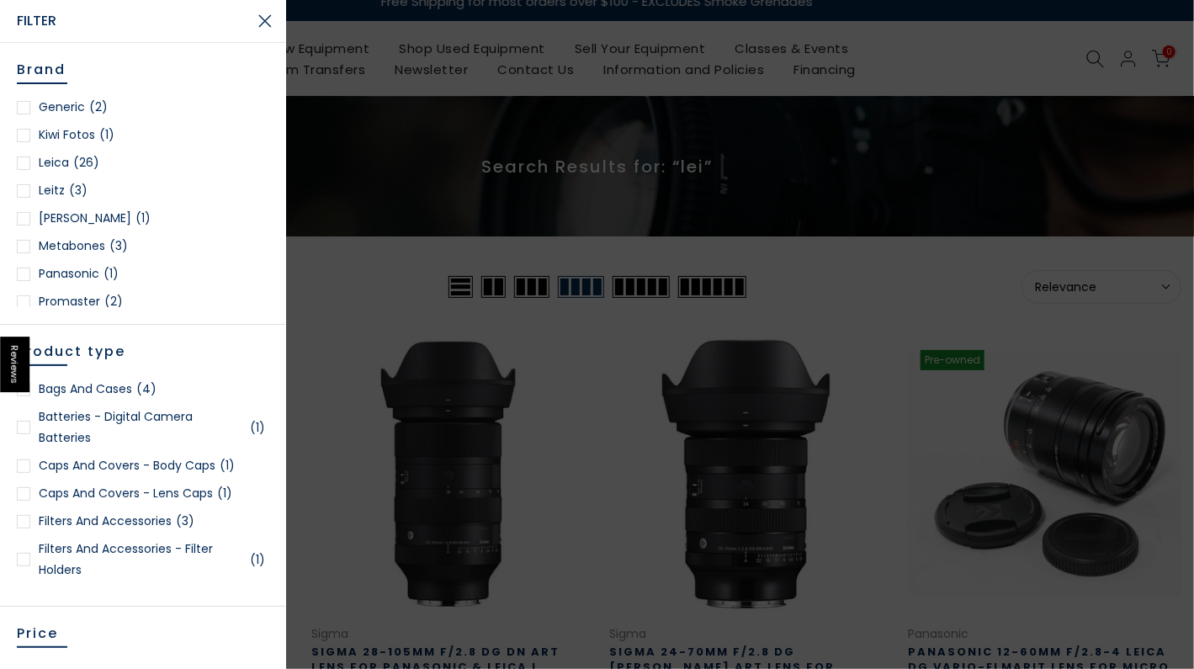
scroll to position [0, 0]
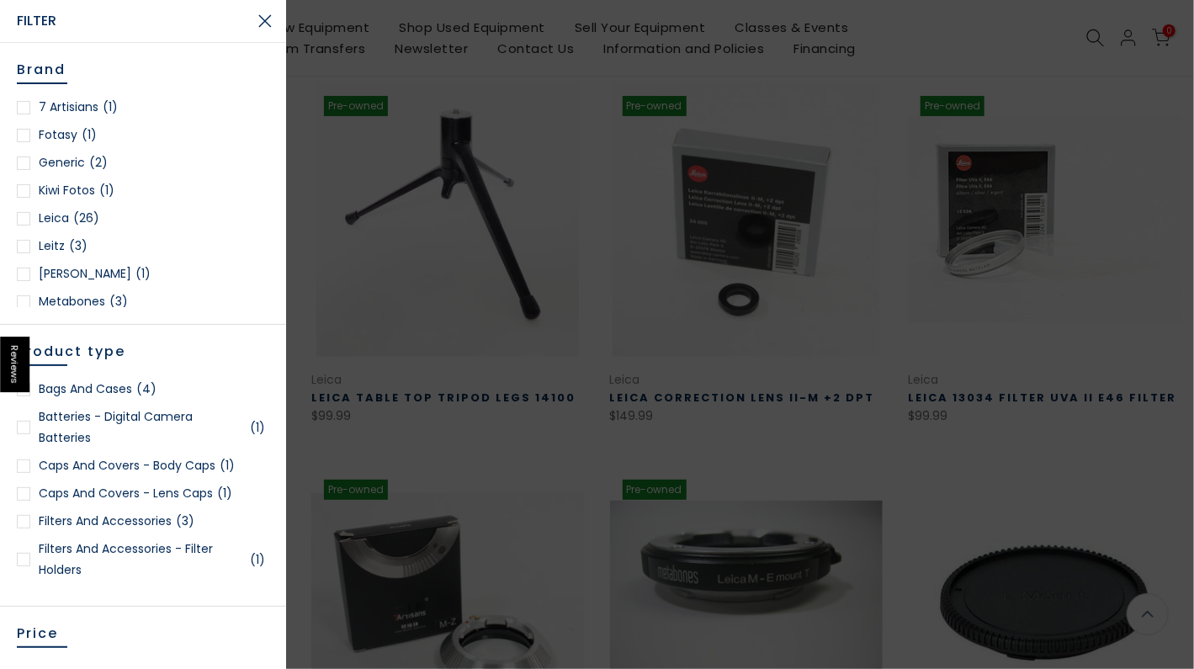
scroll to position [270, 0]
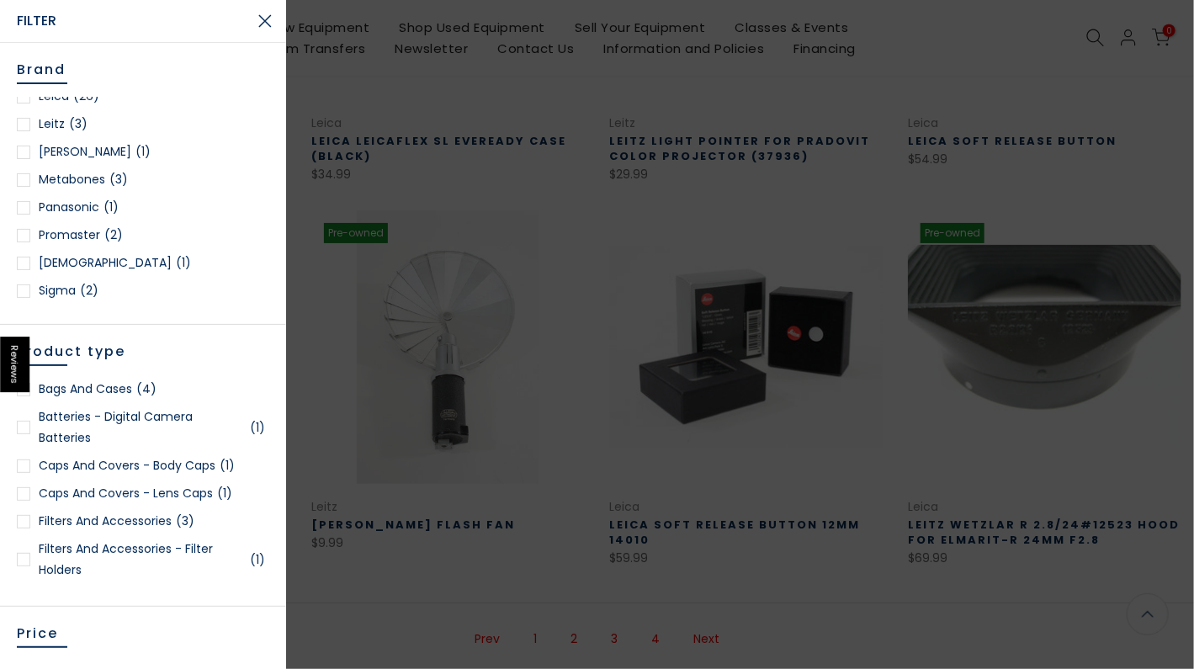
scroll to position [925, 0]
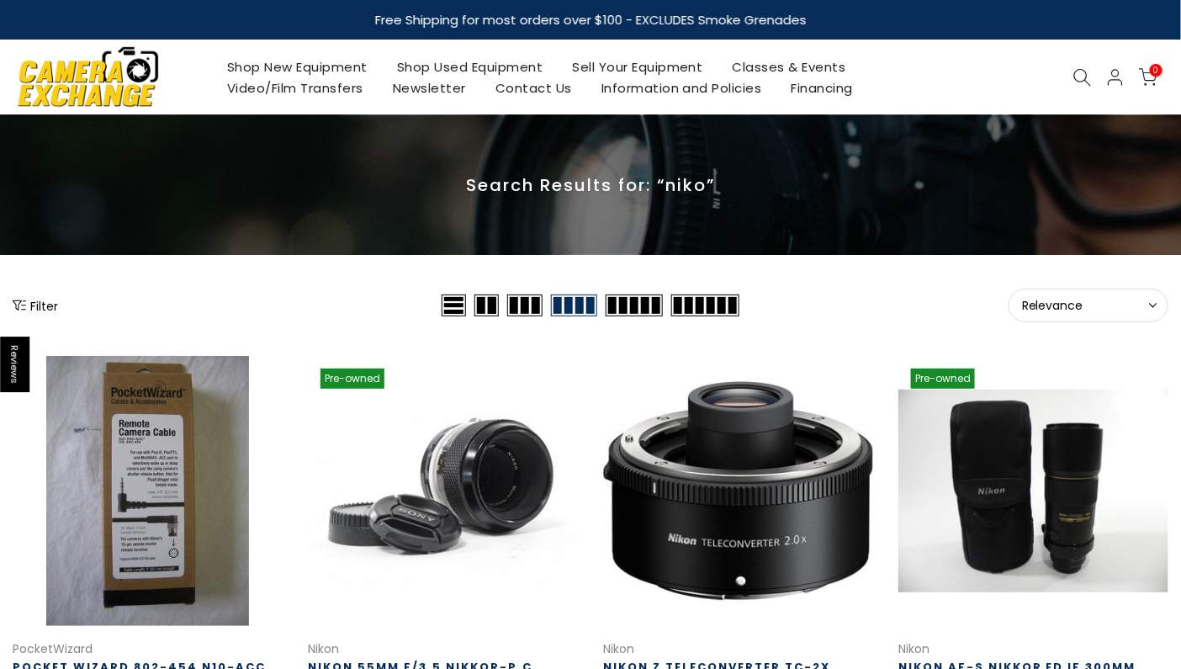
click at [30, 307] on button "Filter" at bounding box center [35, 305] width 45 height 17
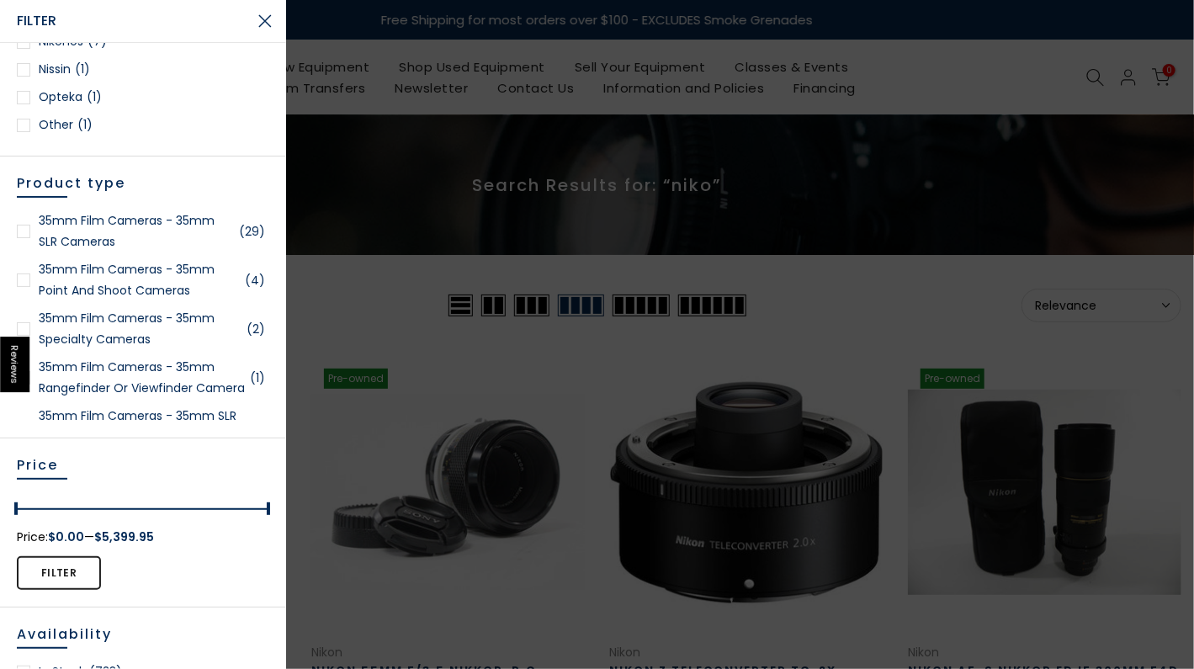
scroll to position [757, 0]
click at [48, 98] on link "Nikon (418)" at bounding box center [143, 97] width 252 height 21
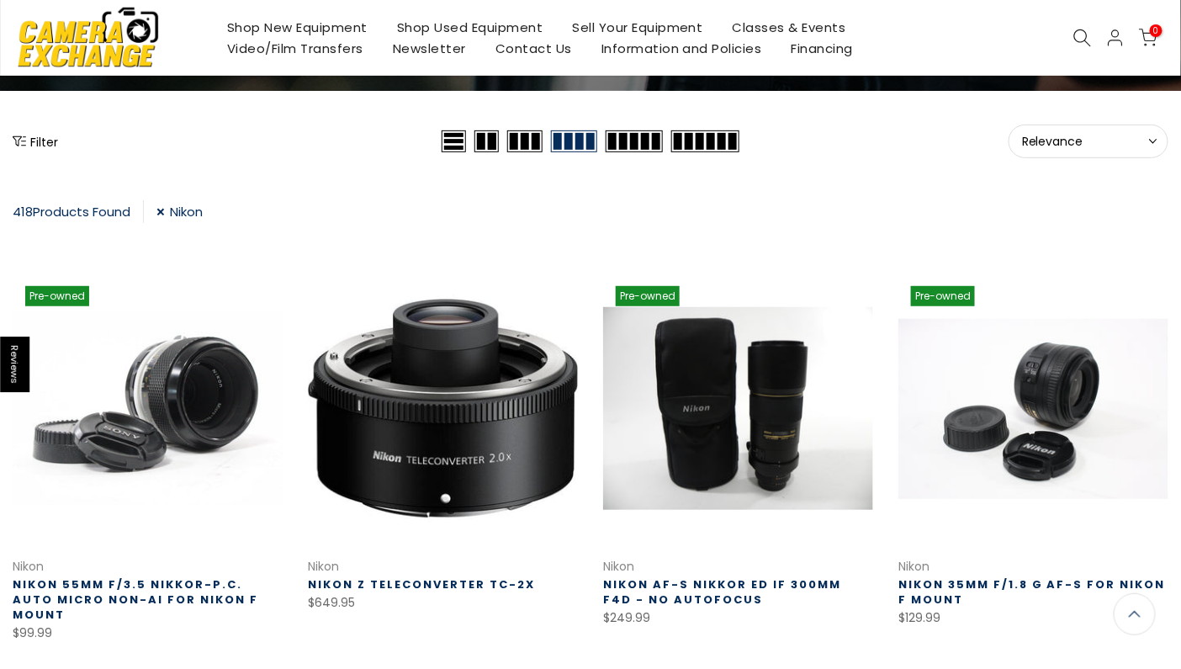
scroll to position [102, 0]
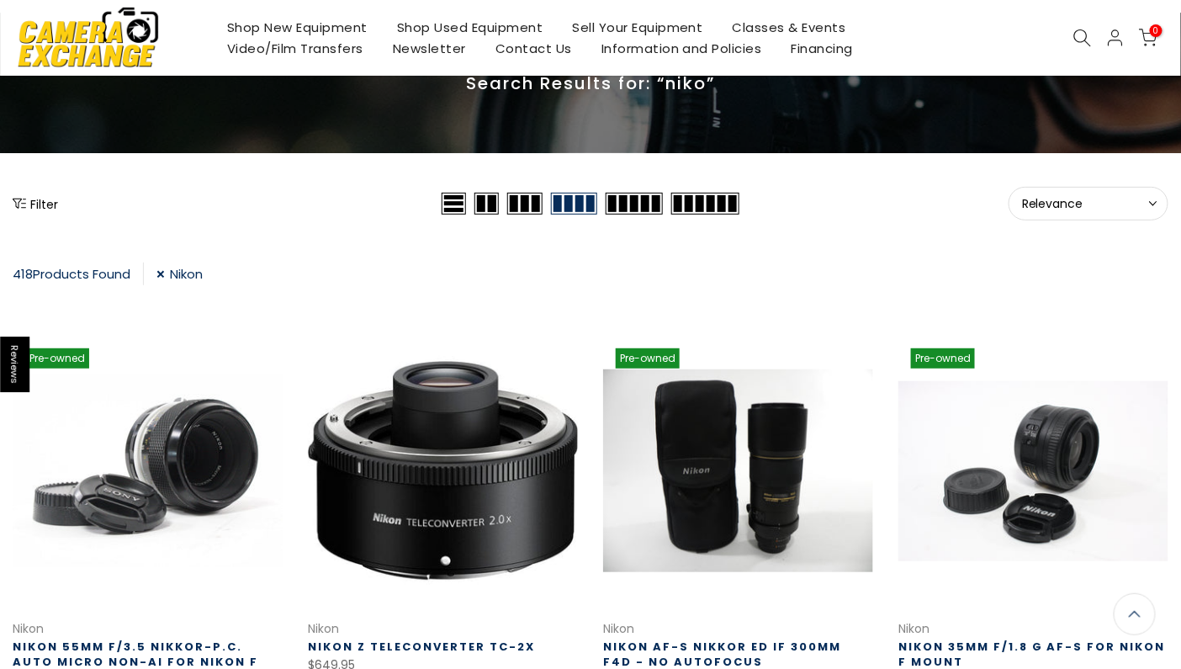
click at [34, 199] on button "Filter" at bounding box center [35, 203] width 45 height 17
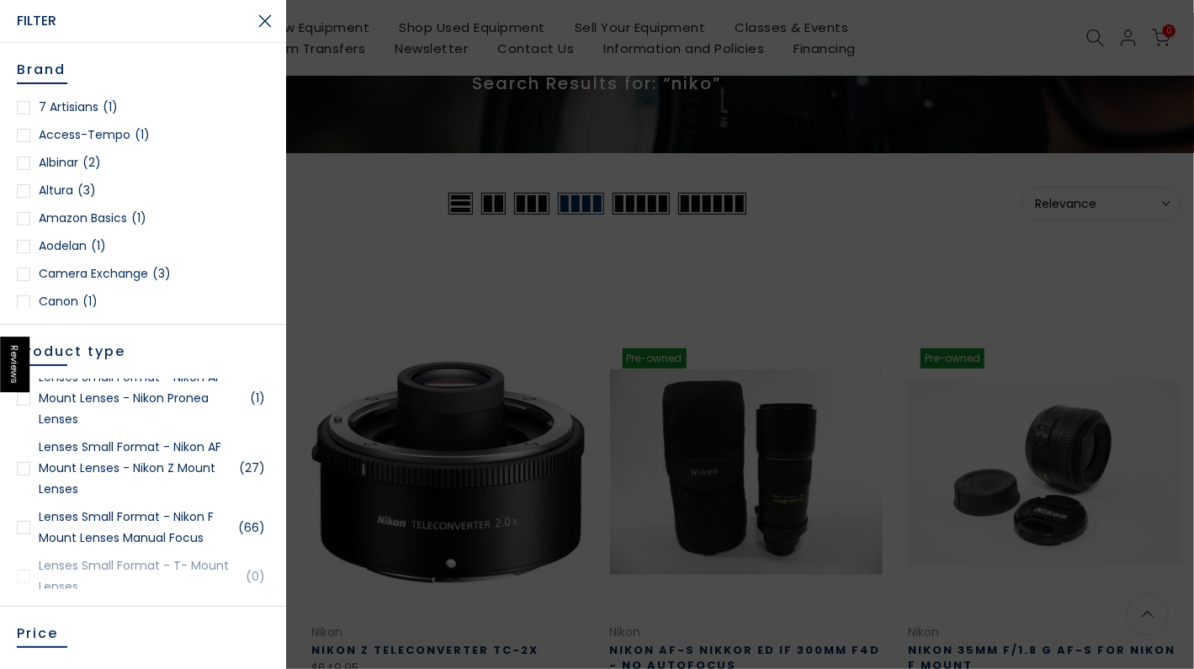
scroll to position [103, 0]
click at [95, 549] on link "Lenses Small Format - Nikon F Mount Lenses Manual Focus (66)" at bounding box center [143, 527] width 252 height 42
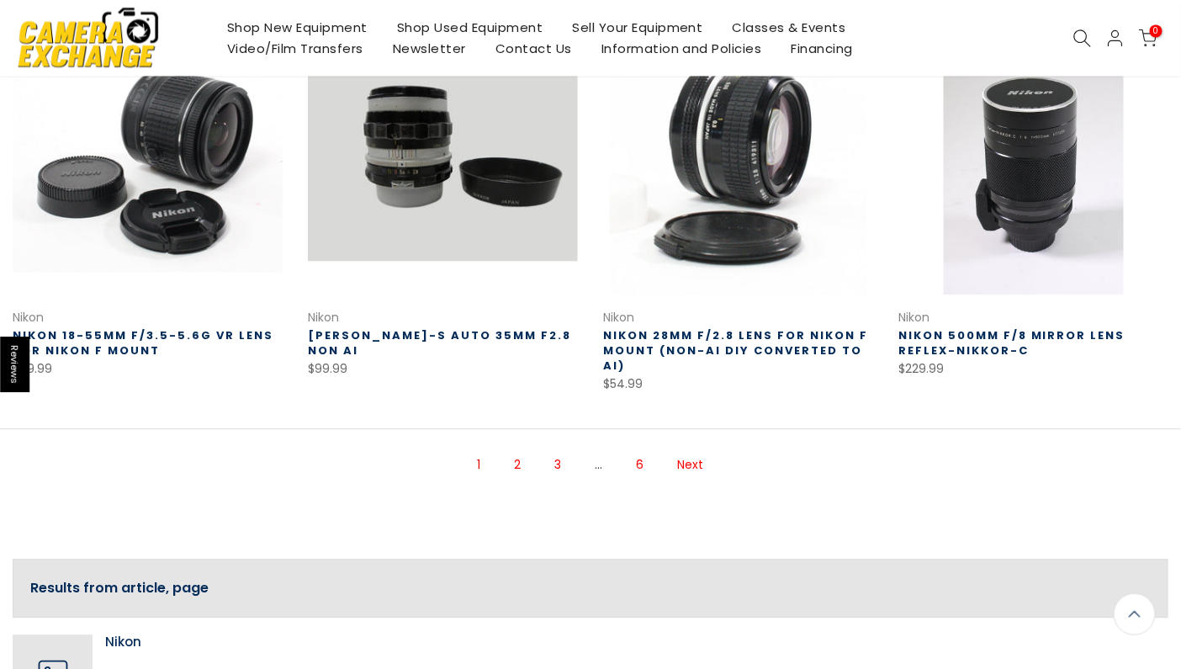
scroll to position [1197, 0]
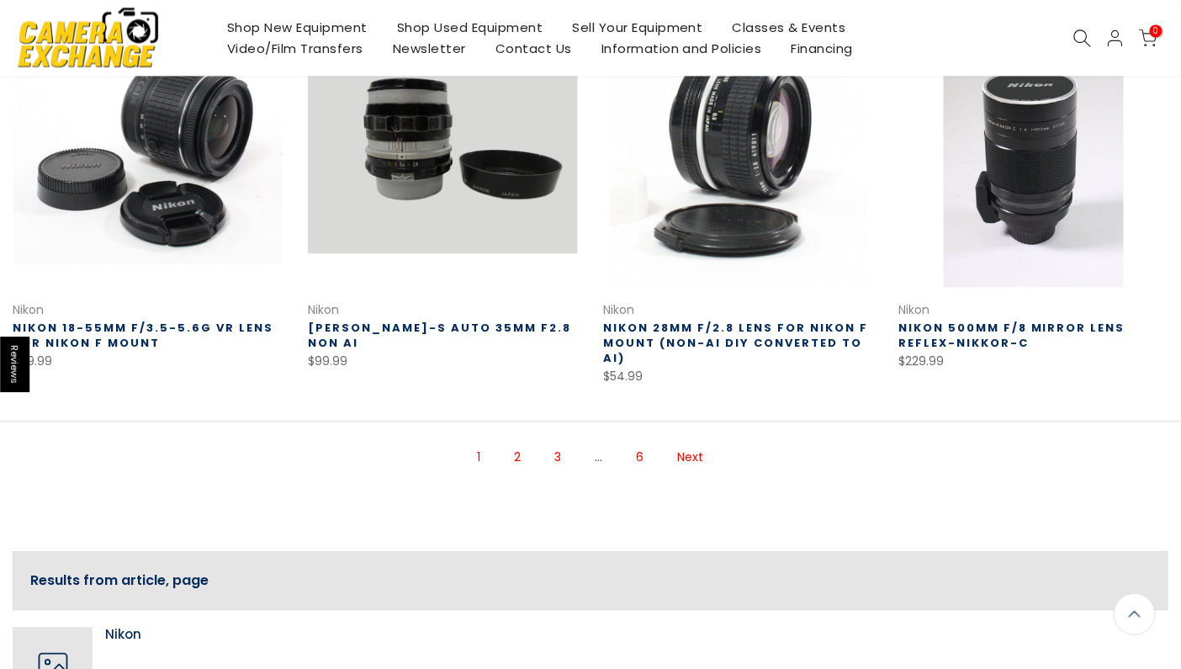
click at [696, 443] on link "Next" at bounding box center [691, 457] width 43 height 29
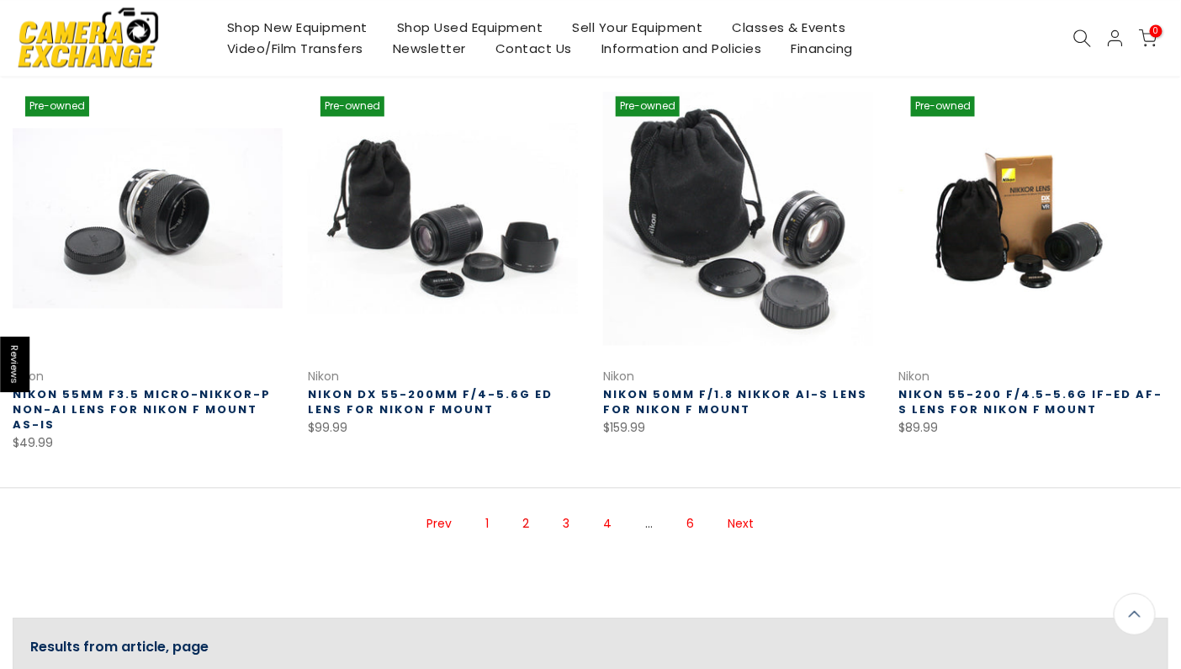
scroll to position [1112, 0]
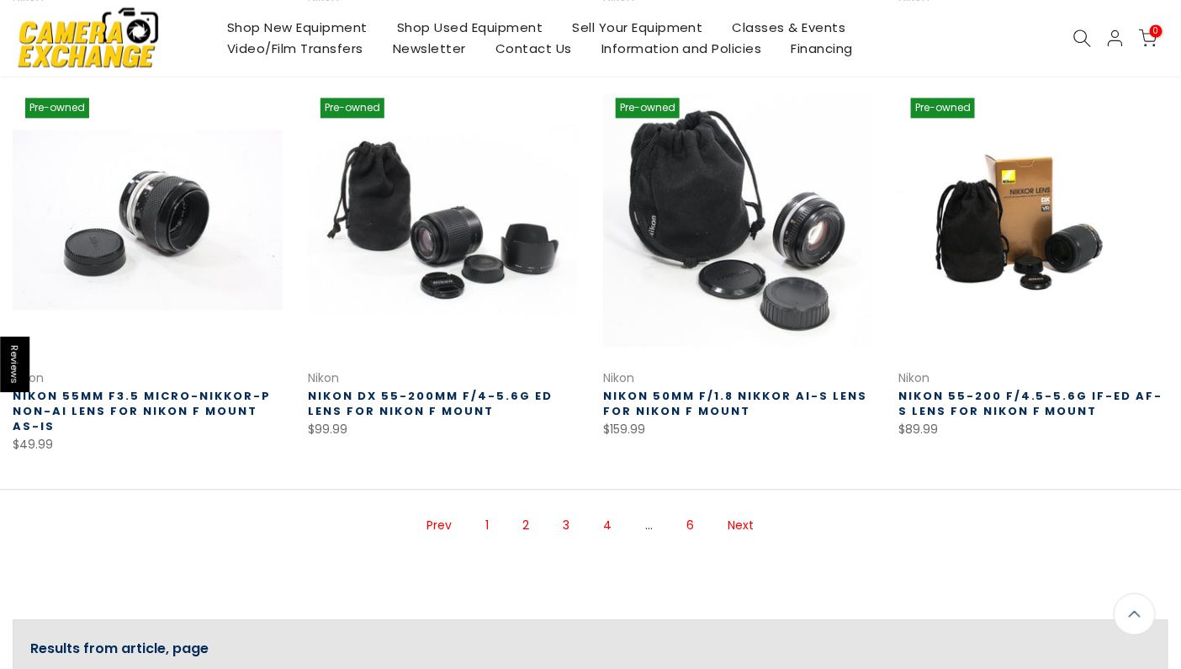
click at [740, 526] on link "Next" at bounding box center [741, 525] width 43 height 29
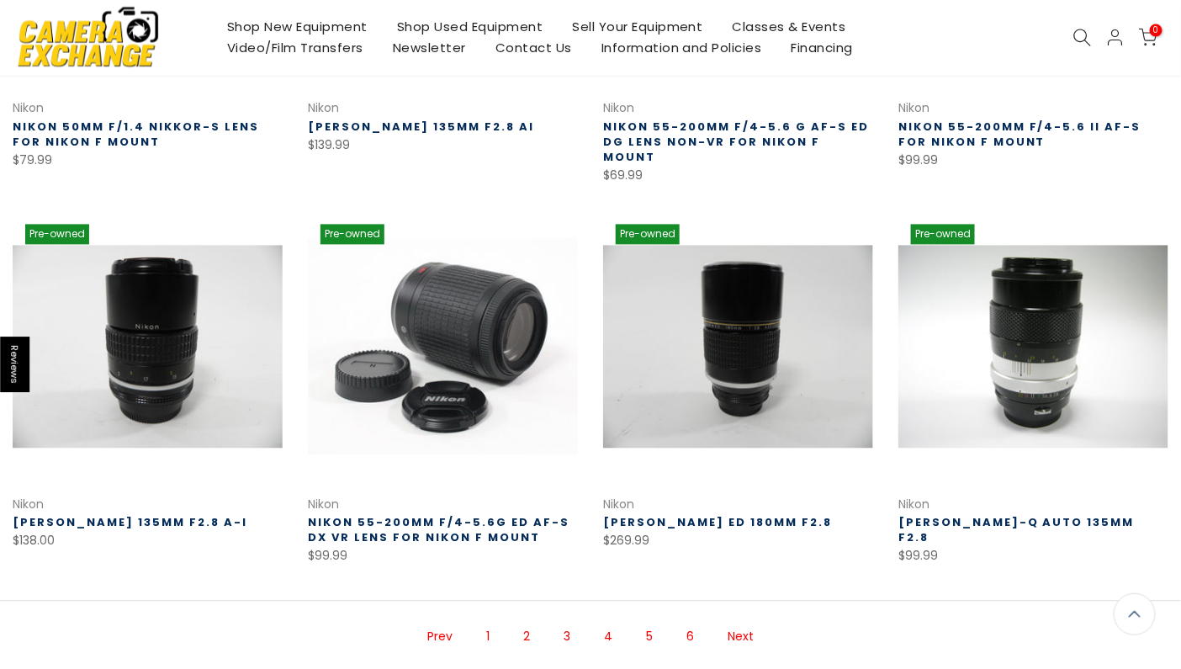
scroll to position [1028, 0]
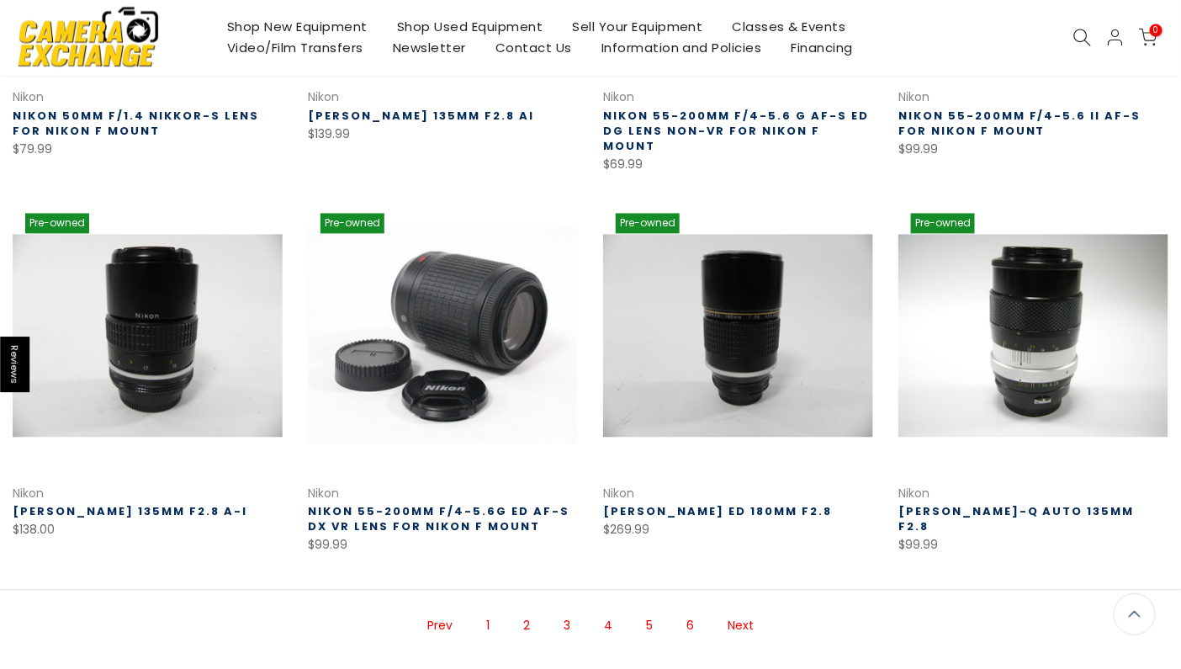
click at [731, 612] on link "Next" at bounding box center [740, 626] width 43 height 29
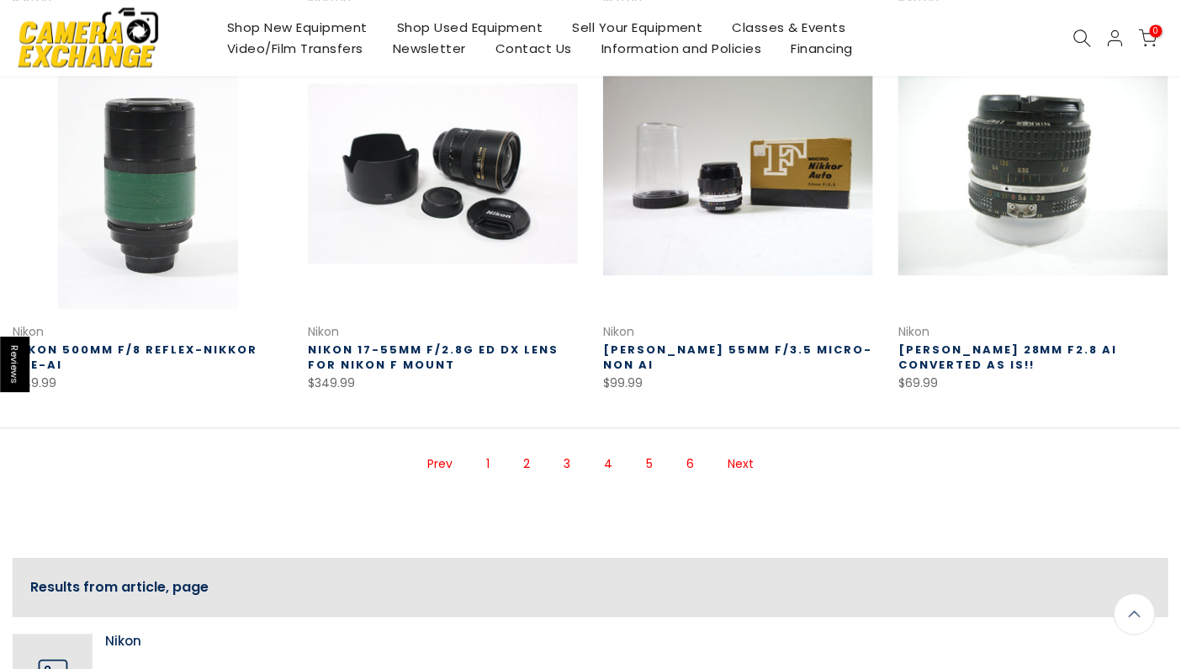
scroll to position [1197, 0]
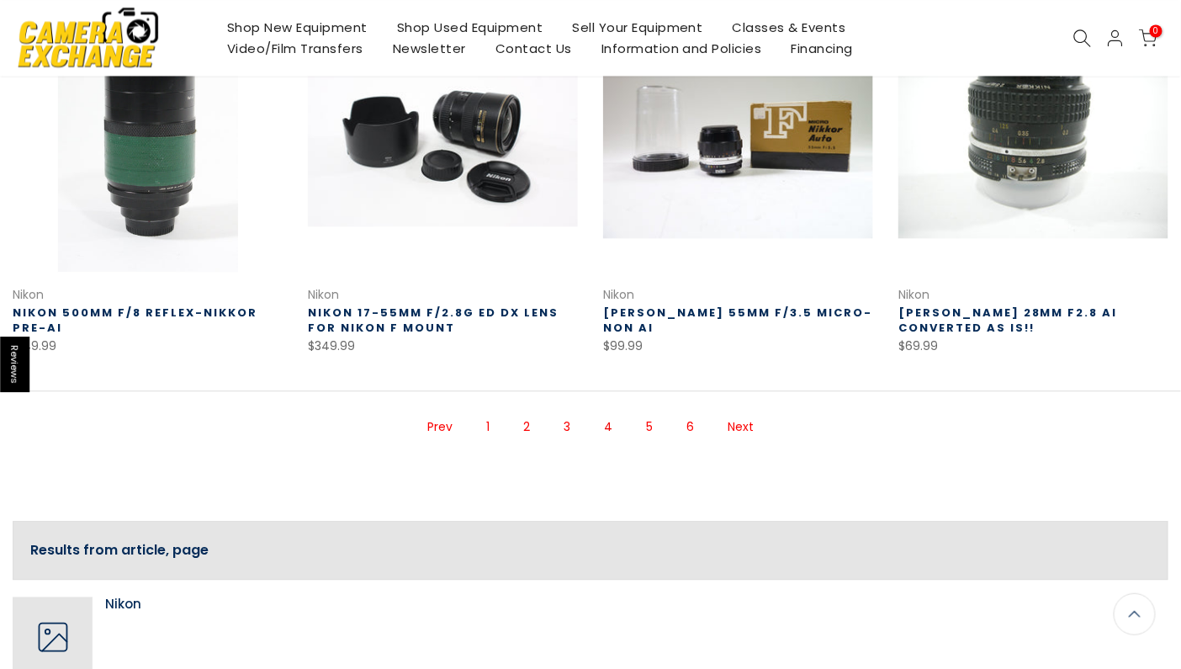
click at [754, 425] on link "Next" at bounding box center [740, 426] width 43 height 29
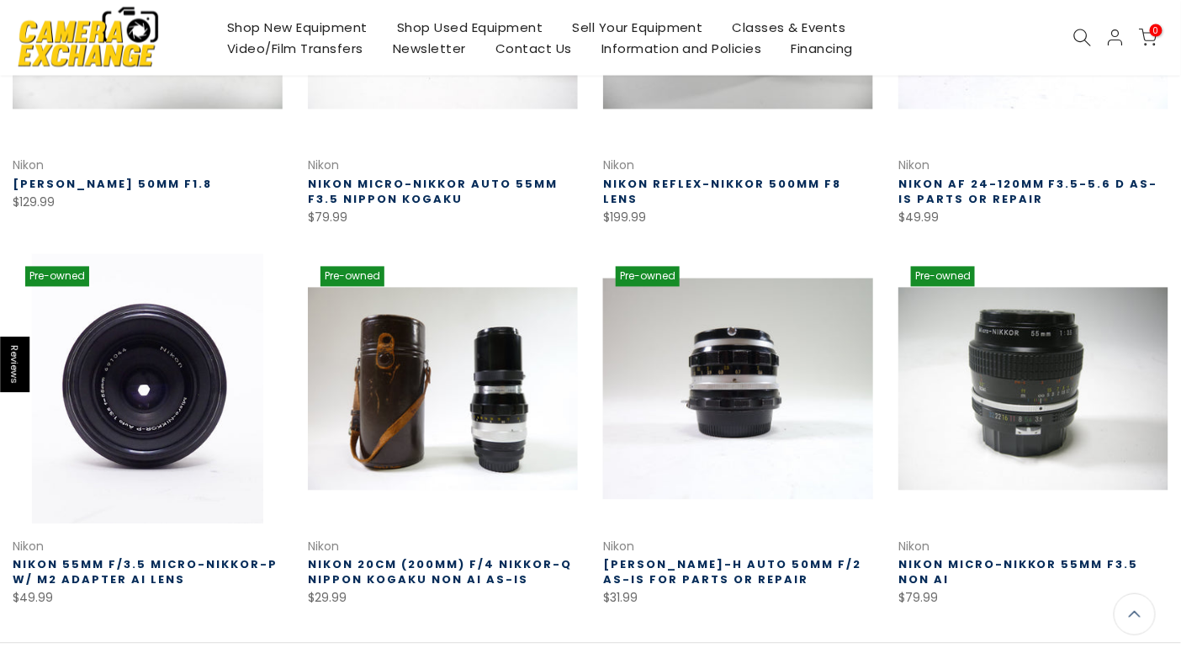
scroll to position [943, 0]
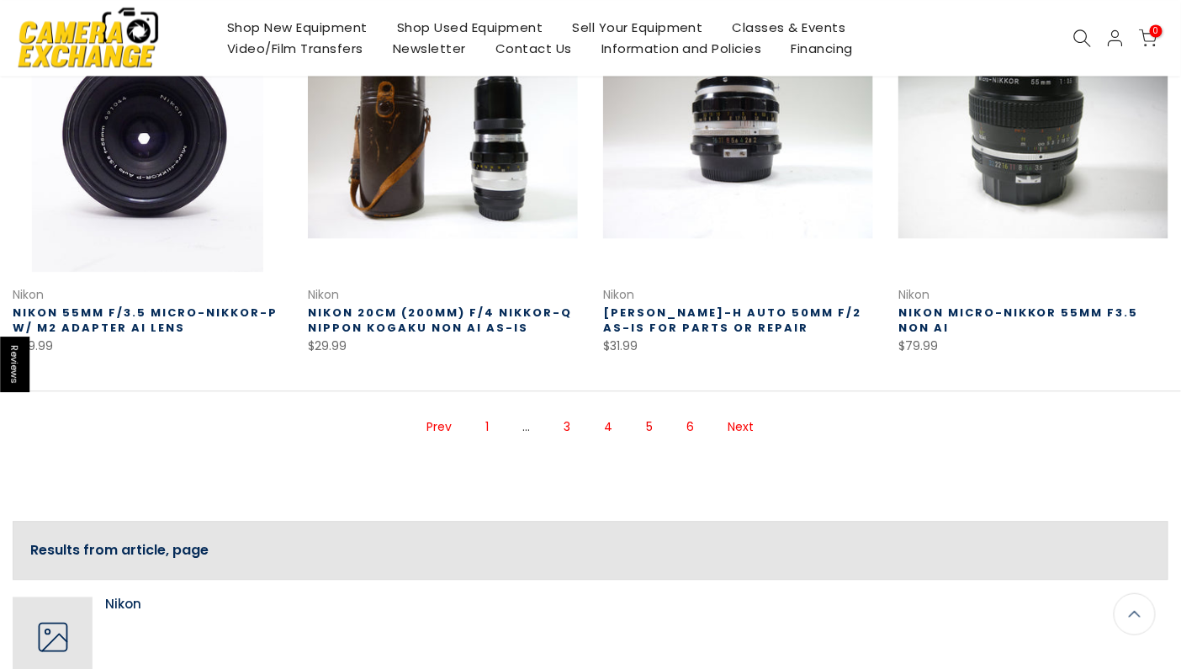
click at [732, 427] on link "Next" at bounding box center [741, 426] width 43 height 29
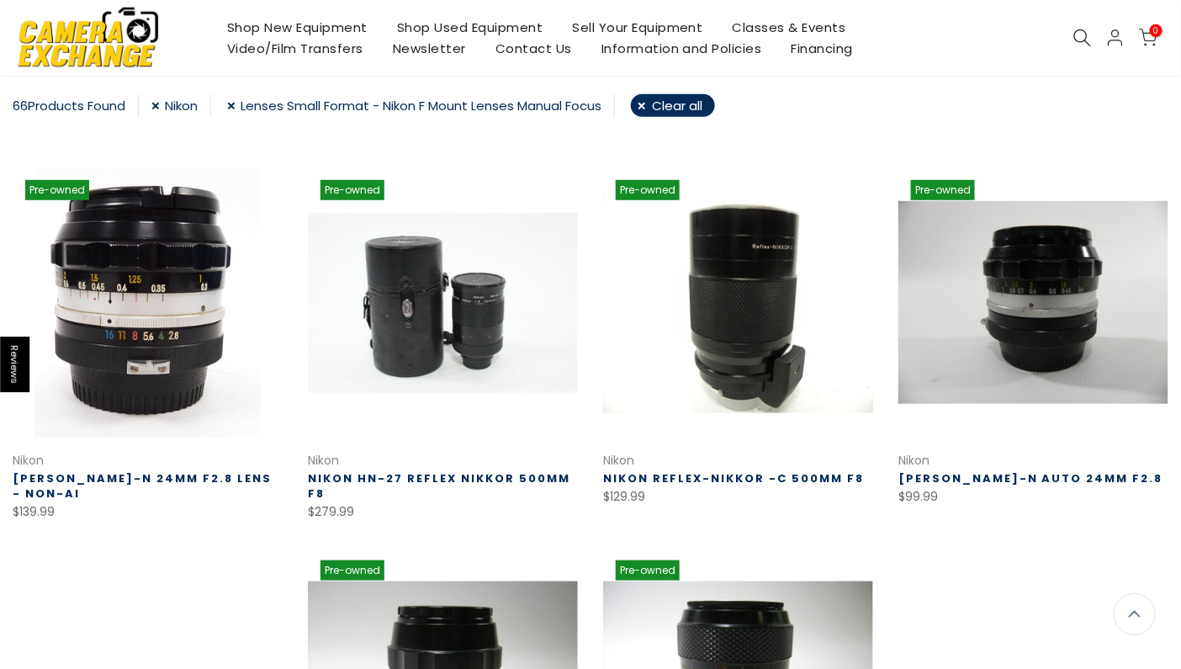
scroll to position [271, 0]
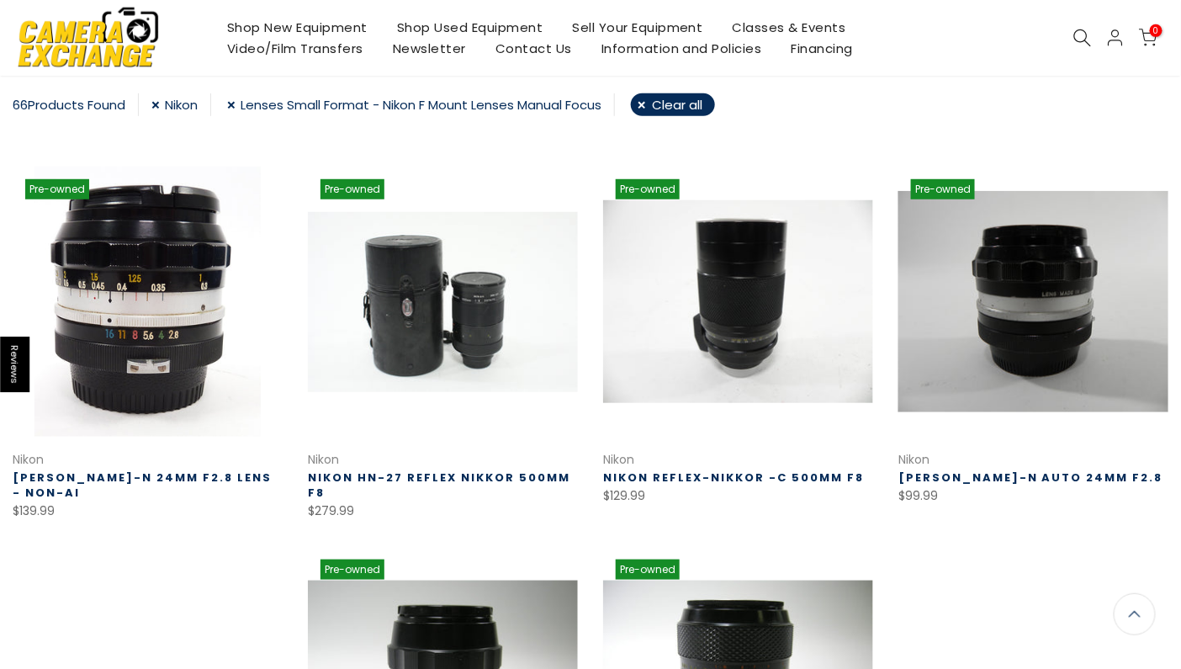
click at [1038, 337] on link at bounding box center [1034, 302] width 270 height 270
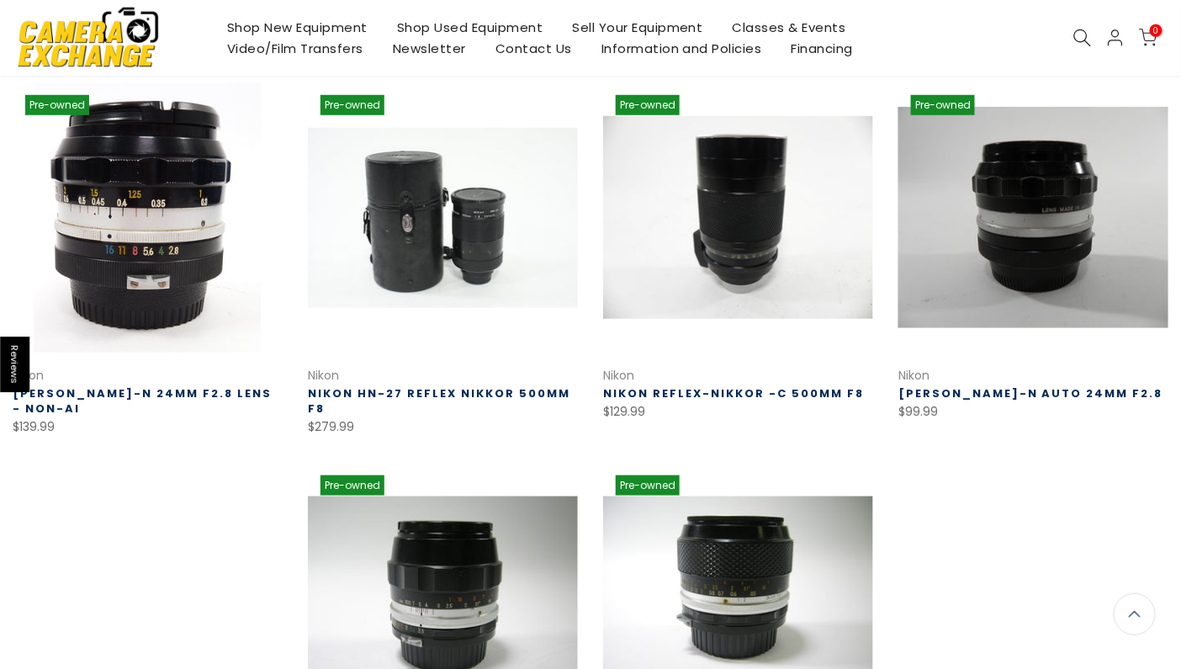
scroll to position [353, 0]
click at [1050, 239] on link at bounding box center [1034, 217] width 270 height 270
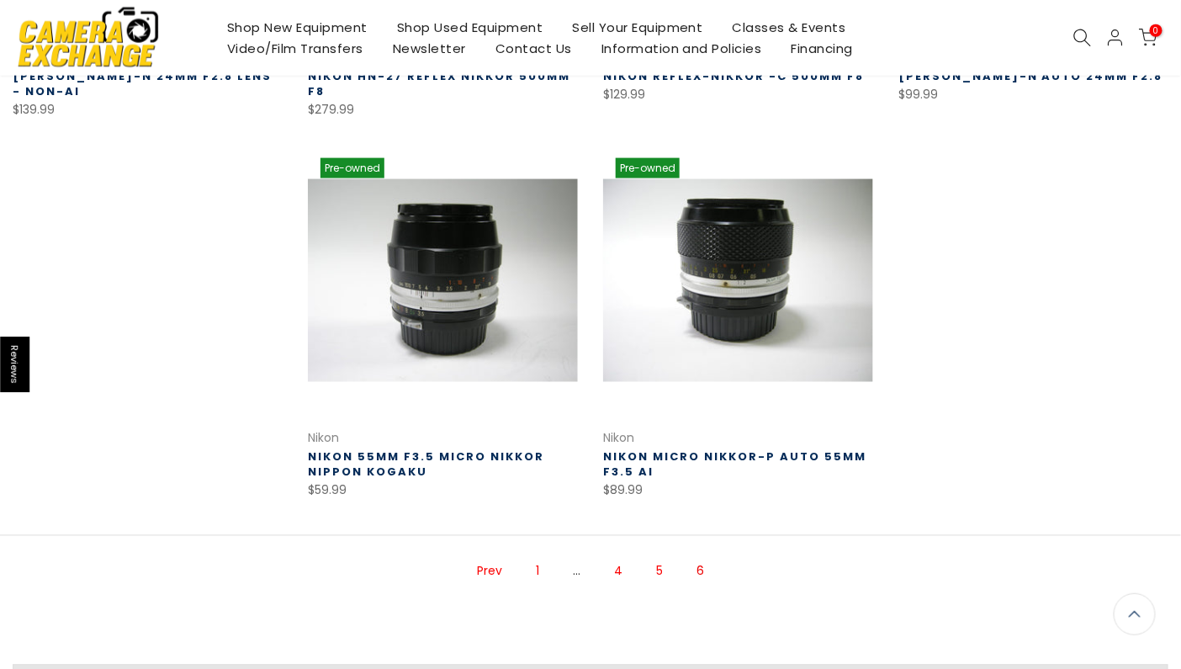
scroll to position [671, 0]
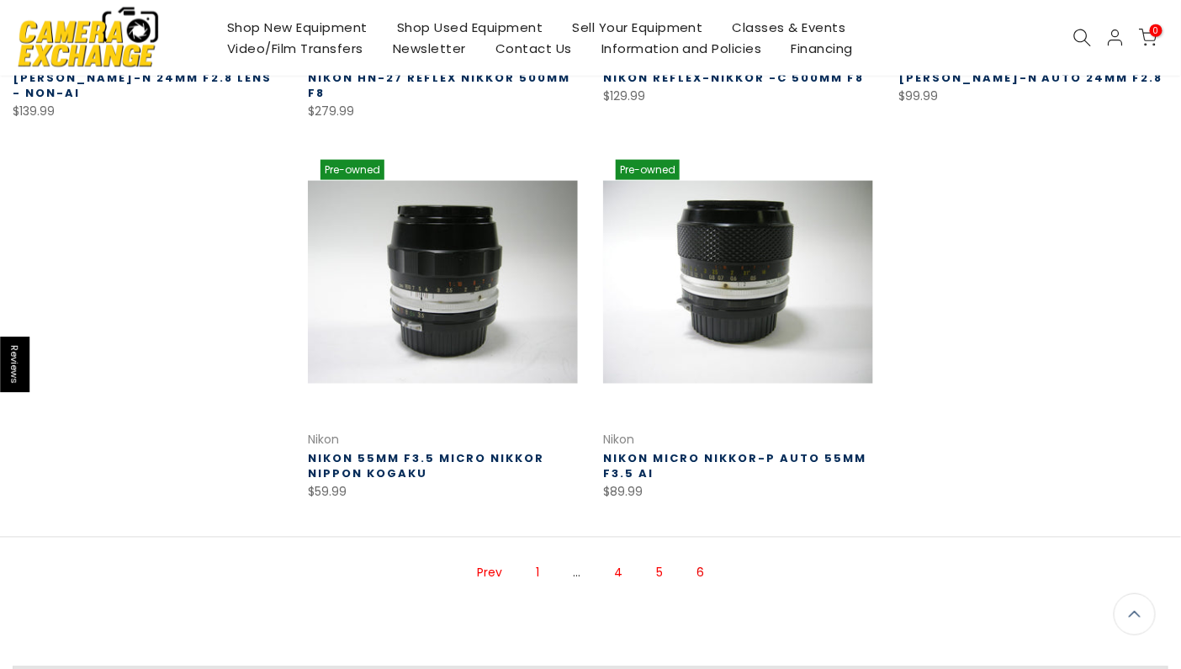
click at [536, 572] on link "1" at bounding box center [538, 573] width 20 height 29
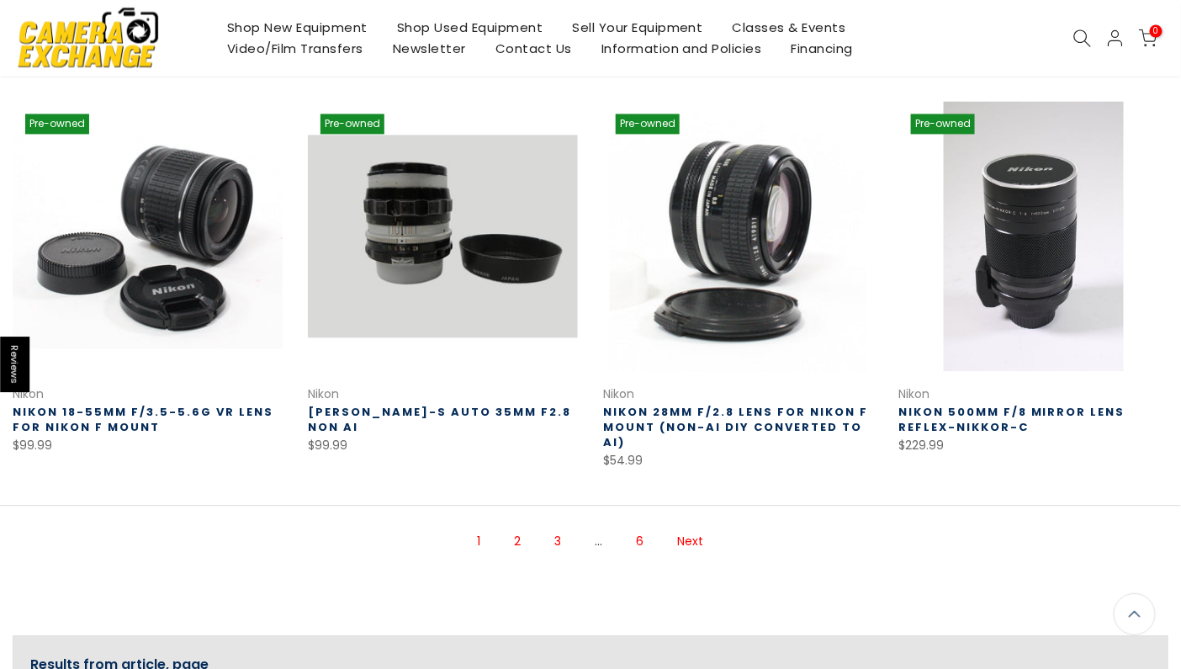
scroll to position [1111, 0]
click at [366, 405] on link "[PERSON_NAME]-S Auto 35mm f2.8 Non Ai" at bounding box center [439, 420] width 263 height 31
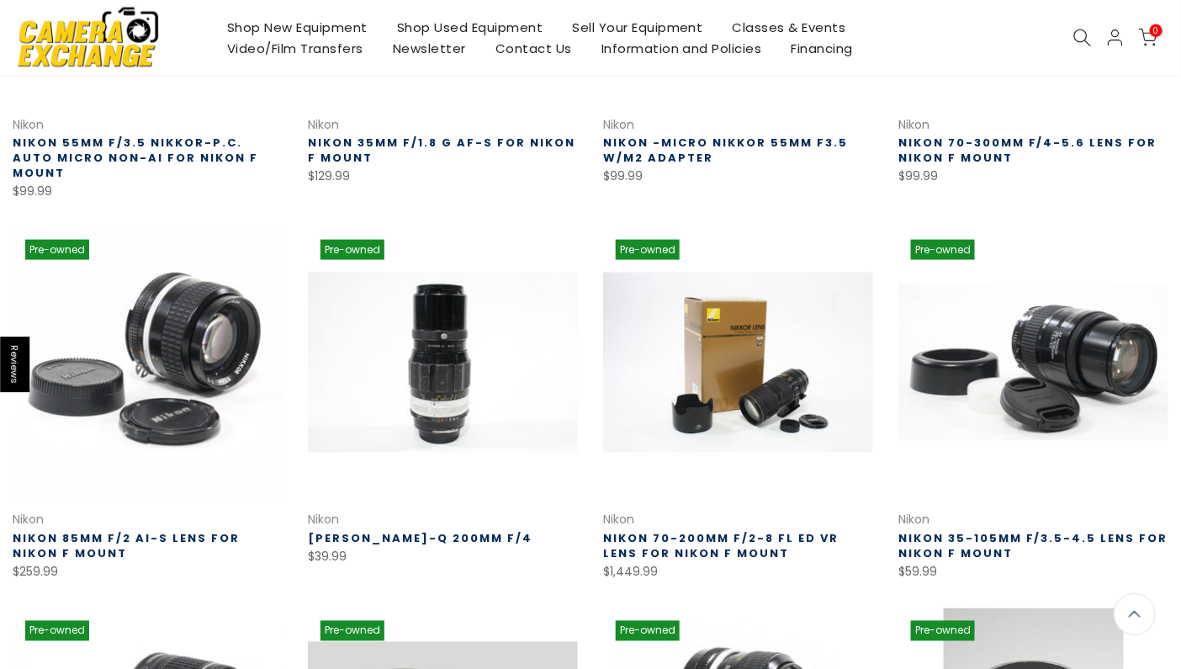
scroll to position [607, 0]
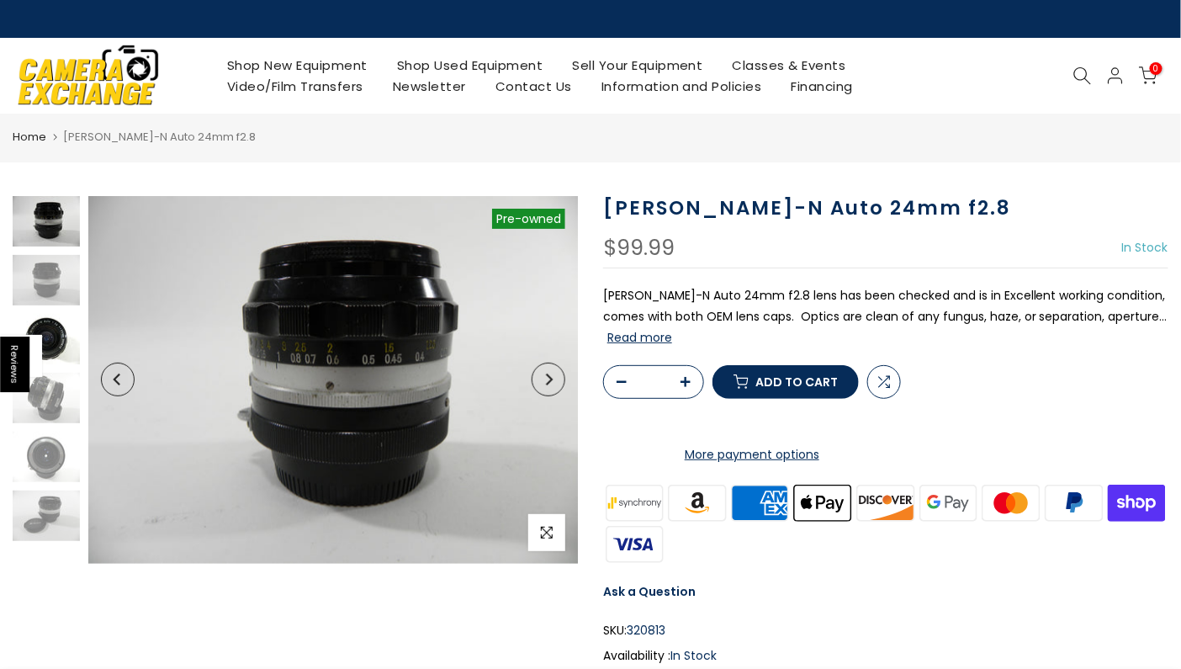
click at [57, 342] on img at bounding box center [46, 339] width 67 height 50
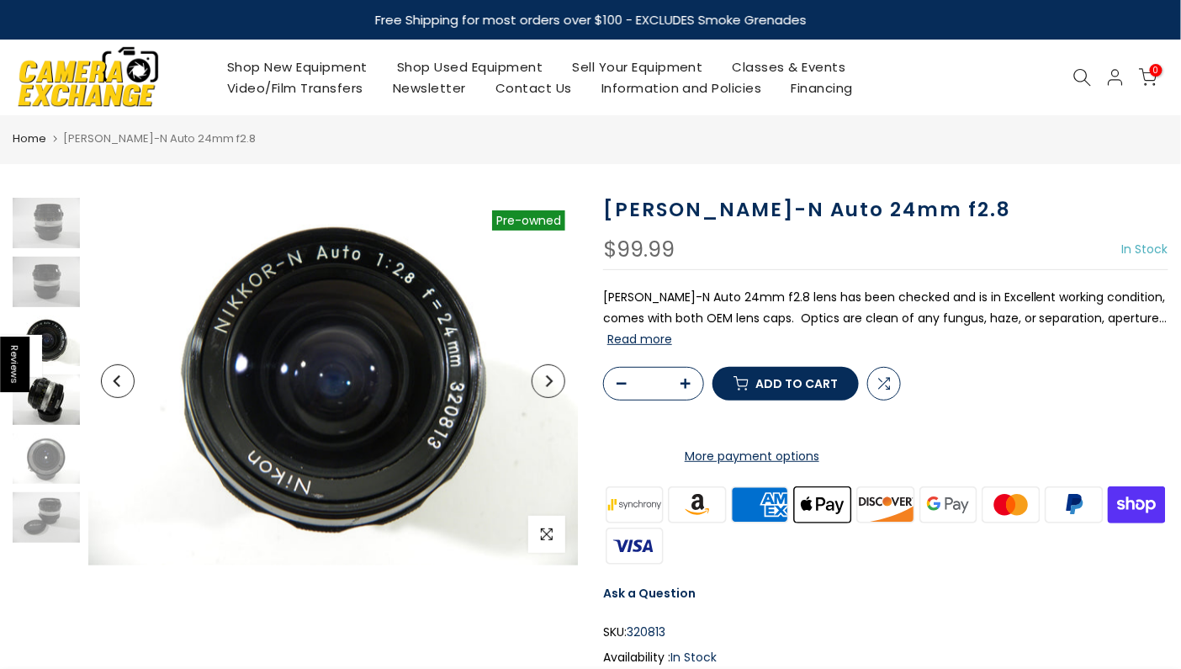
click at [35, 395] on img at bounding box center [46, 399] width 67 height 50
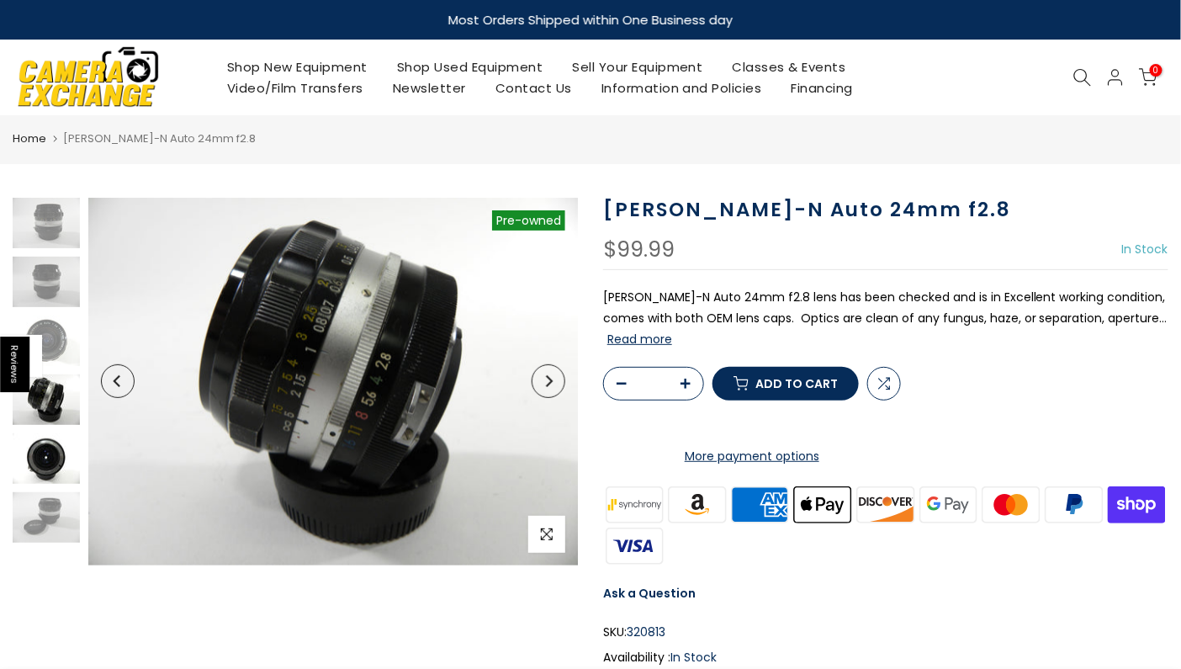
click at [40, 459] on img at bounding box center [46, 458] width 67 height 50
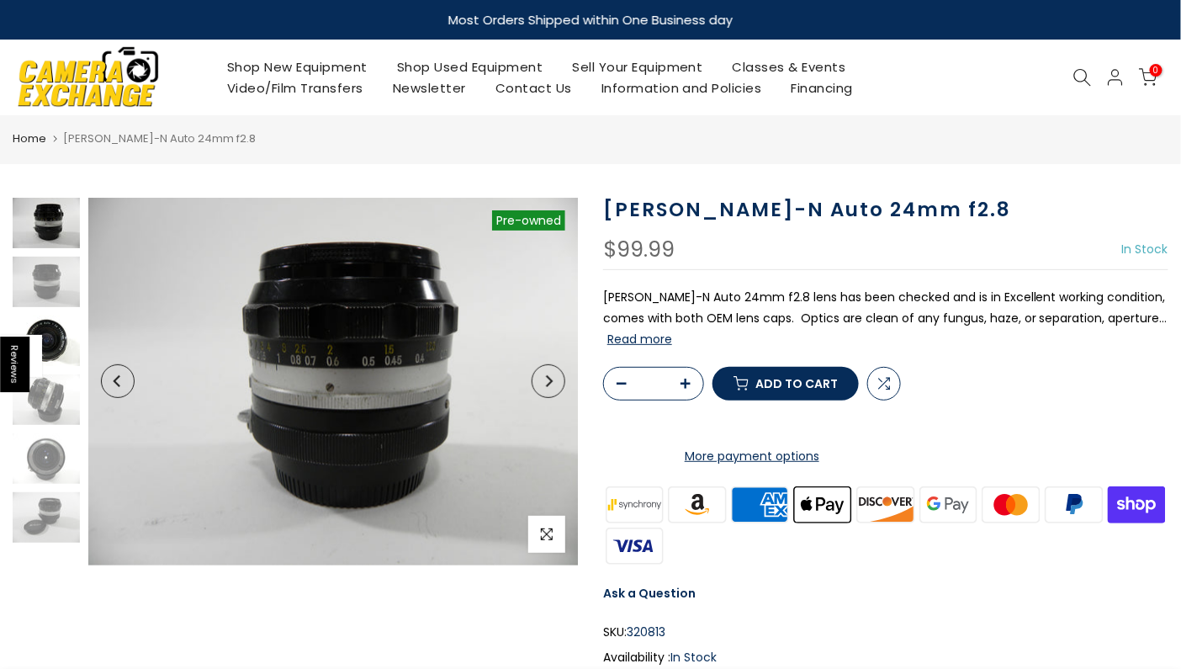
click at [49, 322] on img at bounding box center [46, 340] width 67 height 50
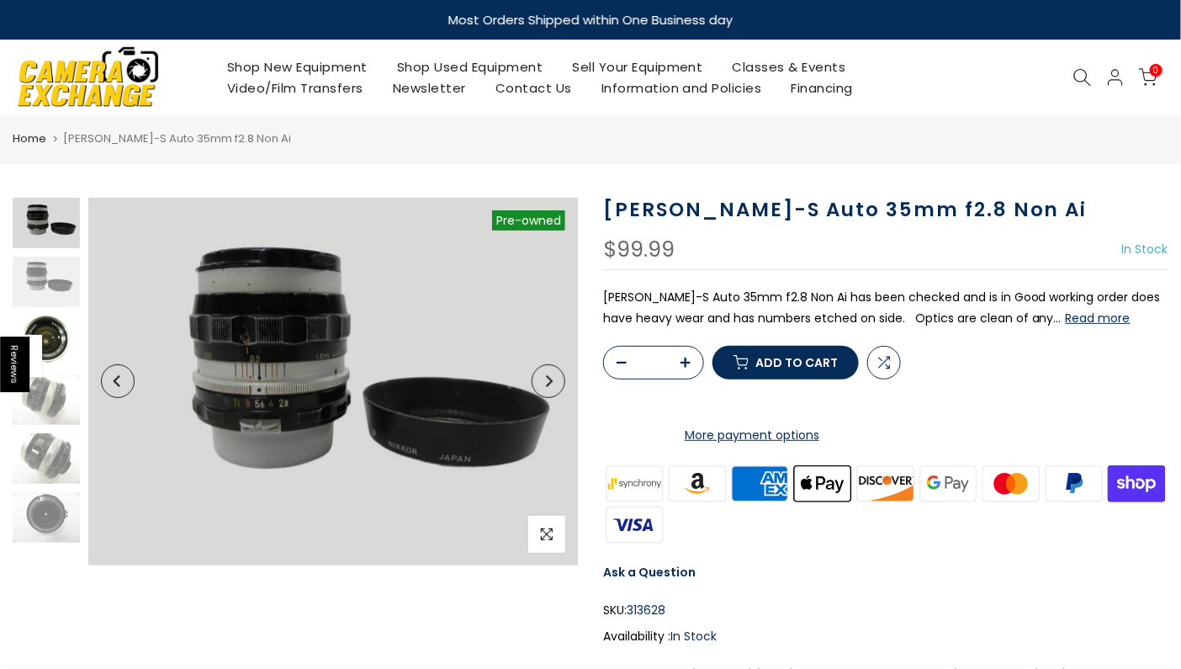
click at [48, 334] on img at bounding box center [46, 340] width 67 height 50
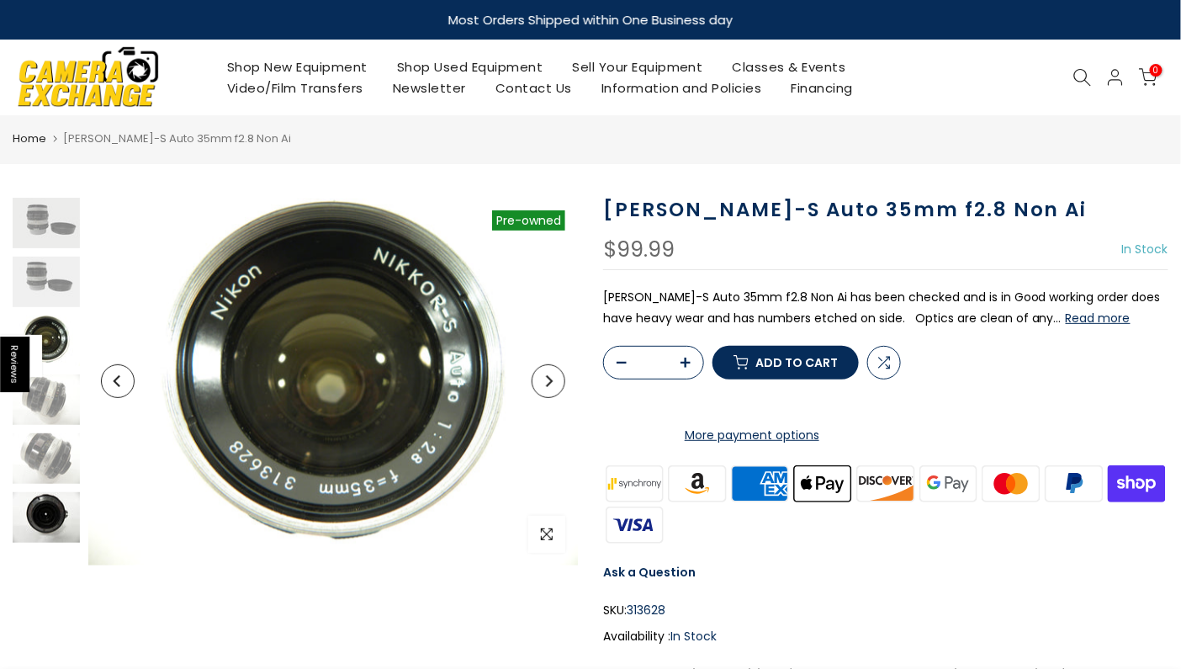
click at [48, 512] on img at bounding box center [46, 517] width 67 height 50
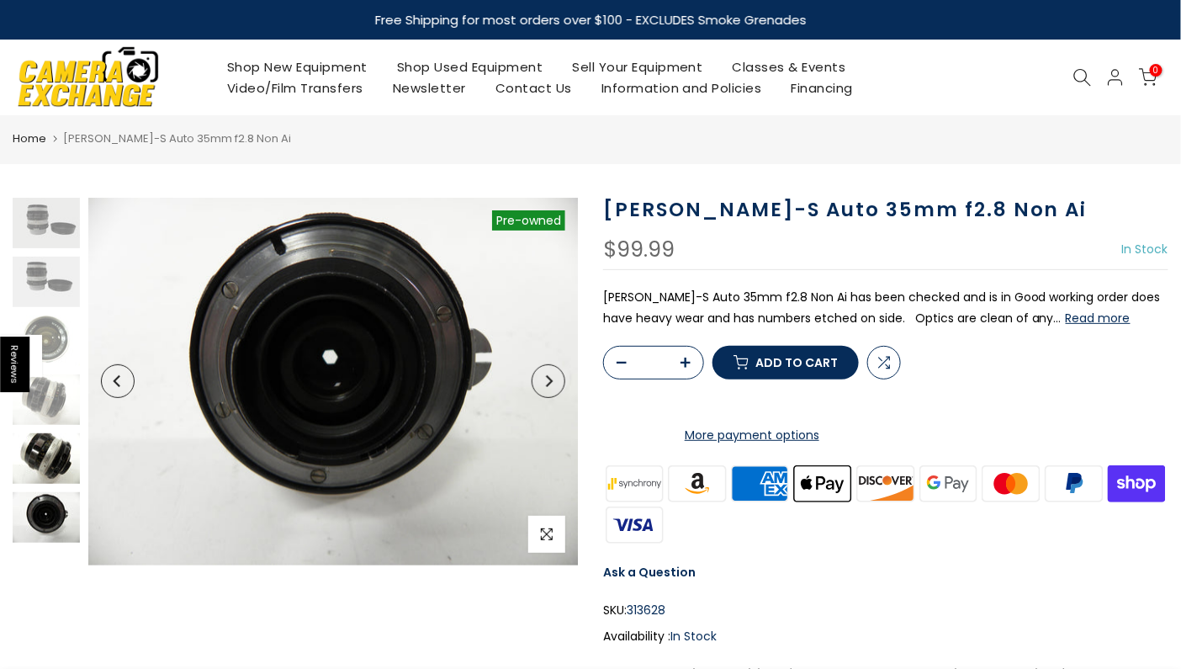
click at [45, 455] on img at bounding box center [46, 458] width 67 height 50
